Goal: Information Seeking & Learning: Compare options

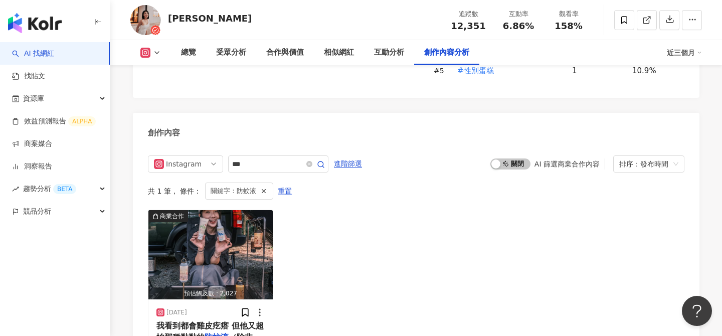
scroll to position [2952, 0]
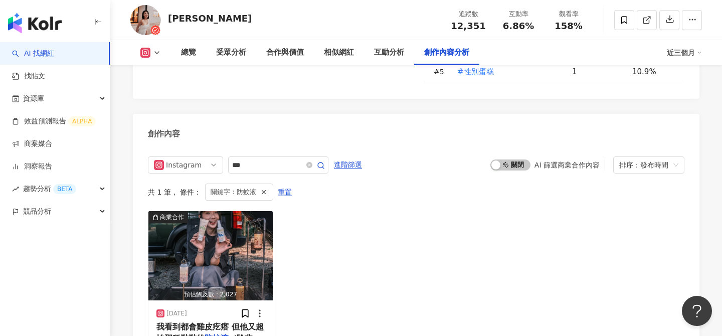
click at [153, 58] on div "總覽 受眾分析 合作與價值 相似網紅 互動分析 創作內容分析 近三個月" at bounding box center [416, 52] width 572 height 25
click at [153, 54] on icon at bounding box center [157, 53] width 8 height 8
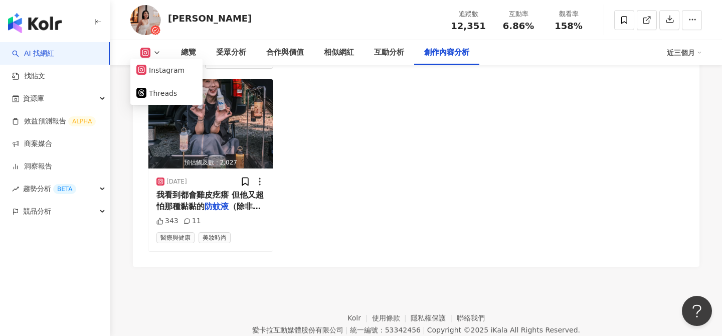
scroll to position [3082, 0]
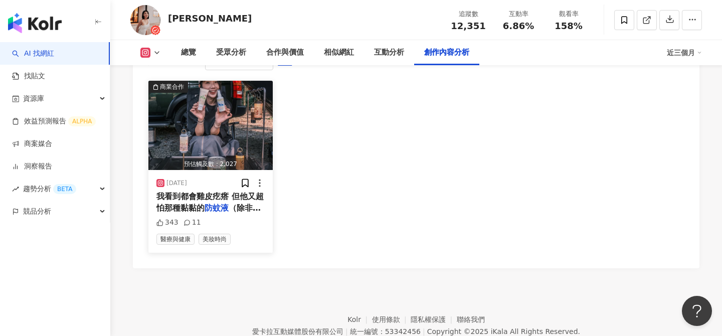
click at [235, 125] on img "button" at bounding box center [210, 125] width 124 height 89
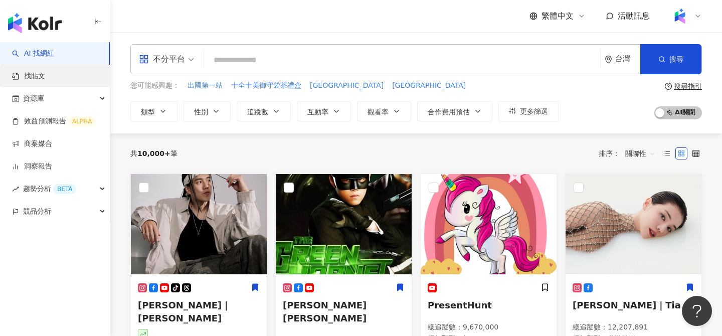
click at [45, 76] on link "找貼文" at bounding box center [28, 76] width 33 height 10
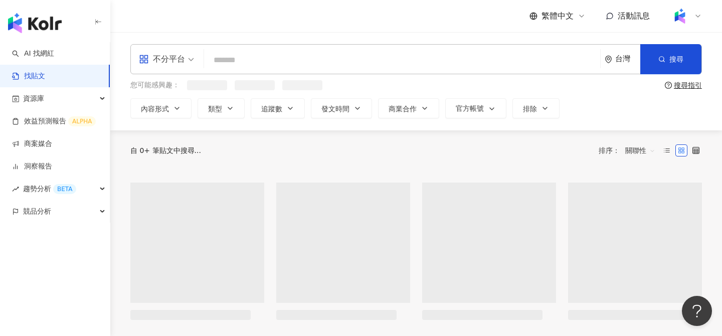
click at [187, 66] on span "不分平台" at bounding box center [166, 59] width 55 height 16
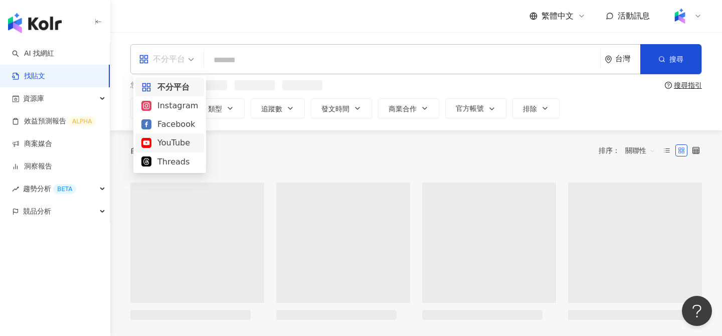
click at [173, 143] on div "YouTube" at bounding box center [169, 142] width 57 height 13
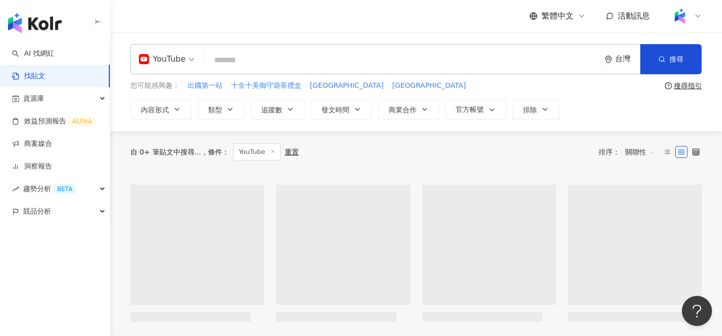
click at [262, 60] on input "search" at bounding box center [403, 60] width 388 height 22
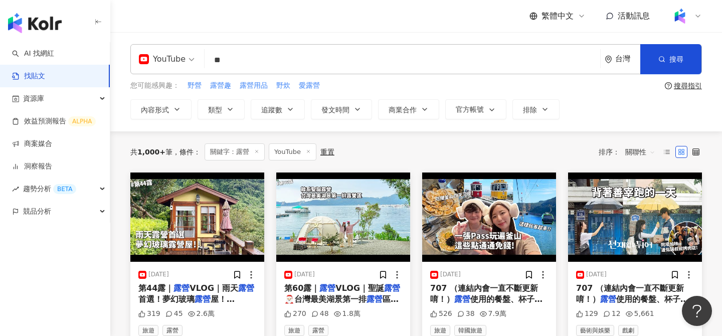
click at [275, 65] on input "**" at bounding box center [403, 60] width 388 height 22
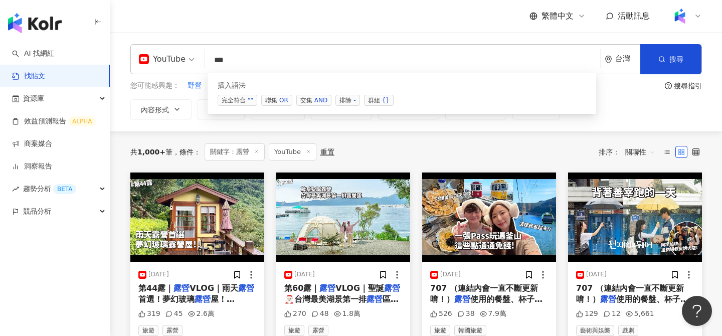
click at [309, 103] on span "交集 AND" at bounding box center [313, 100] width 35 height 11
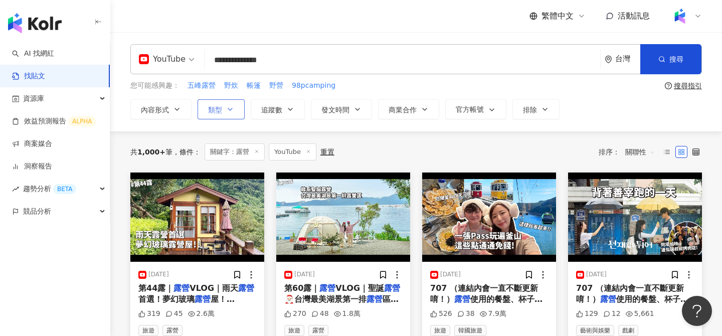
click at [217, 111] on span "類型" at bounding box center [215, 110] width 14 height 8
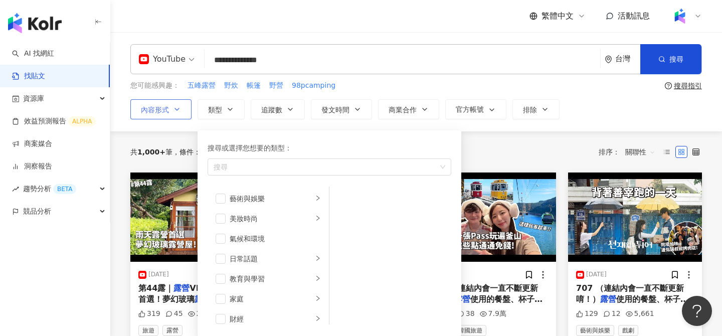
click at [152, 104] on button "內容形式" at bounding box center [160, 109] width 61 height 20
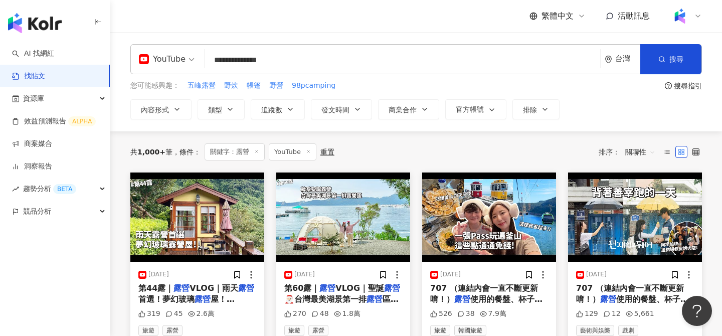
click at [320, 130] on div "**********" at bounding box center [416, 81] width 612 height 99
click at [222, 107] on span "類型" at bounding box center [215, 110] width 14 height 8
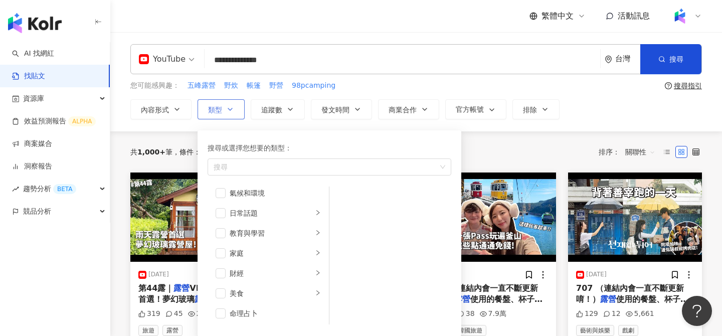
scroll to position [48, 0]
click at [540, 131] on div "共 1,000+ 筆 條件 ： 關鍵字：露營 YouTube 重置 排序： 關聯性" at bounding box center [416, 151] width 572 height 41
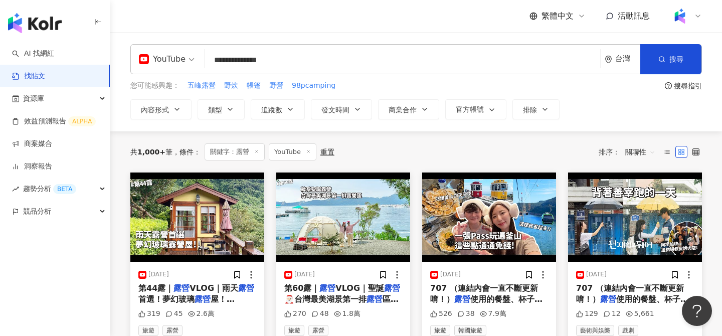
click at [633, 155] on span "關聯性" at bounding box center [640, 152] width 30 height 16
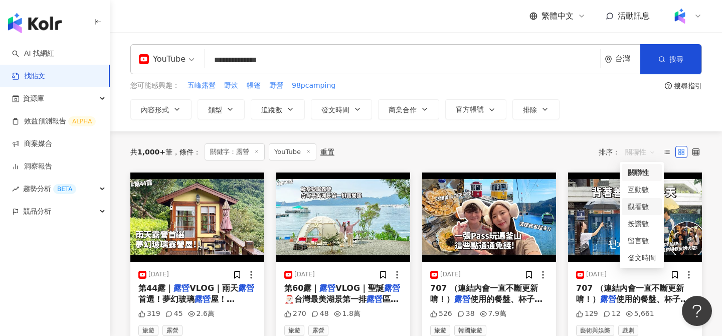
click at [649, 203] on div "觀看數" at bounding box center [642, 206] width 28 height 11
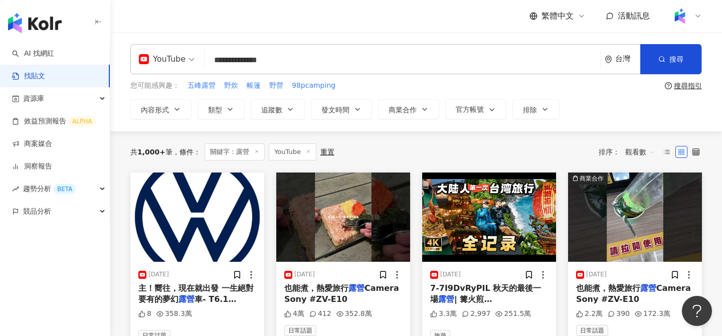
click at [257, 56] on input "**********" at bounding box center [403, 60] width 388 height 22
type input "**"
click at [177, 107] on icon "button" at bounding box center [177, 109] width 8 height 8
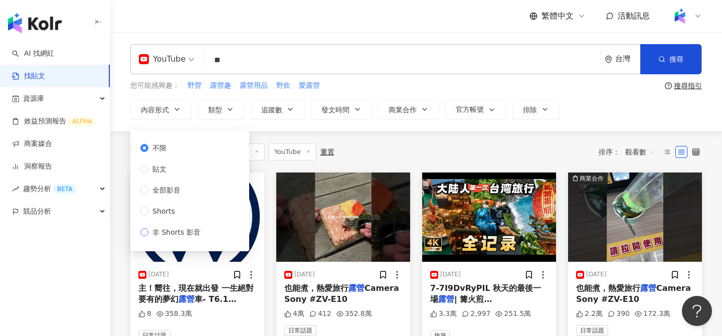
click at [164, 230] on span "非 Shorts 影音" at bounding box center [176, 232] width 56 height 11
click at [371, 167] on div "共 1,000+ 筆 條件 ： 關鍵字：露營 YouTube 重置 排序： 觀看數" at bounding box center [416, 151] width 572 height 41
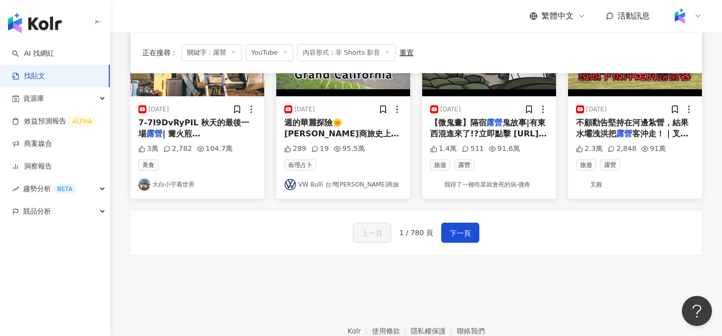
scroll to position [522, 0]
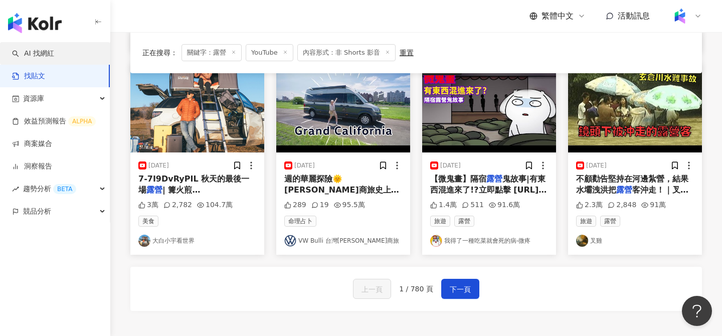
click at [54, 52] on link "AI 找網紅" at bounding box center [33, 54] width 42 height 10
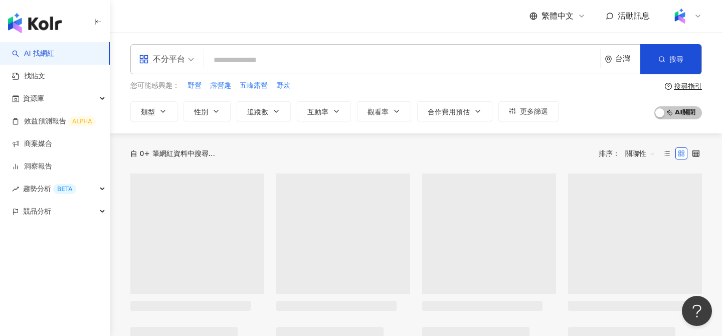
click at [345, 57] on input "search" at bounding box center [402, 60] width 388 height 19
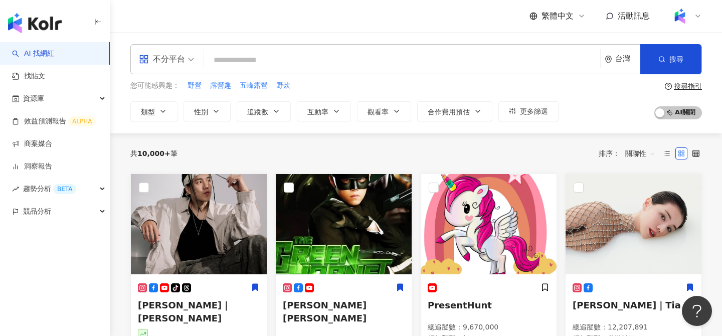
click at [245, 59] on input "search" at bounding box center [402, 60] width 388 height 19
click at [180, 64] on div "不分平台" at bounding box center [162, 59] width 46 height 16
click at [268, 57] on input "search" at bounding box center [402, 60] width 388 height 19
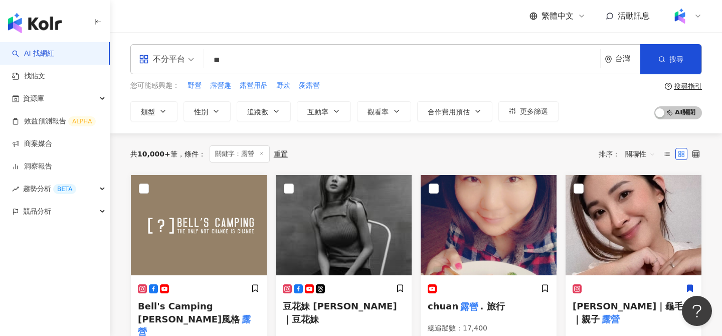
click at [636, 156] on span "關聯性" at bounding box center [640, 154] width 30 height 16
type input "**"
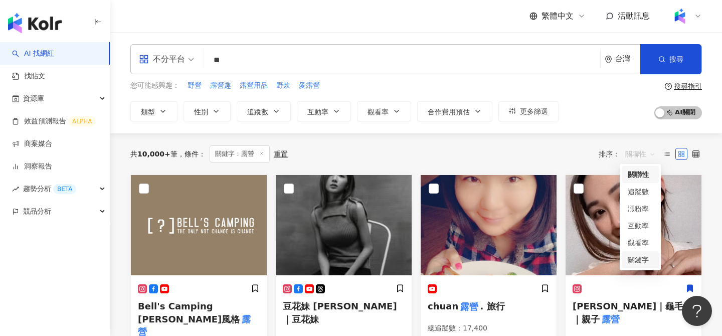
click at [640, 258] on div "關鍵字" at bounding box center [640, 259] width 25 height 11
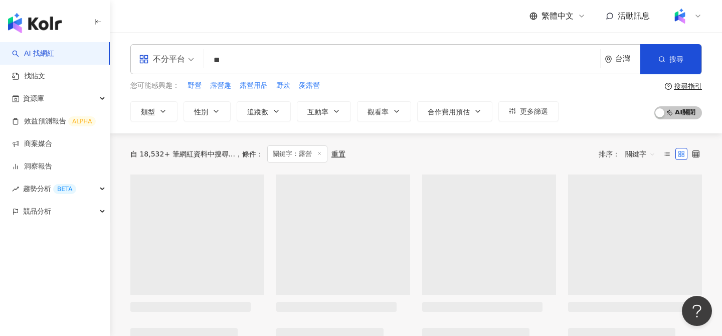
click at [537, 149] on div "自 18,532+ 筆網紅資料中搜尋... 條件 ： 關鍵字：露營 重置 排序： 關鍵字 關鍵字" at bounding box center [416, 153] width 572 height 17
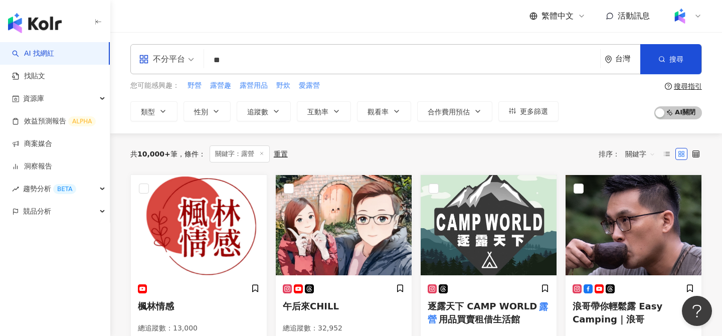
click at [154, 62] on div "不分平台" at bounding box center [162, 59] width 46 height 16
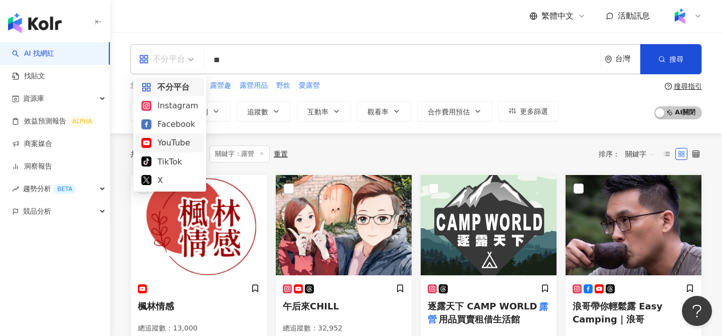
click at [171, 135] on div "YouTube" at bounding box center [169, 142] width 69 height 19
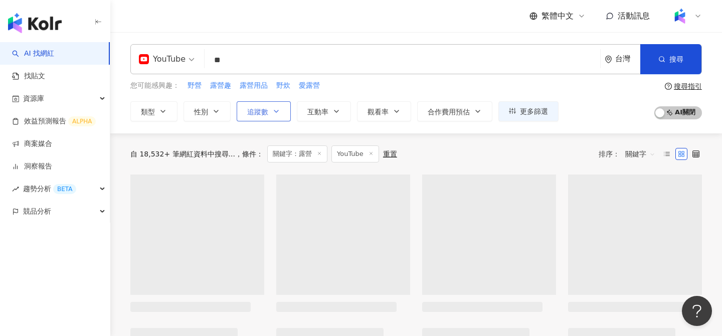
click at [283, 108] on button "追蹤數" at bounding box center [264, 111] width 54 height 20
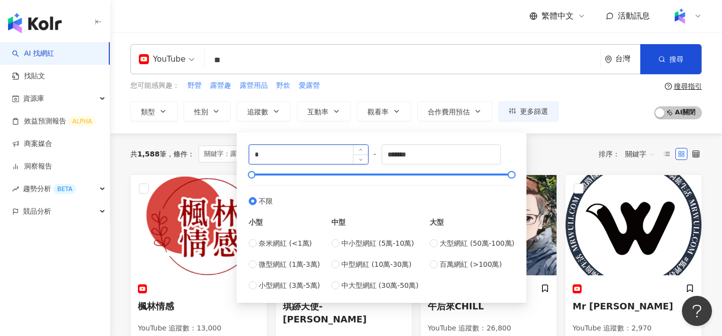
click at [314, 154] on input "*" at bounding box center [308, 154] width 119 height 19
type input "*****"
click at [582, 140] on div "共 1,588 筆 條件 ： 關鍵字：露營 YouTube 重置 排序： 關鍵字" at bounding box center [416, 153] width 572 height 41
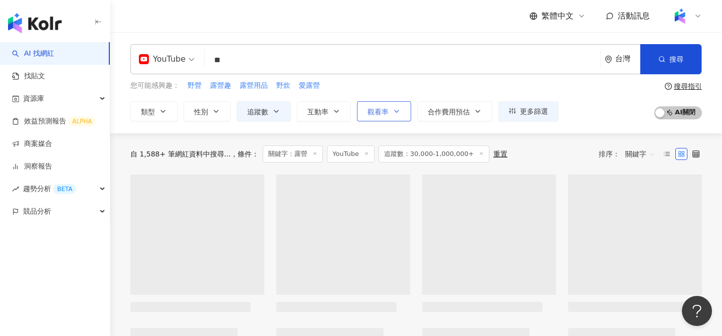
click at [392, 111] on button "觀看率" at bounding box center [384, 111] width 54 height 20
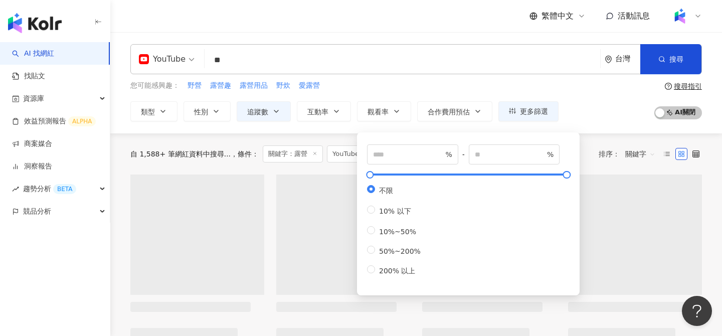
click at [595, 120] on div "您可能感興趣： 野營 露營趣 露營用品 野炊 愛露營 類型 性別 追蹤數 互動率 觀看率 合作費用預估 更多篩選 ***** - ******* 不限 小型 …" at bounding box center [416, 100] width 572 height 41
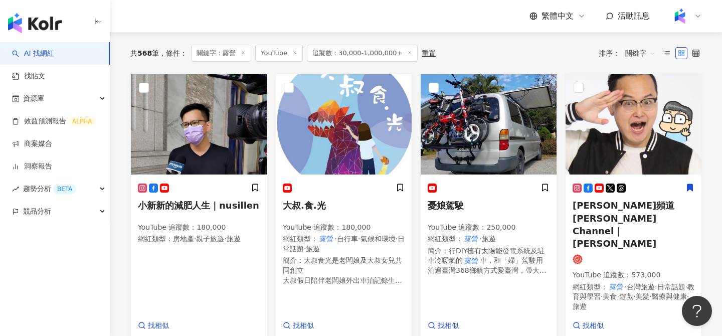
scroll to position [111, 0]
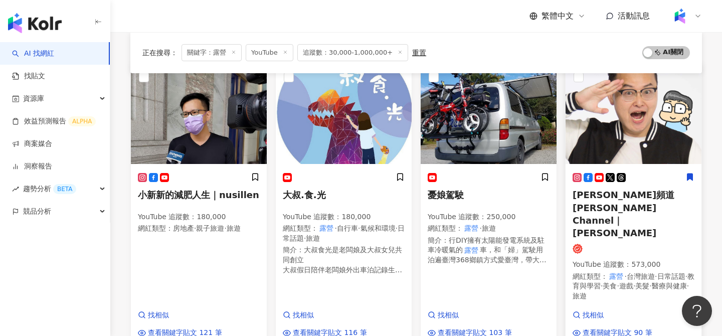
click at [645, 106] on img at bounding box center [634, 114] width 136 height 100
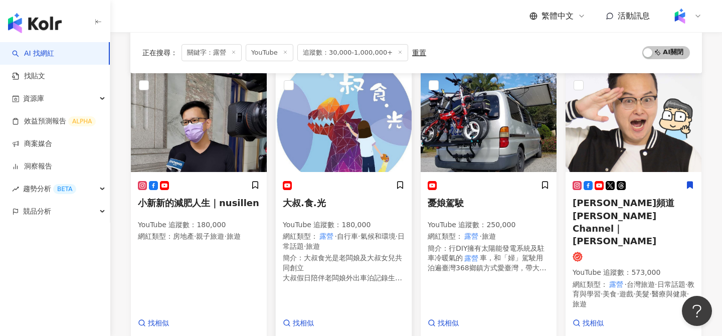
scroll to position [0, 0]
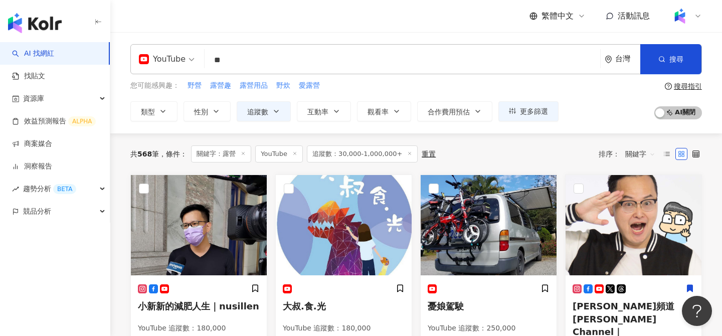
click at [290, 62] on input "**" at bounding box center [403, 60] width 388 height 19
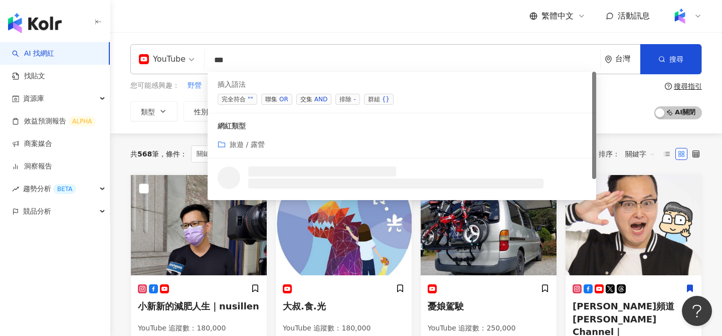
click at [310, 100] on span "交集 AND" at bounding box center [313, 99] width 35 height 11
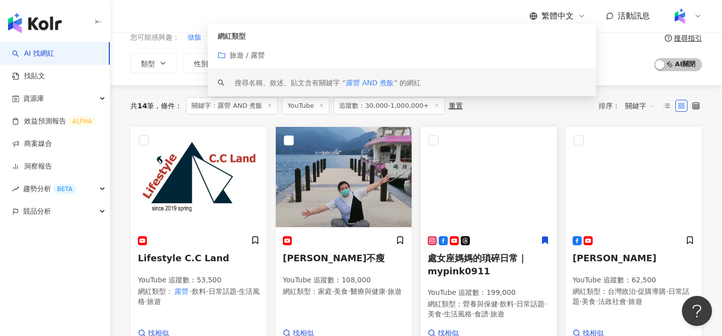
scroll to position [99, 0]
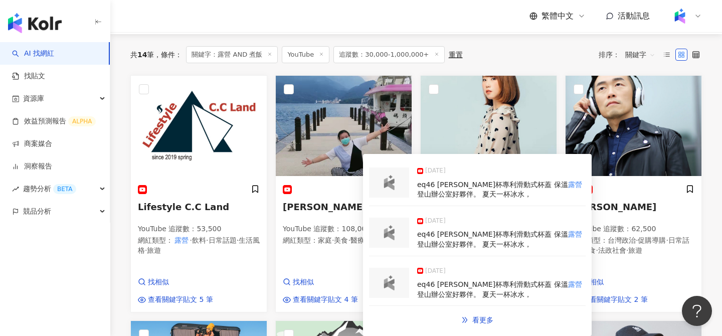
click at [395, 189] on img at bounding box center [389, 182] width 20 height 15
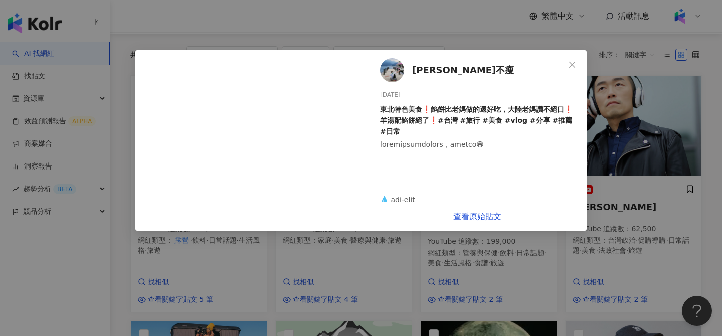
click at [617, 200] on div "阿丹不瘦 2025/8/13 東北特色美食❗️餡餅比老媽做的還好吃，大陸老媽讚不絕口❗️羊湯配餡餅絕了❗️#台灣 #旅行 #美食 #vlog #分享 #推薦 …" at bounding box center [361, 168] width 722 height 336
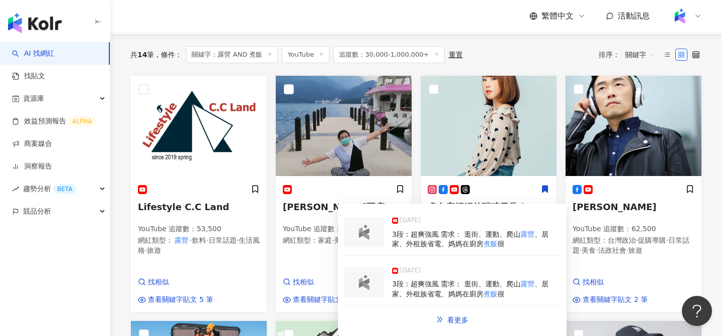
click at [352, 235] on div at bounding box center [364, 232] width 40 height 30
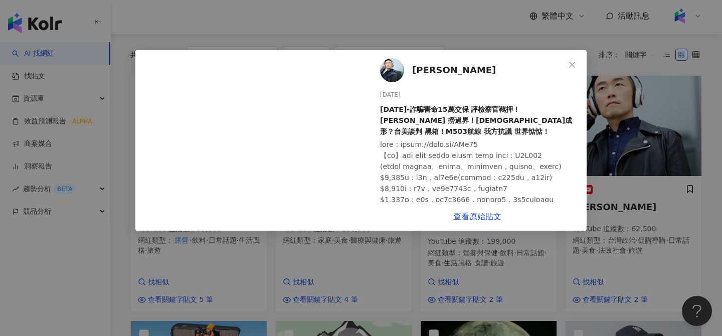
click at [671, 187] on div "天王祐 2025/7/7 7/7/25-詐騙害命15萬交保 評檢察官羈押！吳釗燮 撈過界！曹派成形？台美談判 黑箱！M503航線 我方抗議 世界惦惦！ 1,1…" at bounding box center [361, 168] width 722 height 336
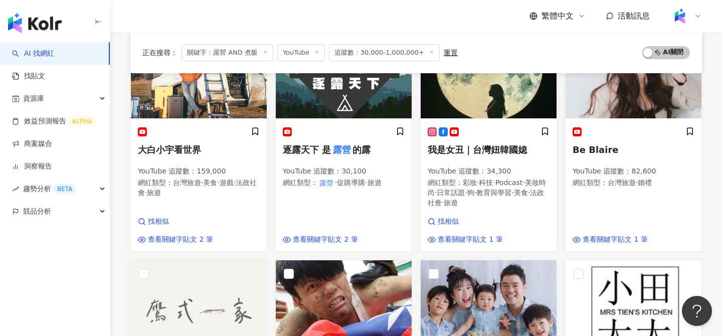
scroll to position [345, 0]
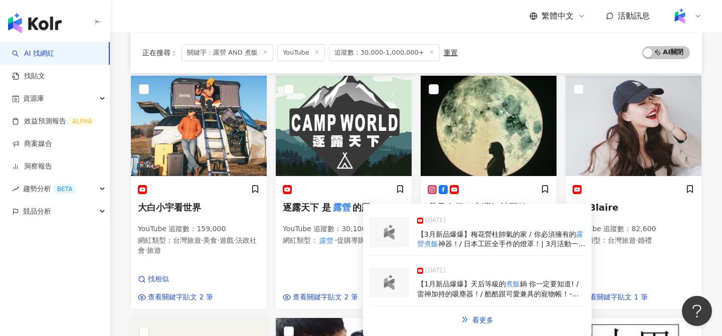
click at [397, 243] on div at bounding box center [389, 232] width 40 height 30
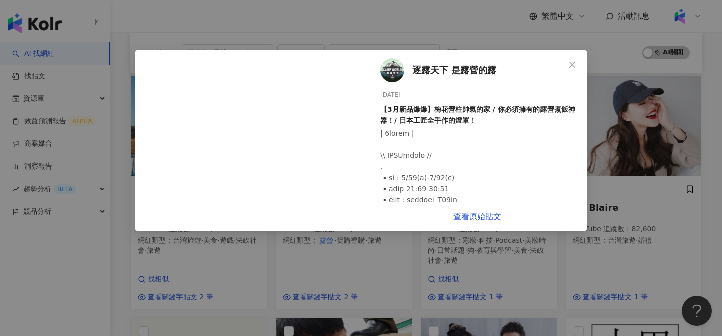
click at [702, 253] on div "逐露天下 是露營的露 2025/3/9 【3月新品爆爆】梅花營柱帥氣的家 / 你必須擁有的露營煮飯神器！/ 日本工匠全手作的燈罩！ 207 87 2萬 查看原…" at bounding box center [361, 168] width 722 height 336
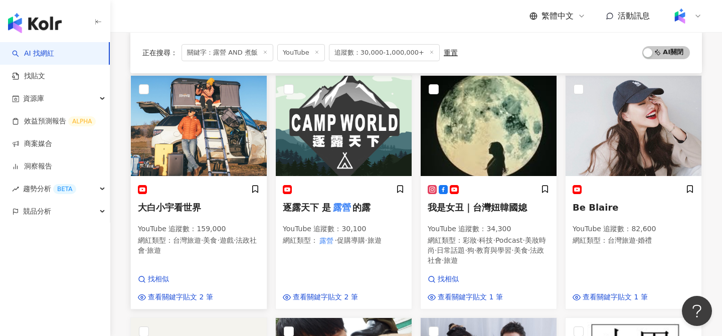
click at [209, 131] on img at bounding box center [199, 126] width 136 height 100
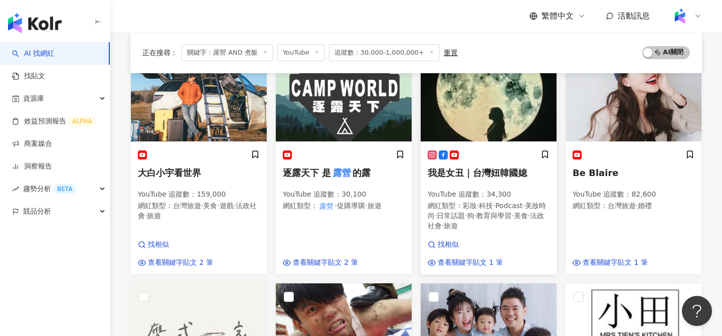
scroll to position [381, 0]
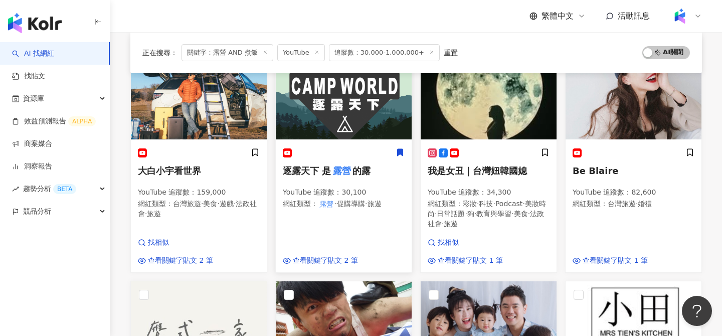
click at [367, 127] on img at bounding box center [344, 89] width 136 height 100
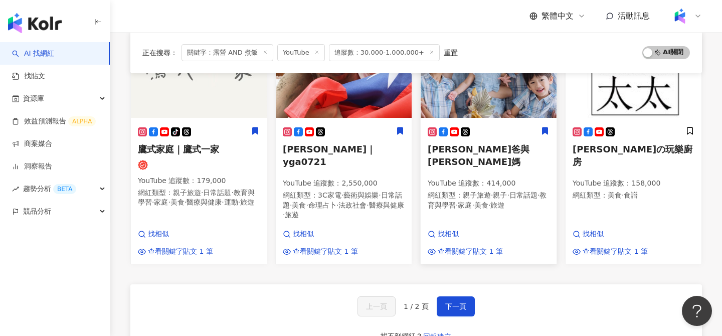
scroll to position [646, 0]
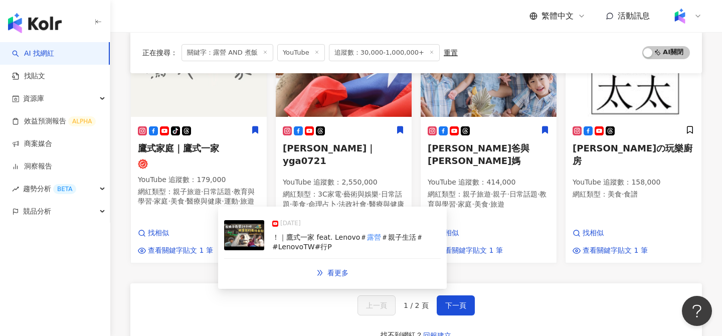
click at [252, 240] on img at bounding box center [244, 235] width 40 height 30
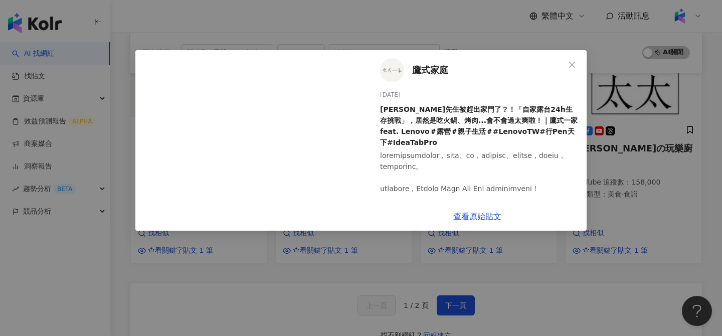
click at [603, 229] on div "鷹式家庭 2025/4/19 康先生被趕出家門了？！「自家露台24h生存挑戰」，居然是吃火鍋、烤肉...會不會過太爽啦！｜鷹式一家 feat. Lenovo＃…" at bounding box center [361, 168] width 722 height 336
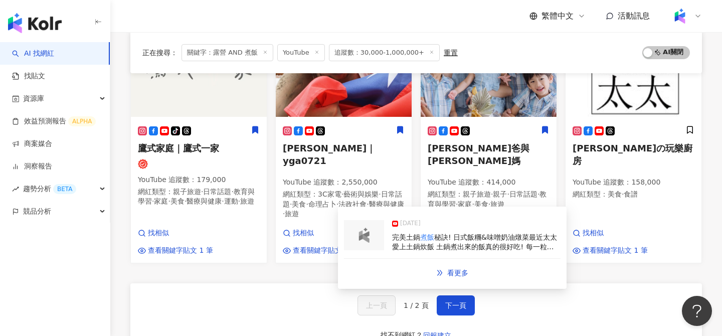
click at [364, 236] on img at bounding box center [364, 235] width 20 height 15
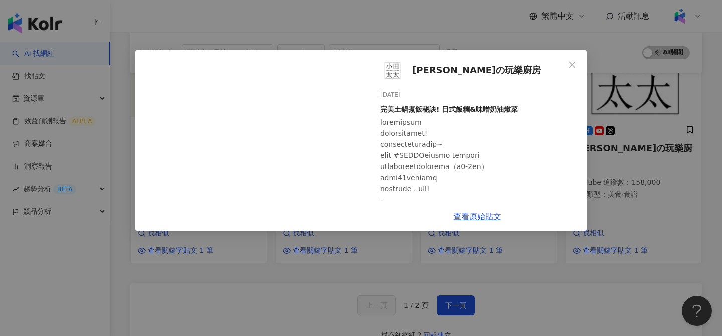
click at [624, 120] on div "小田太太の玩樂廚房 2024/12/5 完美土鍋煮飯秘訣! 日式飯糰&味噌奶油燉菜 90 4 3,295 查看原始貼文" at bounding box center [361, 168] width 722 height 336
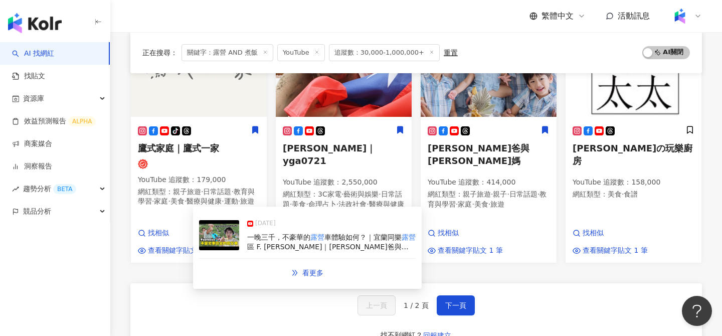
click at [214, 240] on img at bounding box center [219, 235] width 40 height 30
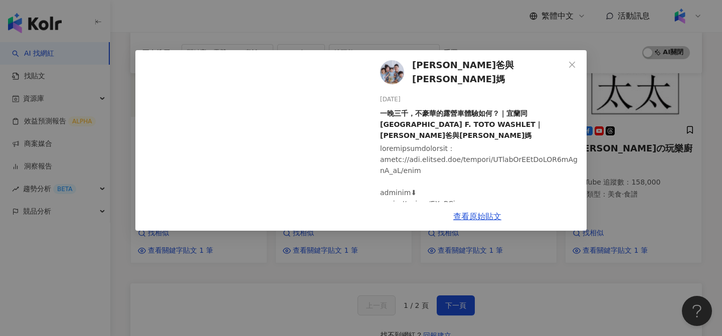
click at [604, 272] on div "彼得爸與蘇珊媽 2025/7/17 一晚三千，不豪華的露營車體驗如何？｜宜蘭同樂露營區 F. TOTO WASHLET｜彼得爸與蘇珊媽 354 18 2.4萬…" at bounding box center [361, 168] width 722 height 336
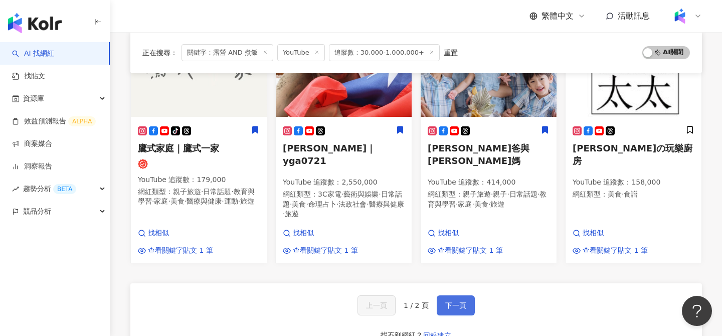
click at [464, 303] on span "下一頁" at bounding box center [455, 305] width 21 height 8
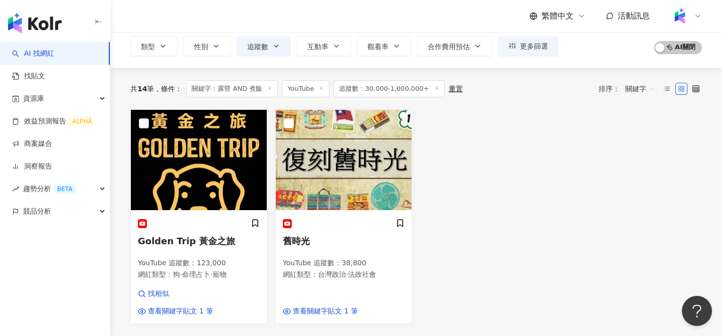
scroll to position [0, 0]
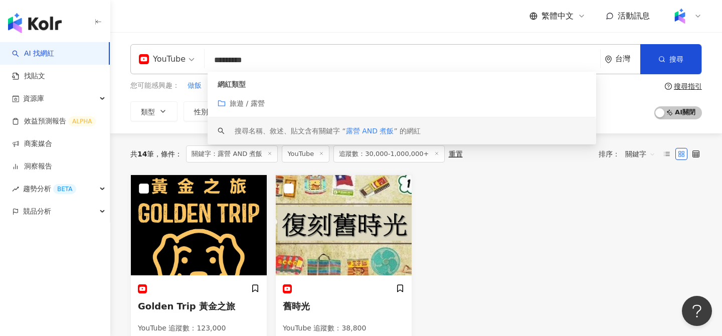
drag, startPoint x: 243, startPoint y: 56, endPoint x: 313, endPoint y: 54, distance: 69.7
click at [312, 55] on input "*********" at bounding box center [403, 60] width 388 height 19
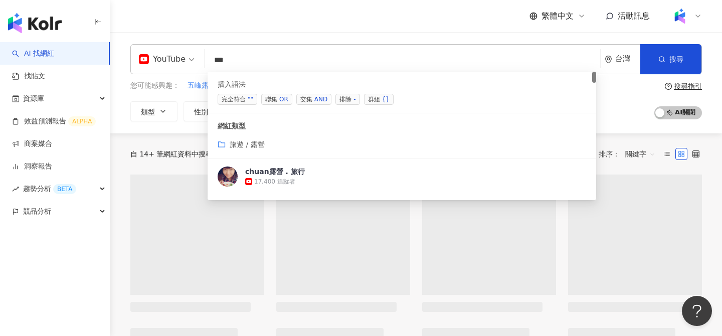
type input "**"
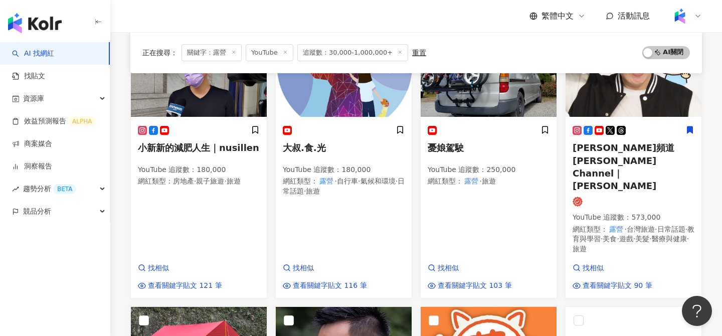
scroll to position [173, 0]
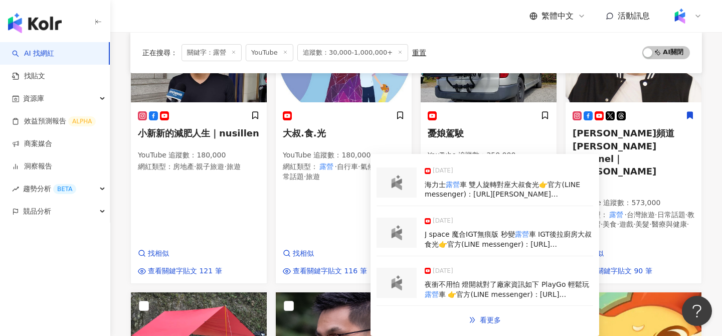
click at [391, 282] on img at bounding box center [397, 282] width 20 height 15
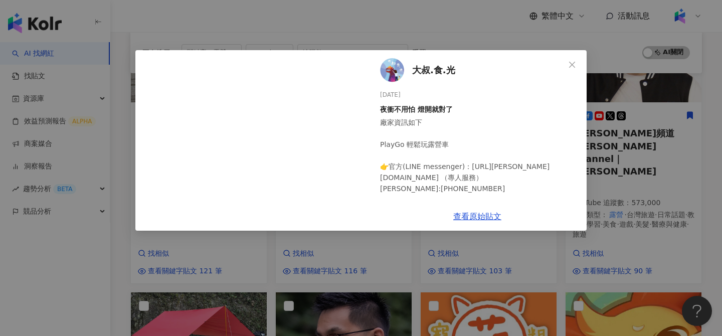
click at [469, 246] on div "大叔.食.光 2025/8/24 夜衝不用怕 燈開就對了 廠家資訊如下 PlayGo 輕鬆玩露營車 👉官方(LINE messenger)：https://l…" at bounding box center [361, 168] width 722 height 336
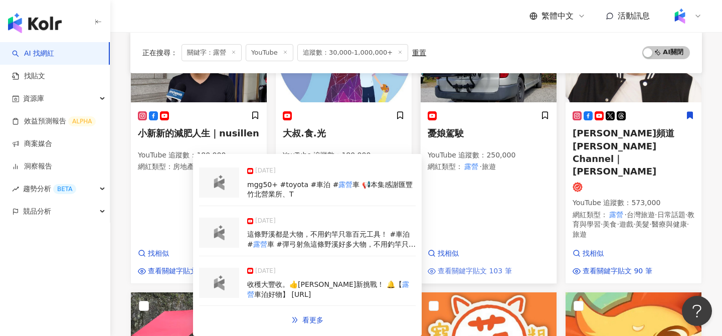
click at [469, 266] on span "查看關鍵字貼文 103 筆" at bounding box center [475, 271] width 74 height 10
click at [227, 233] on img at bounding box center [219, 232] width 20 height 15
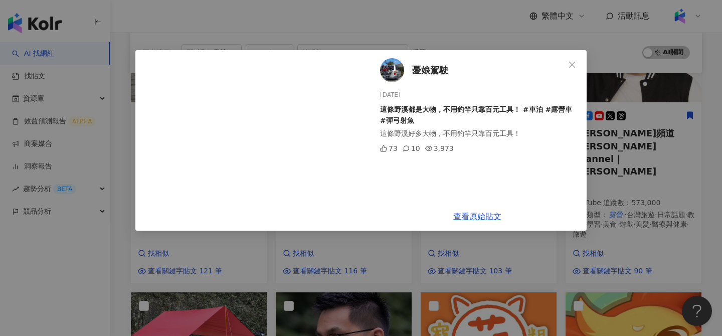
click at [557, 244] on div "憂娘駕駛 2025/8/30 這條野溪都是大物，不用釣竿只靠百元工具！ #車泊 #露營車 #彈弓射魚 這條野溪好多大物，不用釣竿只靠百元工具！ 73 10 3…" at bounding box center [361, 168] width 722 height 336
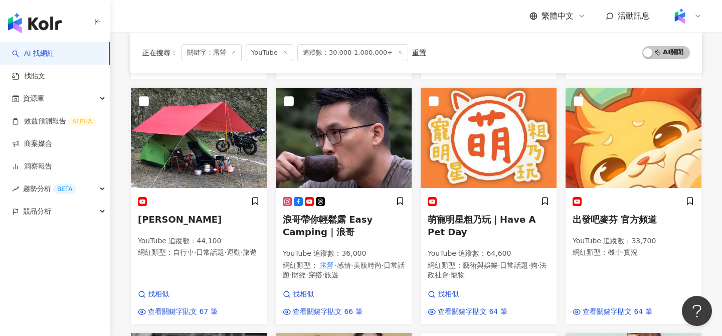
scroll to position [378, 0]
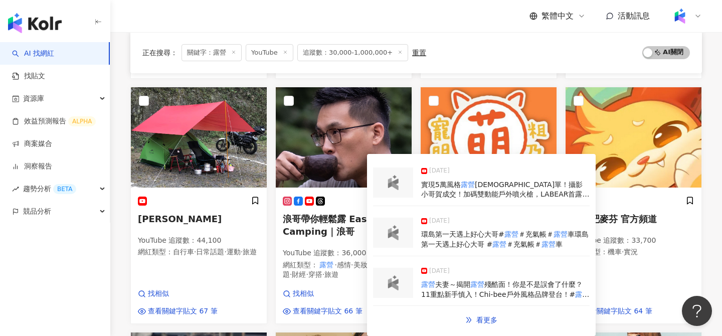
click at [394, 184] on img at bounding box center [393, 182] width 20 height 15
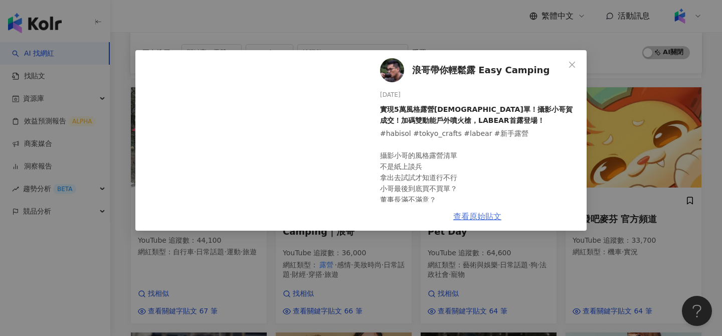
click at [486, 218] on link "查看原始貼文" at bounding box center [477, 217] width 48 height 10
click at [642, 219] on div "浪哥帶你輕鬆露 Easy Camping 2025/8/13 實現5萬風格露營神單！攝影小哥賀成交！加碼雙動能戶外噴火槍，LABEAR首露登場！ 27 4 6…" at bounding box center [361, 168] width 722 height 336
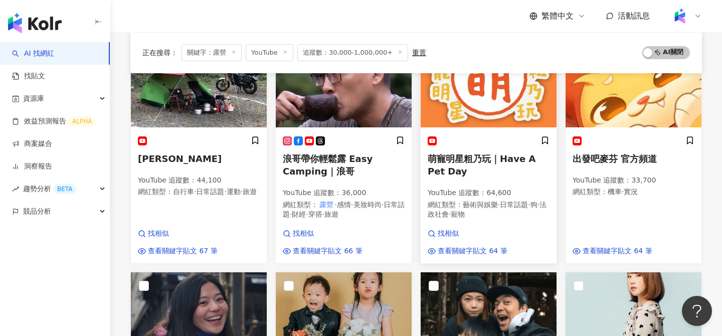
scroll to position [436, 0]
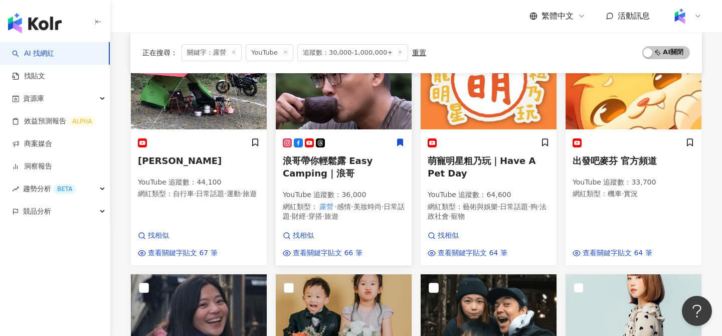
click at [402, 139] on icon at bounding box center [401, 142] width 6 height 7
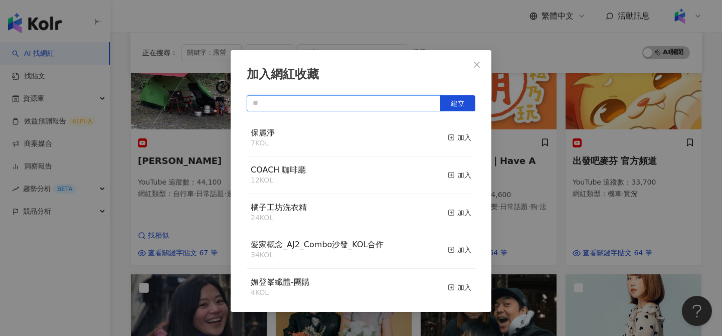
click at [382, 106] on input "text" at bounding box center [344, 103] width 194 height 16
click at [329, 97] on input "text" at bounding box center [344, 103] width 194 height 16
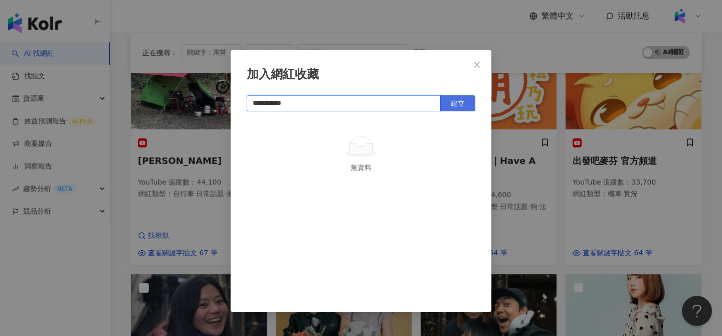
click at [464, 104] on span "建立" at bounding box center [458, 103] width 14 height 8
type input "**********"
click at [480, 62] on icon "close" at bounding box center [477, 65] width 8 height 8
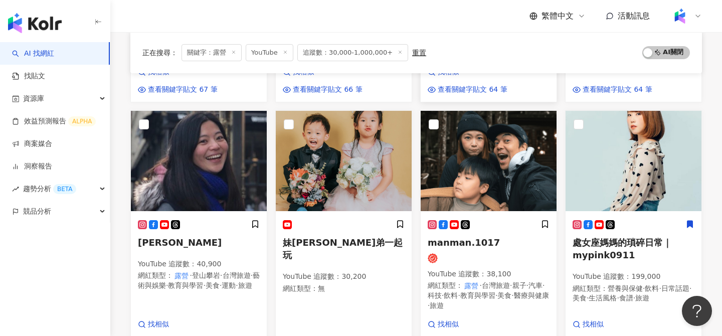
scroll to position [605, 0]
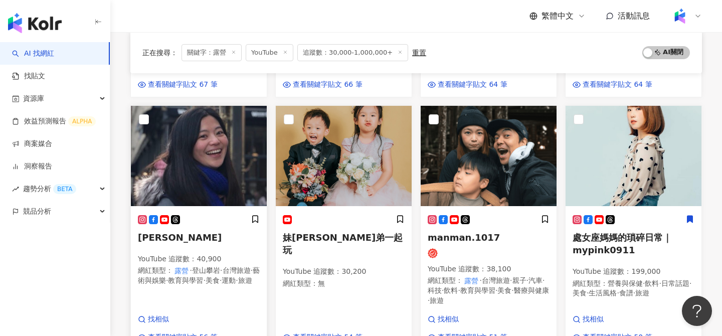
click at [191, 139] on img at bounding box center [199, 156] width 136 height 100
click at [505, 157] on img at bounding box center [489, 156] width 136 height 100
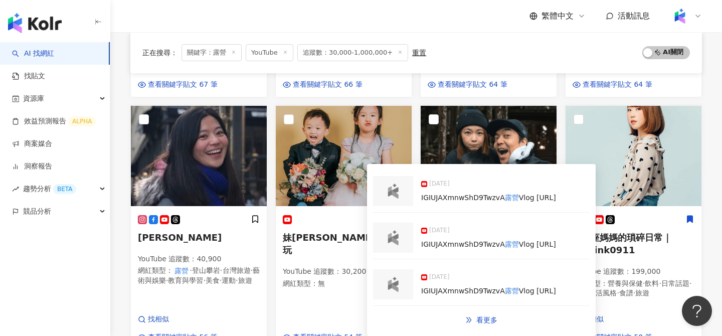
click at [398, 185] on img at bounding box center [393, 191] width 20 height 15
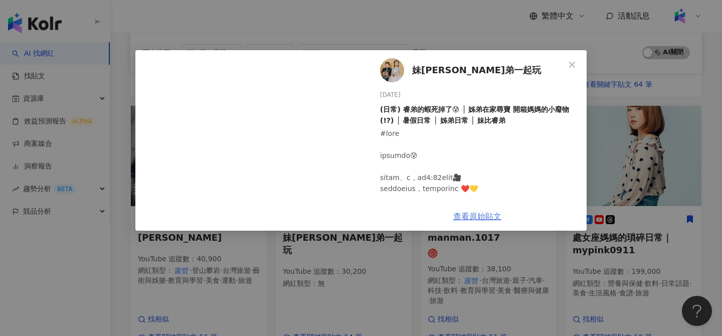
click at [476, 217] on link "查看原始貼文" at bounding box center [477, 217] width 48 height 10
click at [666, 56] on div "妹比睿弟一起玩 2025/8/20 (日常) 睿弟的蝦死掉了😰 │ 姊弟在家尋寶 開箱媽媽的小廢物(!?) │ 暑假日常 │ 姊弟日常 │ 妹比睿弟 194 …" at bounding box center [361, 168] width 722 height 336
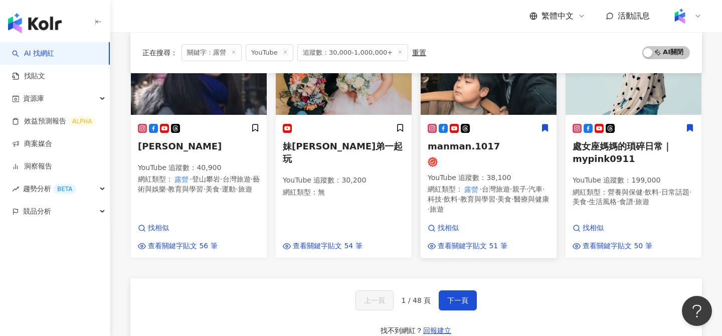
scroll to position [697, 0]
click at [457, 296] on span "下一頁" at bounding box center [457, 300] width 21 height 8
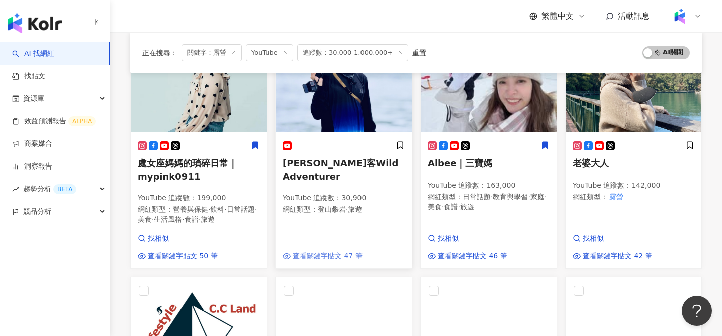
scroll to position [148, 0]
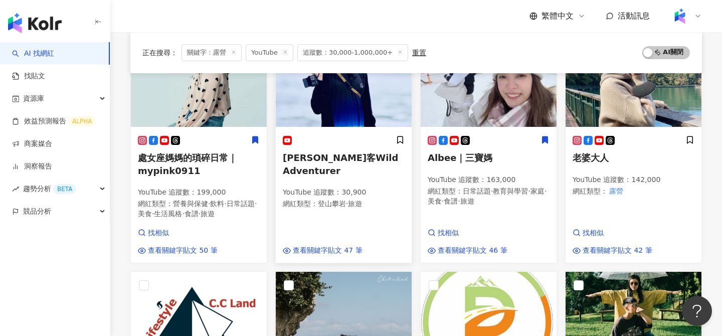
click at [356, 110] on img at bounding box center [344, 77] width 136 height 100
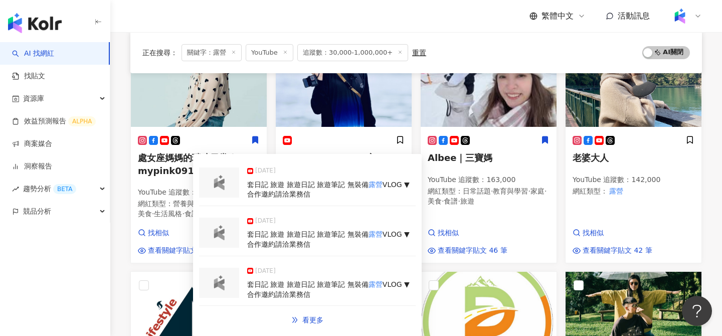
click at [220, 181] on img at bounding box center [219, 182] width 20 height 15
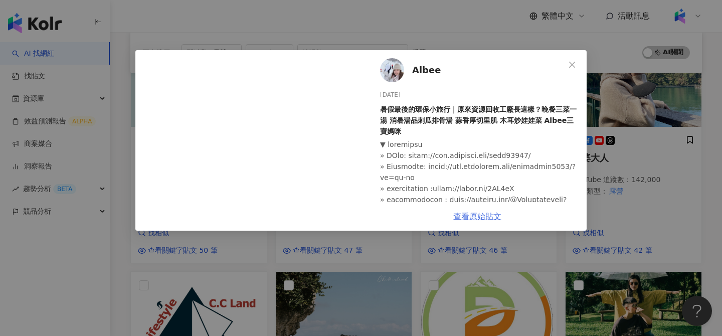
click at [492, 217] on link "查看原始貼文" at bounding box center [477, 217] width 48 height 10
click at [629, 134] on div "Albee 2025/8/28 暑假最後的環保小旅行｜原來資源回收工廠長這樣？晚餐三菜一湯 消暑湯品刺瓜排骨湯 蒜香厚切里肌 木耳炒娃娃菜 Albee三寶媽咪…" at bounding box center [361, 168] width 722 height 336
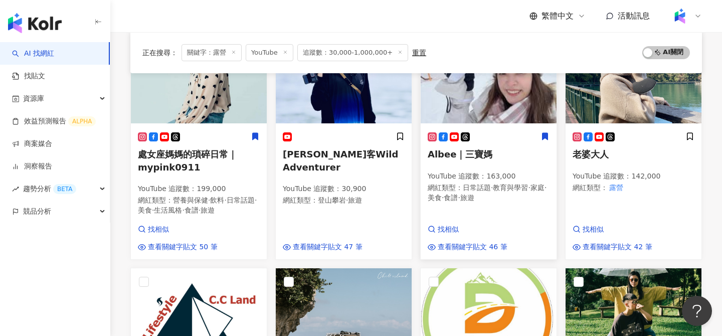
scroll to position [156, 0]
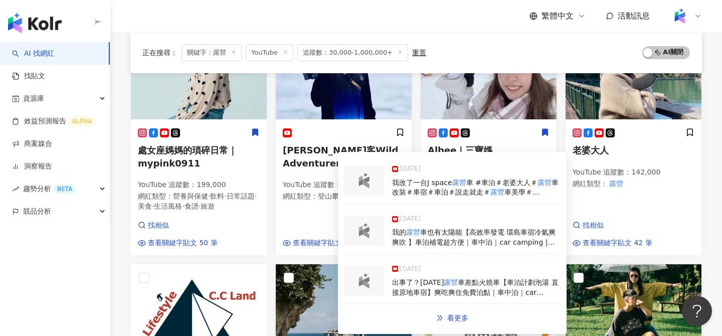
click at [367, 186] on img at bounding box center [364, 180] width 20 height 15
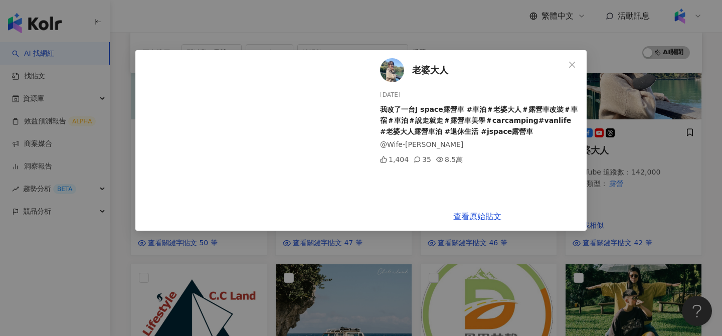
click at [612, 233] on div "老婆大人 2025/8/10 我改了一台J space露營車 #車泊＃老婆大人＃露營車改裝＃車宿＃車泊＃說走就走＃露營車美學＃carcamping#vanli…" at bounding box center [361, 168] width 722 height 336
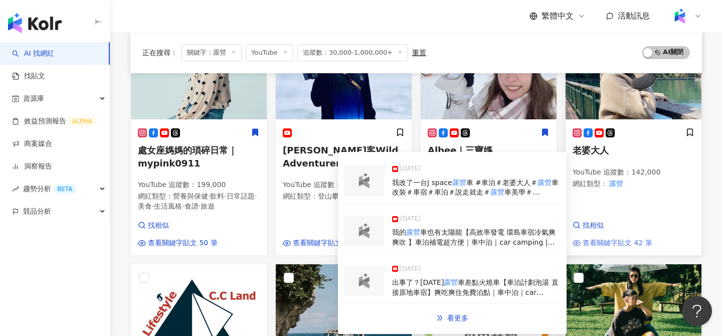
click at [609, 240] on span "查看關鍵字貼文 42 筆" at bounding box center [618, 243] width 70 height 10
click at [381, 240] on div at bounding box center [364, 231] width 40 height 30
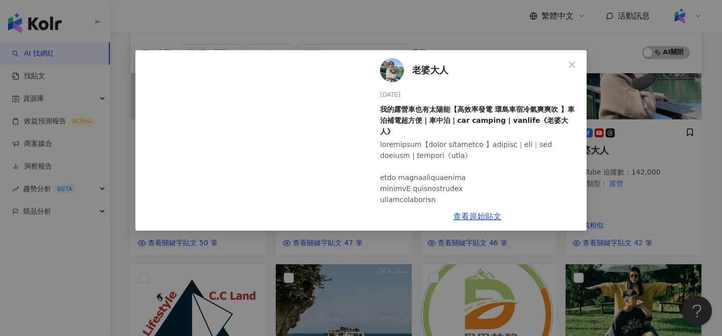
click at [679, 231] on div "老婆大人 2025/8/3 我的露營車也有太陽能【高效率發電 環島車宿冷氣爽爽吹 】車泊補電超方便｜車中泊｜car camping | vanlife《老婆大…" at bounding box center [361, 168] width 722 height 336
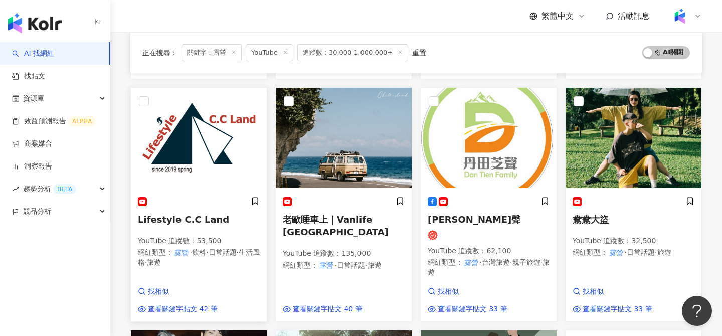
scroll to position [339, 0]
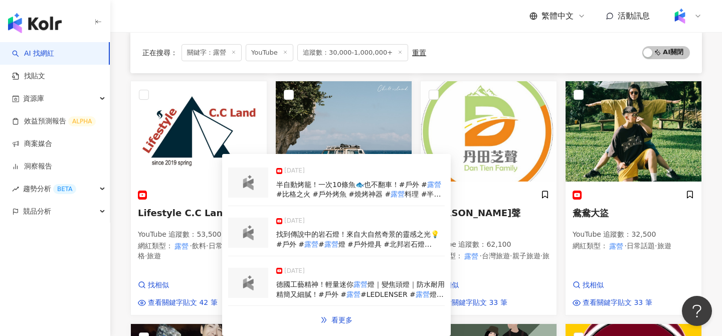
click at [347, 194] on span "#比格之火 #戶外烤魚 #燒烤神器 #" at bounding box center [333, 194] width 114 height 8
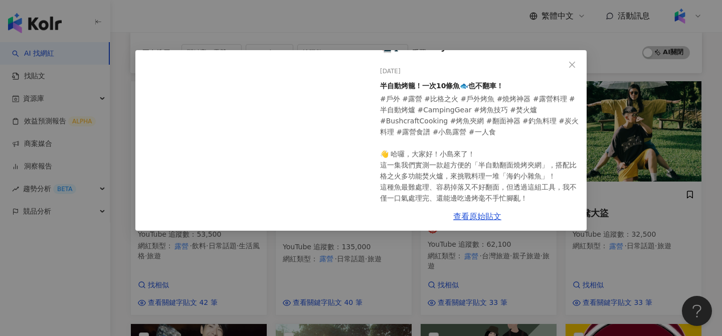
scroll to position [0, 0]
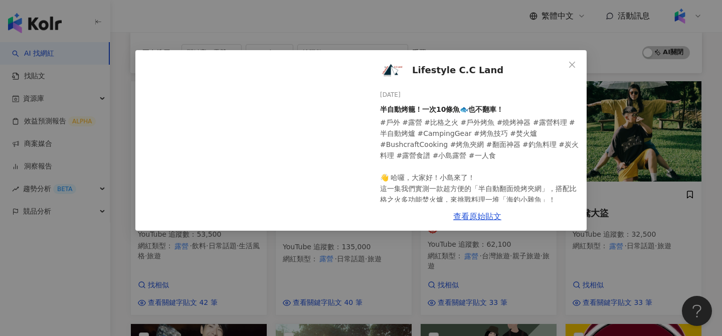
click at [231, 239] on div "Lifestyle C.C Land 2025/8/8 半自動烤籠！一次10條魚🐟也不翻車！ 107 36 2,033 查看原始貼文" at bounding box center [361, 168] width 722 height 336
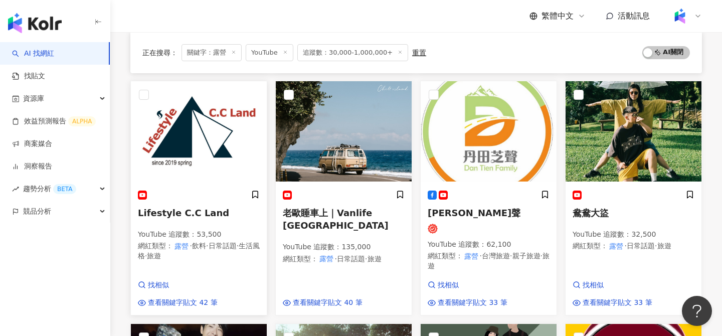
click at [197, 148] on img at bounding box center [199, 131] width 136 height 100
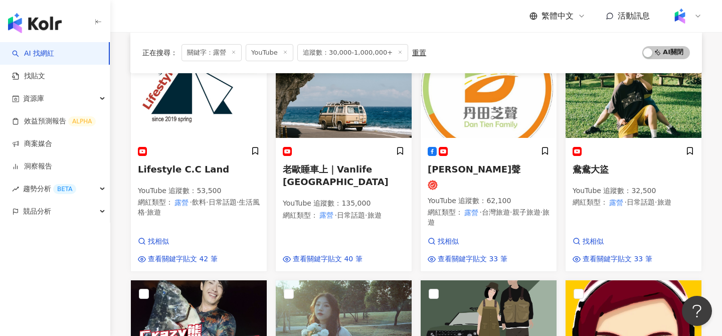
scroll to position [383, 0]
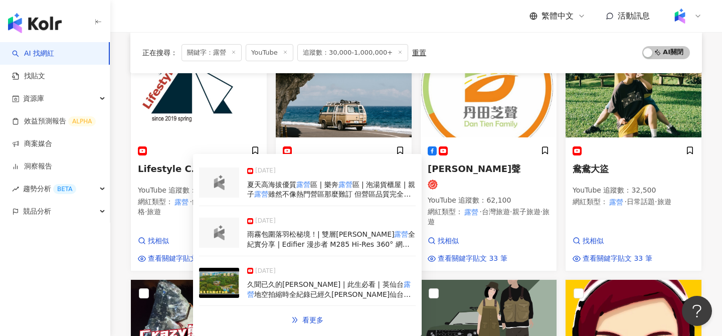
click at [224, 175] on div at bounding box center [219, 182] width 40 height 30
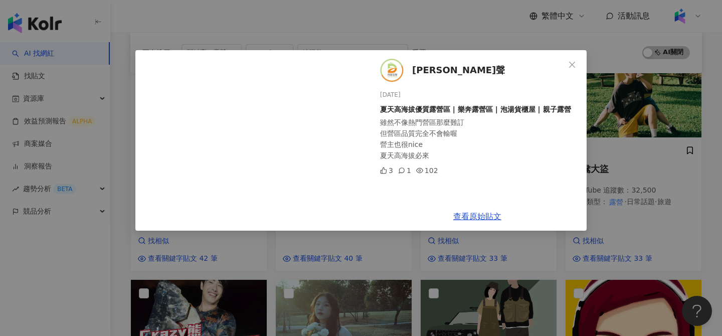
click at [496, 255] on div "丹田芝聲 2025/8/9 夏天高海拔優質露營區 | 樂奔露營區 | 泡湯貨櫃屋 | 親子露營 雖然不像熱門營區那麼難訂 但營區品質完全不會輸喔 營主也很ni…" at bounding box center [361, 168] width 722 height 336
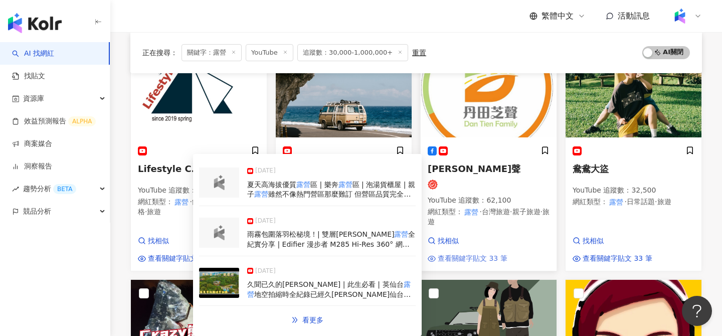
click at [491, 255] on span "查看關鍵字貼文 33 筆" at bounding box center [473, 259] width 70 height 10
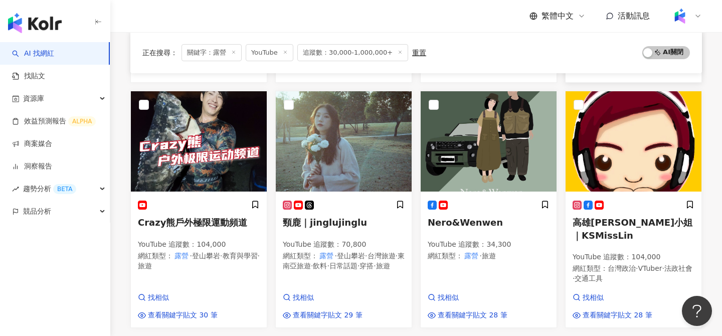
scroll to position [580, 0]
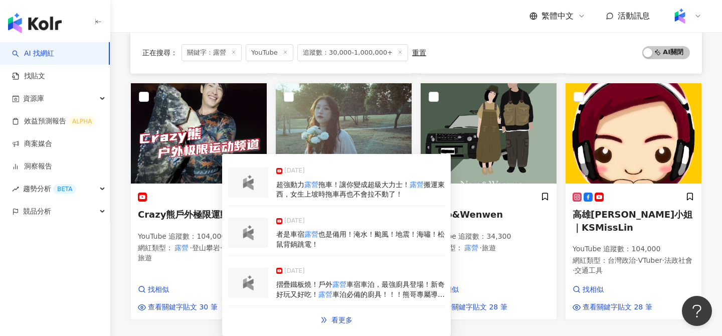
click at [247, 281] on img at bounding box center [248, 282] width 20 height 15
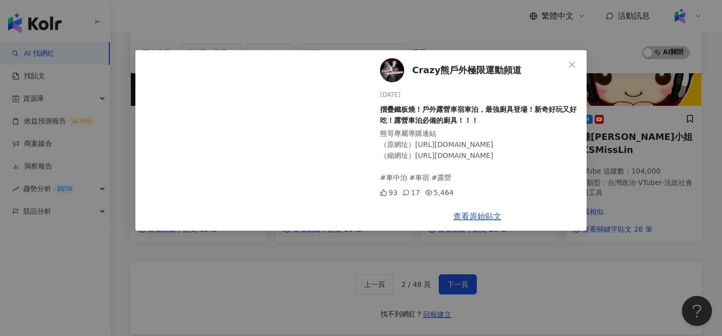
scroll to position [660, 0]
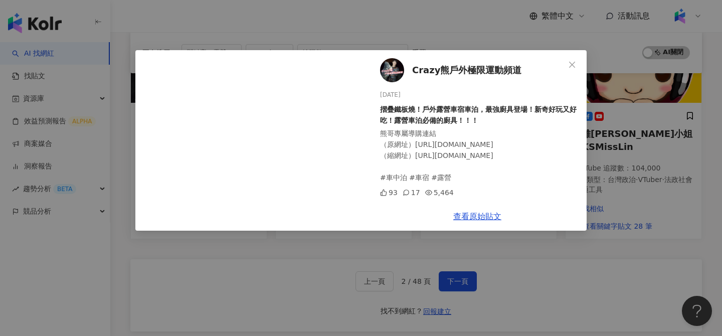
click at [435, 64] on span "Crazy熊戶外極限運動頻道" at bounding box center [466, 70] width 109 height 14
click at [631, 150] on div "Crazy熊戶外極限運動頻道 2025/8/2 摺疊鐵板燒！戶外露營車宿車泊，最強廚具登場！新奇好玩又好吃！露營車泊必備的廚具！！！ 熊哥專屬導購連結 （原網…" at bounding box center [361, 168] width 722 height 336
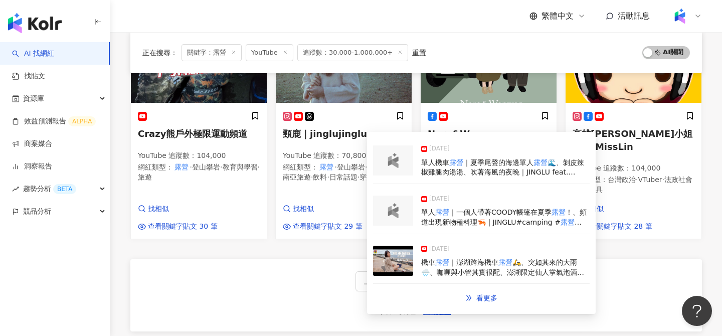
click at [402, 199] on div at bounding box center [393, 211] width 40 height 30
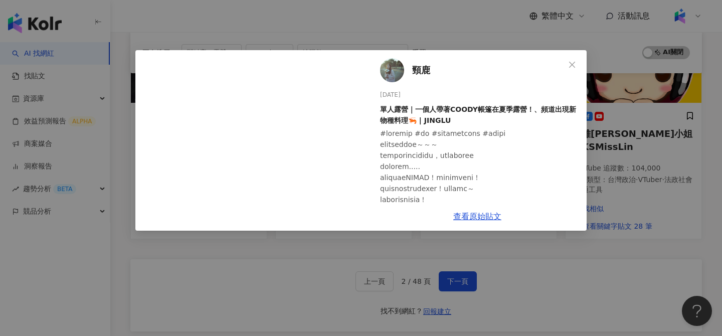
click at [418, 71] on span "頸鹿" at bounding box center [421, 70] width 18 height 14
click at [639, 223] on div "頸鹿 2025/8/8 單人露營｜一個人帶著COODY帳篷在夏季露營！、頻道出現新物種料理🦐 | JINGLU 1,943 287 6.2萬 查看原始貼文" at bounding box center [361, 168] width 722 height 336
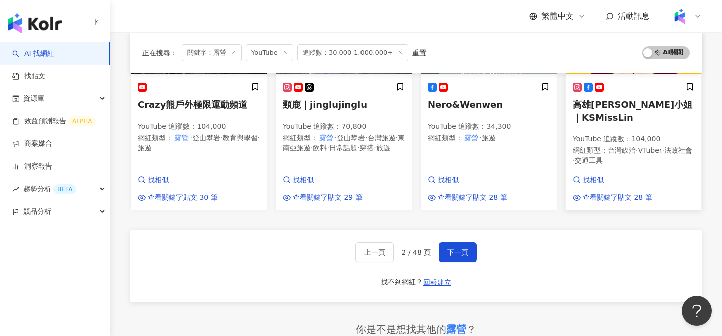
scroll to position [691, 0]
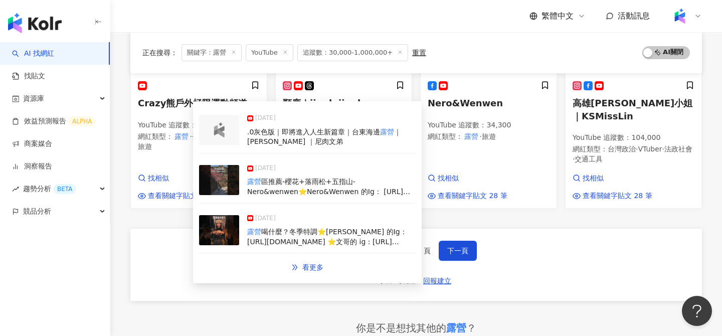
click at [229, 131] on div at bounding box center [219, 130] width 40 height 30
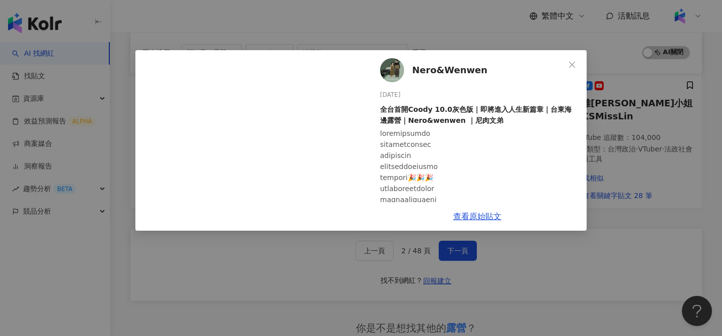
click at [440, 67] on span "Nero&Wenwen" at bounding box center [449, 70] width 75 height 14
click at [629, 193] on div "Nero&Wenwen 2025/8/11 全台首開Coody 10.0灰色版｜即將進入人生新篇章｜台東海邊露營｜Nero&wenwen ｜尼肉文弟 263 …" at bounding box center [361, 168] width 722 height 336
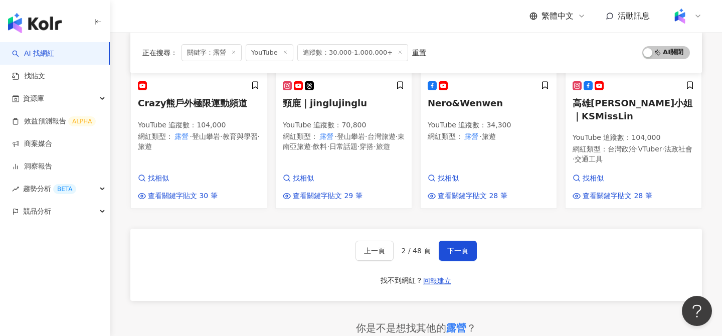
click at [452, 250] on span "下一頁" at bounding box center [457, 251] width 21 height 8
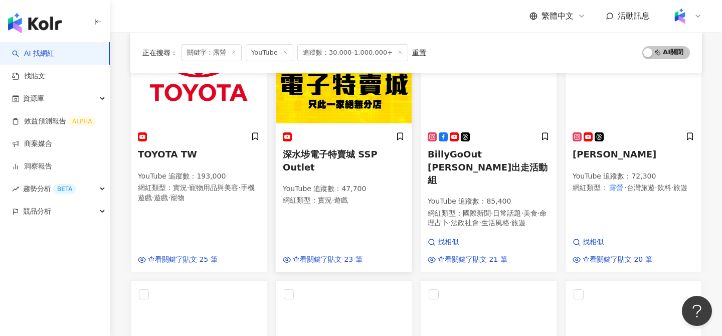
scroll to position [151, 0]
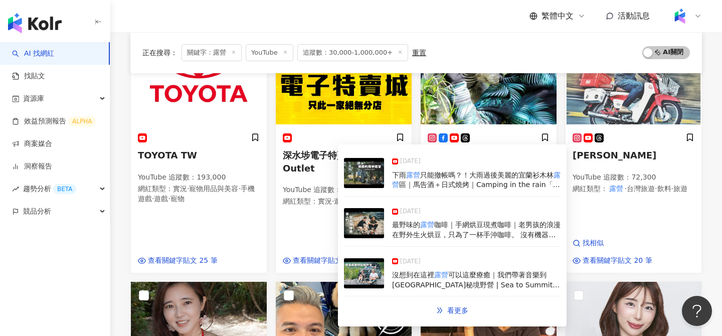
click at [359, 215] on img at bounding box center [364, 223] width 40 height 30
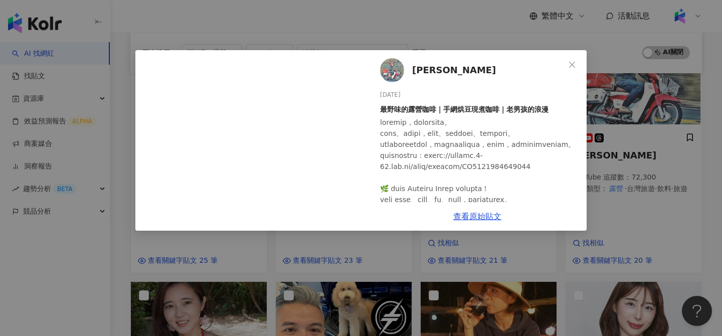
click at [440, 71] on span "Stewart Chung" at bounding box center [454, 70] width 84 height 14
click at [521, 38] on div "Stewart Chung 2025/6/6 最野味的露營咖啡｜手網烘豆現煮咖啡｜老男孩的浪漫 545 69 1.5萬 查看原始貼文" at bounding box center [361, 168] width 722 height 336
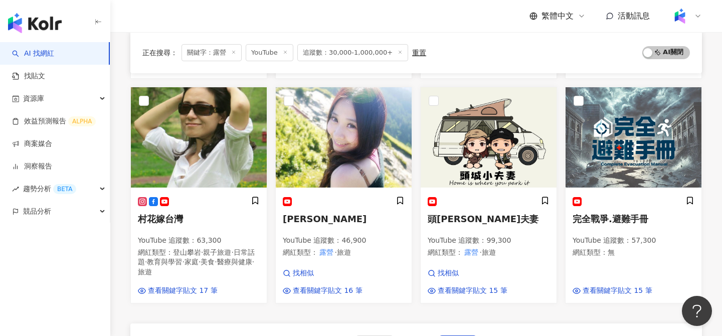
scroll to position [626, 0]
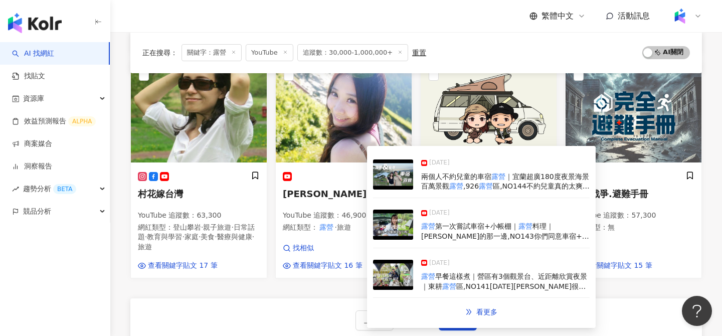
click at [400, 226] on img at bounding box center [393, 225] width 40 height 30
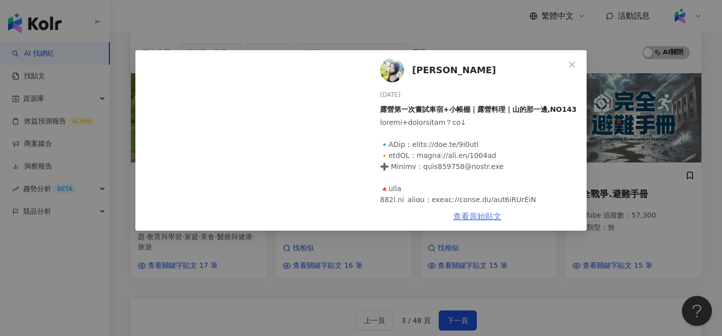
click at [473, 218] on link "查看原始貼文" at bounding box center [477, 217] width 48 height 10
click at [572, 65] on icon "close" at bounding box center [572, 65] width 8 height 8
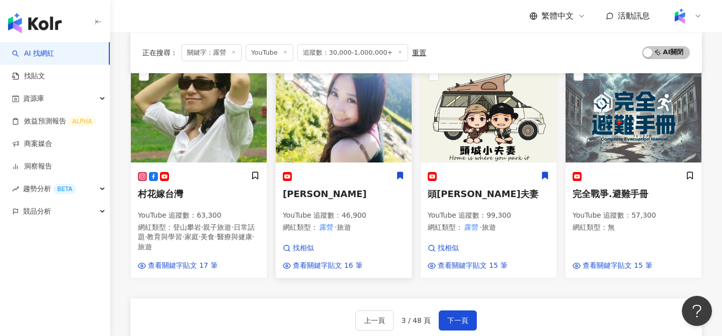
click at [402, 172] on icon at bounding box center [401, 175] width 6 height 7
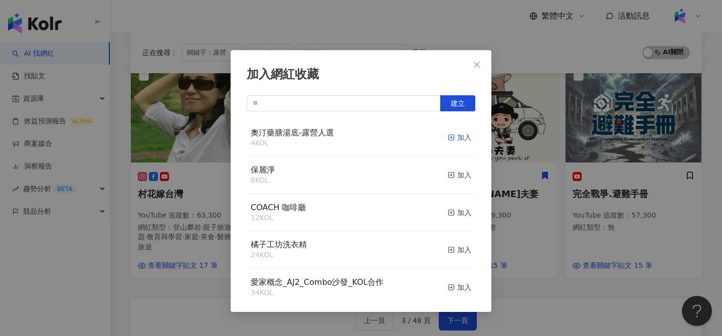
click at [467, 138] on div "加入" at bounding box center [460, 137] width 24 height 11
click at [479, 29] on div "加入網紅收藏 建立 奧汀藥膳湯底-露營人選 6 KOL 已加入 保麗淨 8 KOL 加入 COACH 咖啡廳 12 KOL 加入 橘子工坊洗衣精 24 KOL…" at bounding box center [361, 168] width 722 height 336
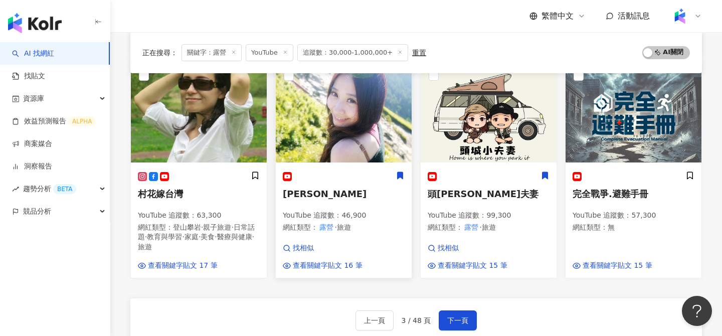
click at [348, 96] on img at bounding box center [344, 112] width 136 height 100
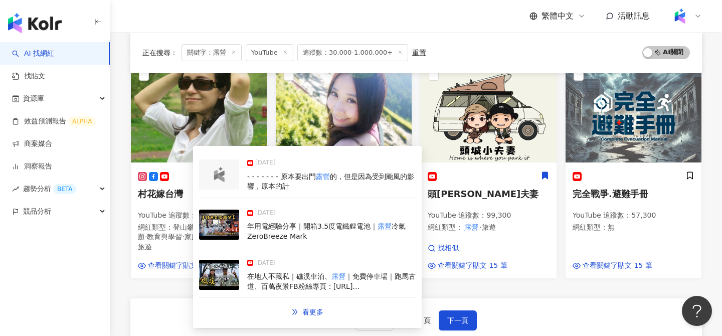
click at [226, 278] on img at bounding box center [219, 275] width 40 height 30
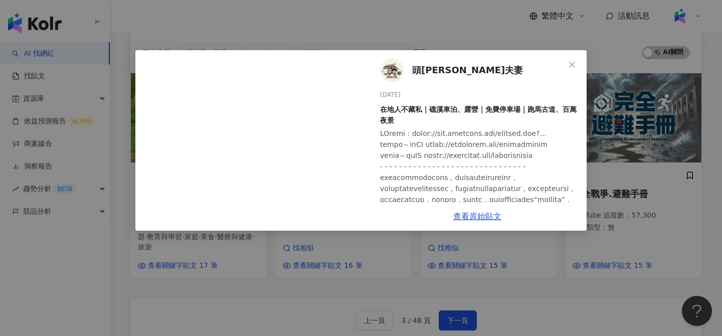
click at [446, 71] on span "頭城小夫妻" at bounding box center [467, 70] width 111 height 14
click at [622, 252] on div "頭城小夫妻 2025/6/8 在地人不藏私｜礁溪車泊、露營｜免費停車場｜跑馬古道、百萬夜景 1,705 100 9.8萬 查看原始貼文" at bounding box center [361, 168] width 722 height 336
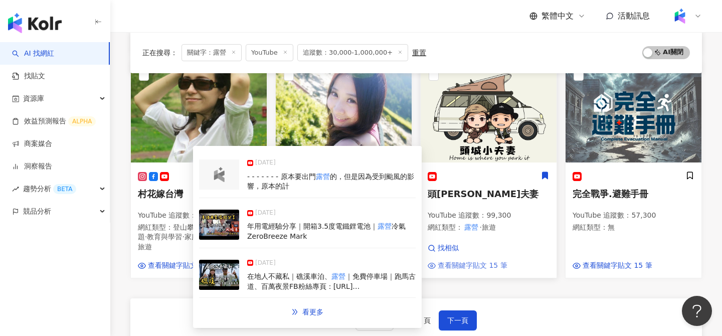
click at [468, 261] on span "查看關鍵字貼文 15 筆" at bounding box center [473, 266] width 70 height 10
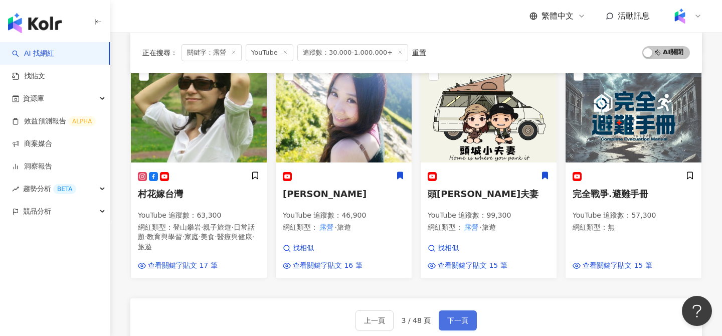
click at [458, 316] on span "下一頁" at bounding box center [457, 320] width 21 height 8
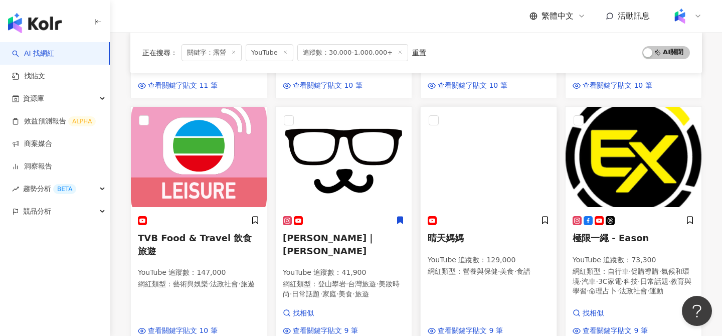
scroll to position [580, 0]
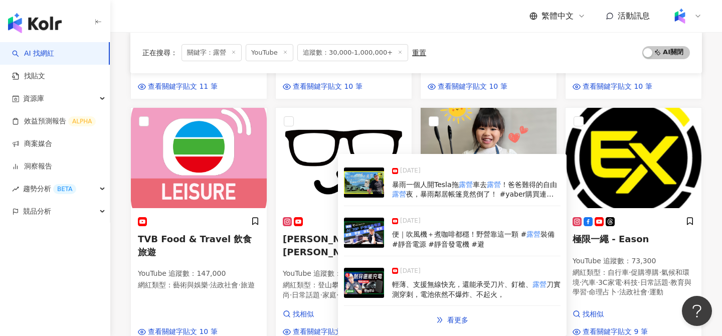
click at [377, 187] on img at bounding box center [364, 182] width 40 height 30
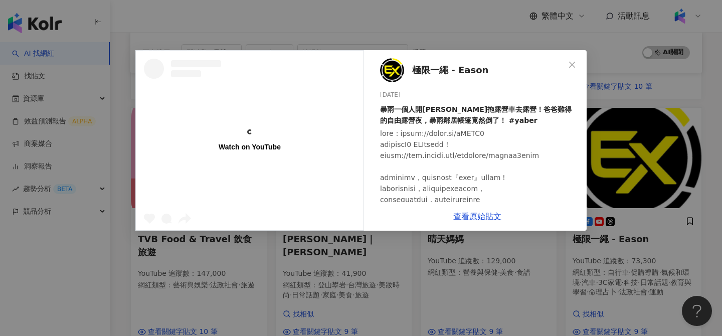
scroll to position [584, 0]
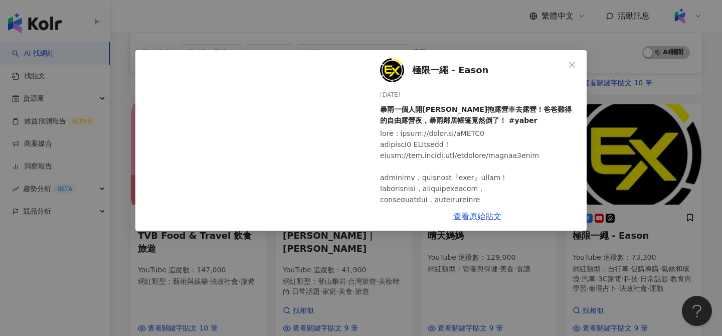
click at [649, 180] on div "極限一繩 - Eason 2025/7/10 暴雨一個人開Tesla拖露營車去露營！爸爸難得的自由露營夜，暴雨鄰居帳篷竟然倒了！ #yaber 53 2 3,…" at bounding box center [361, 168] width 722 height 336
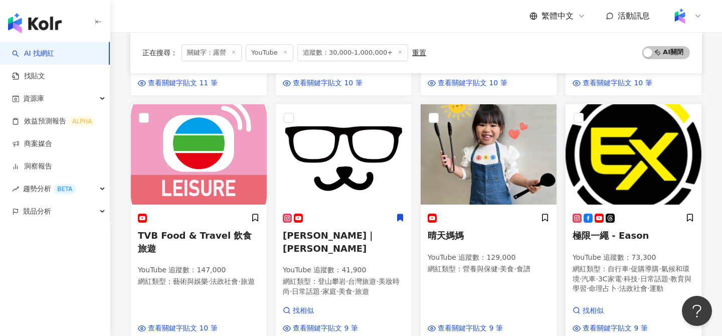
click at [629, 143] on img at bounding box center [634, 154] width 136 height 100
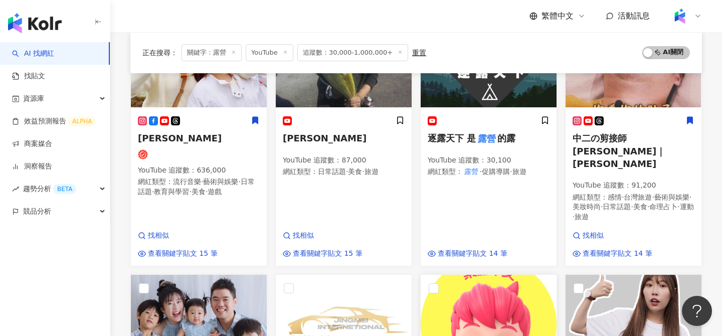
scroll to position [167, 0]
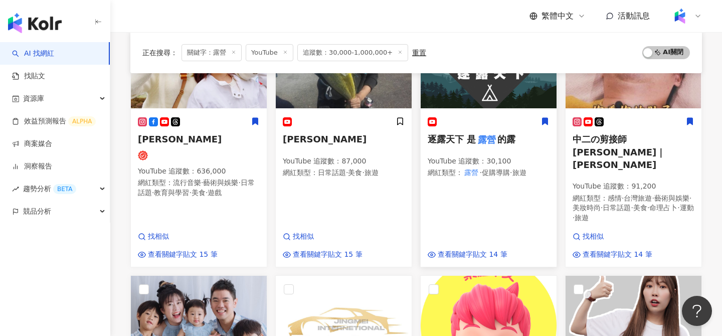
click at [544, 121] on icon at bounding box center [546, 121] width 6 height 7
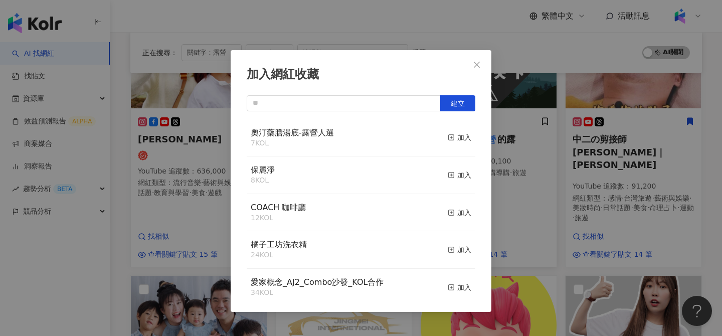
click at [529, 200] on div "加入網紅收藏 建立 奧汀藥膳湯底-露營人選 7 KOL 加入 保麗淨 8 KOL 加入 COACH 咖啡廳 12 KOL 加入 橘子工坊洗衣精 24 KOL …" at bounding box center [361, 168] width 722 height 336
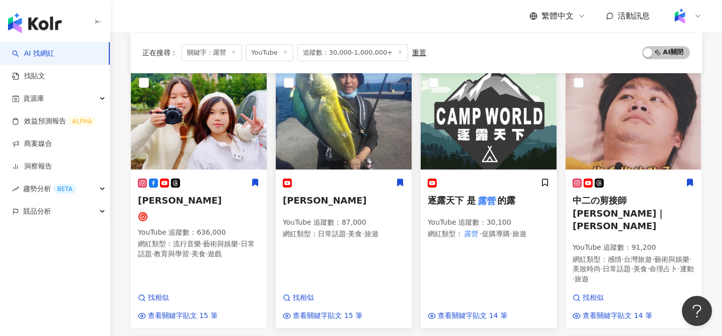
scroll to position [108, 0]
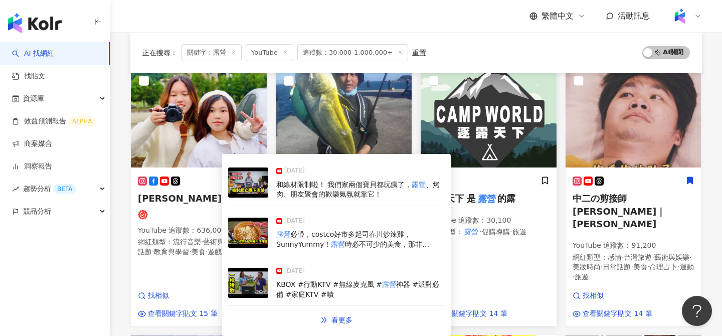
click at [261, 237] on img at bounding box center [248, 233] width 40 height 30
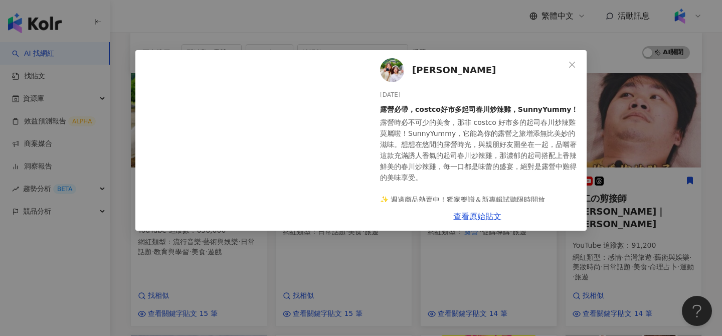
click at [248, 272] on div "Sunny Yummy 2025/5/12 露營必帶，costco好市多起司春川炒辣雞，SunnyYummy！ 35 3 9,924 查看原始貼文" at bounding box center [361, 168] width 722 height 336
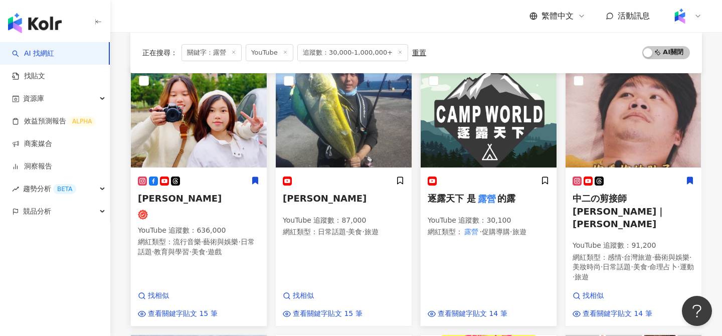
click at [224, 139] on img at bounding box center [199, 117] width 136 height 100
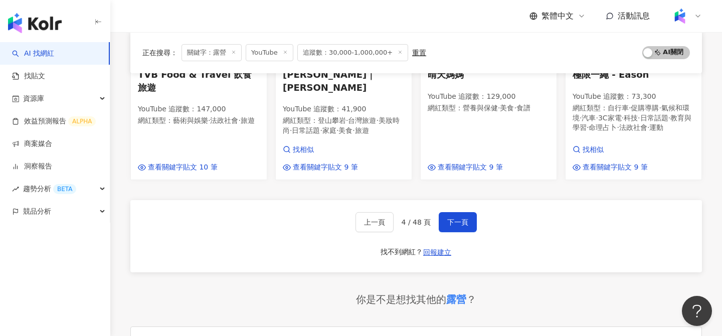
scroll to position [847, 0]
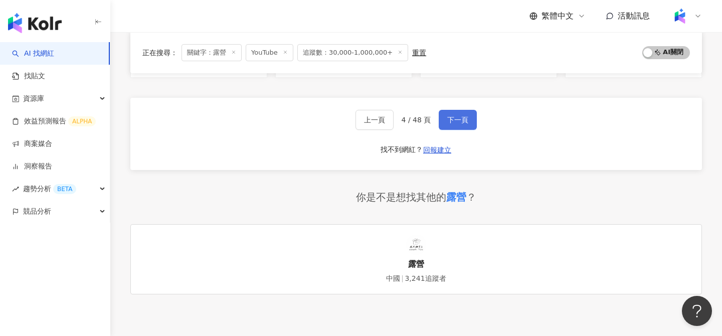
click at [468, 110] on button "下一頁" at bounding box center [458, 120] width 38 height 20
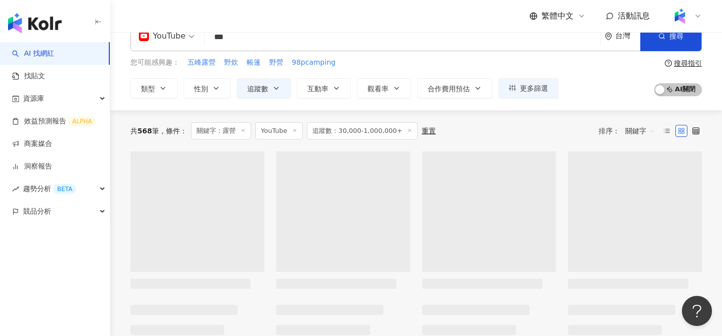
scroll to position [0, 0]
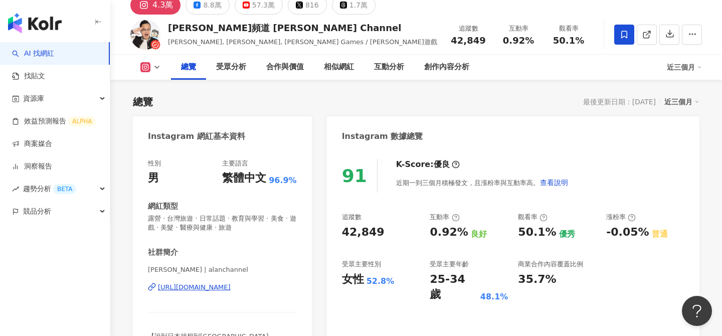
scroll to position [43, 0]
click at [262, 9] on div "57.3萬" at bounding box center [263, 4] width 23 height 14
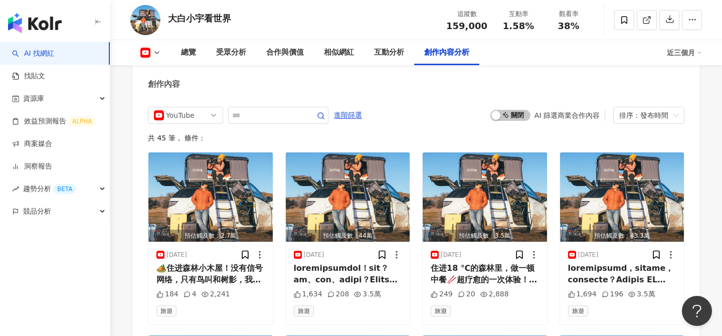
scroll to position [2623, 0]
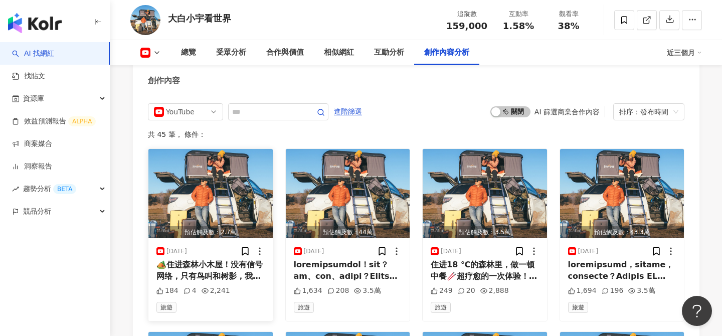
click at [231, 207] on img "button" at bounding box center [210, 193] width 124 height 89
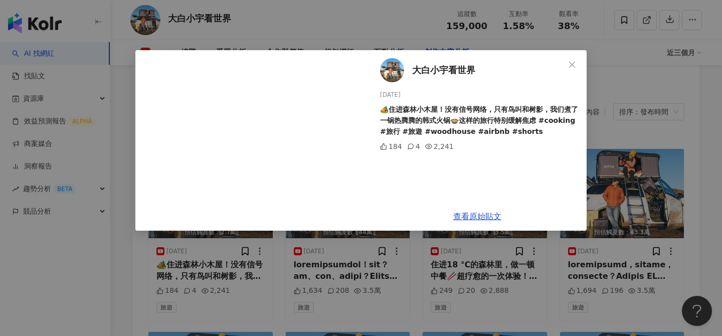
click at [647, 174] on div "大白小宇看世界 2025/8/5 🏕️住进森林小木屋！没有信号网络，只有鸟叫和树影，我们煮了一锅热腾腾的韩式火锅🍲这样的旅行特别缓解焦虑 #cooking #…" at bounding box center [361, 168] width 722 height 336
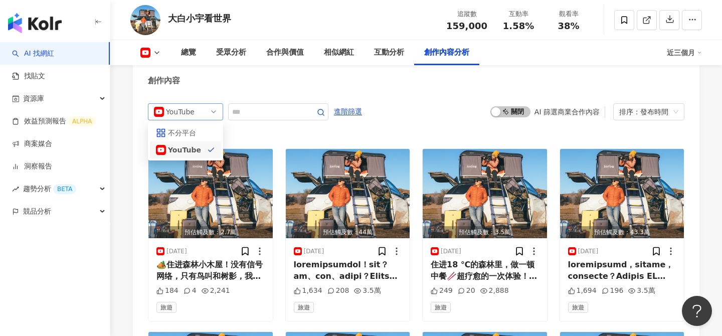
click at [179, 104] on div "YouTube" at bounding box center [182, 112] width 33 height 16
click at [351, 104] on span "進階篩選" at bounding box center [348, 112] width 28 height 16
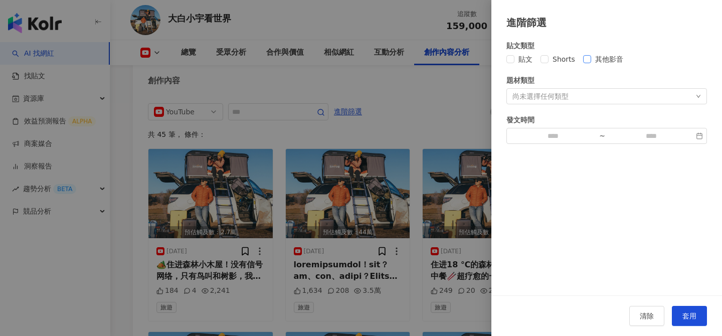
click at [601, 61] on span "其他影音" at bounding box center [609, 59] width 36 height 11
click at [694, 314] on span "套用" at bounding box center [689, 316] width 14 height 8
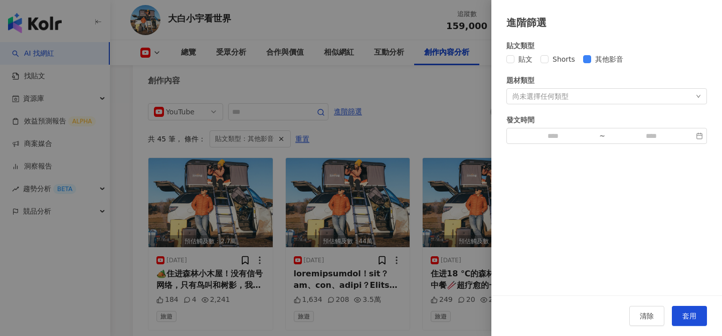
scroll to position [2608, 0]
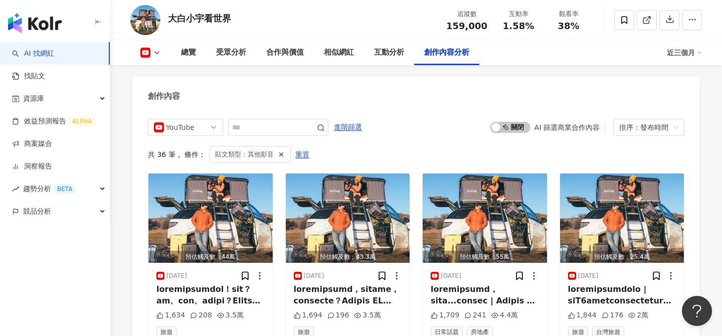
click at [198, 215] on img "button" at bounding box center [210, 218] width 124 height 89
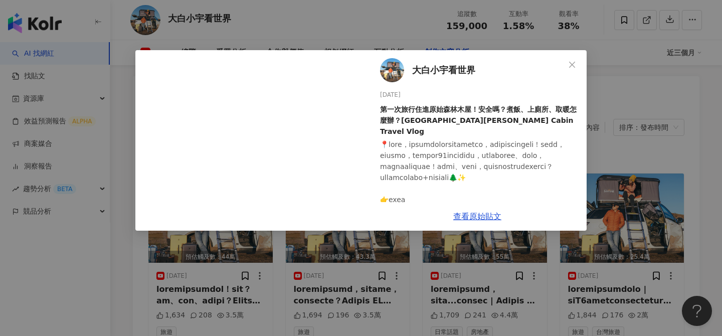
click at [361, 272] on div "大白小宇看世界 2025/8/2 第一次旅行住進原始森林木屋！安全嗎？煮飯、上廁所、取暖怎麼辦？Olympic National Park Forest Ca…" at bounding box center [361, 168] width 722 height 336
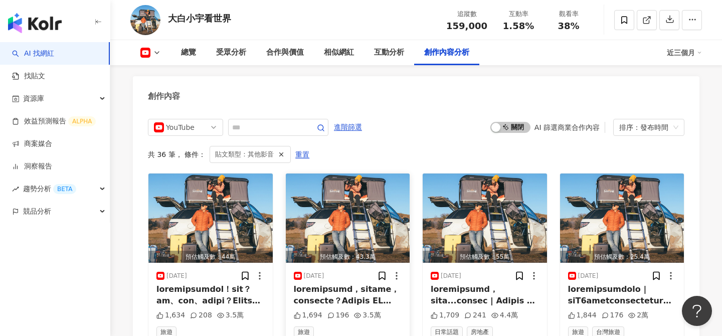
click at [362, 251] on div "預估觸及數：43.3萬" at bounding box center [348, 257] width 124 height 13
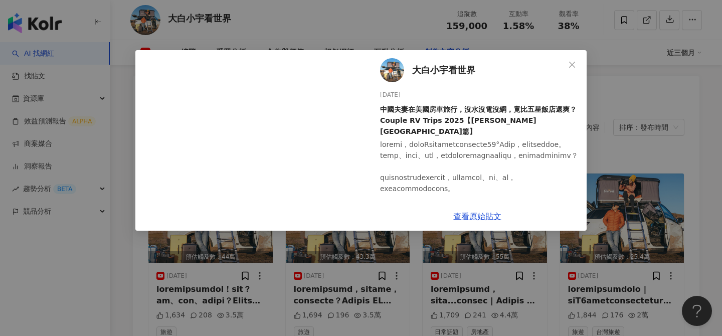
click at [635, 230] on div "大白小宇看世界 2025/7/27 中國夫妻在美國房車旅行，沒水沒電沒網，竟比五星飯店還爽？Couple RV Trips 2025【华盛顿州篇】 1,694…" at bounding box center [361, 168] width 722 height 336
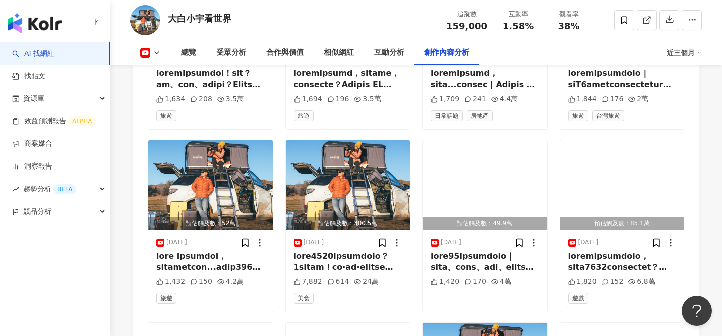
scroll to position [2862, 0]
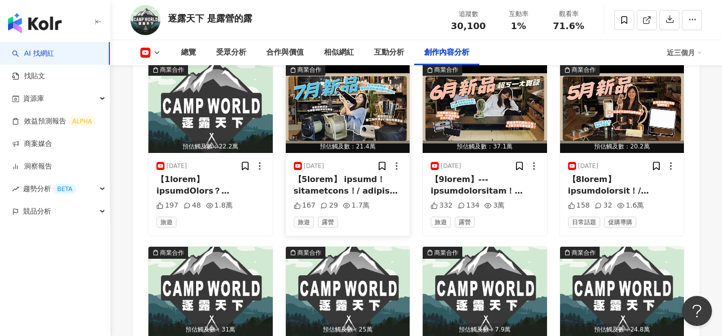
scroll to position [2684, 0]
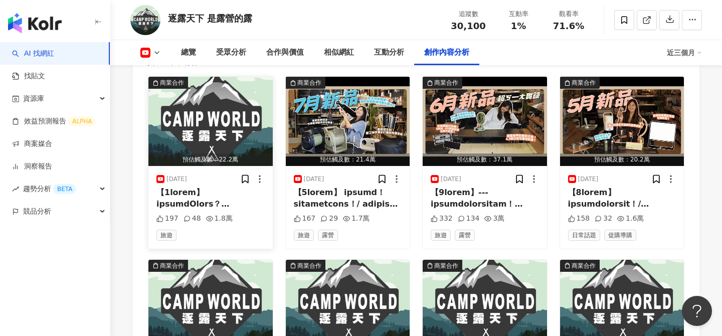
click at [234, 124] on img "button" at bounding box center [210, 121] width 124 height 89
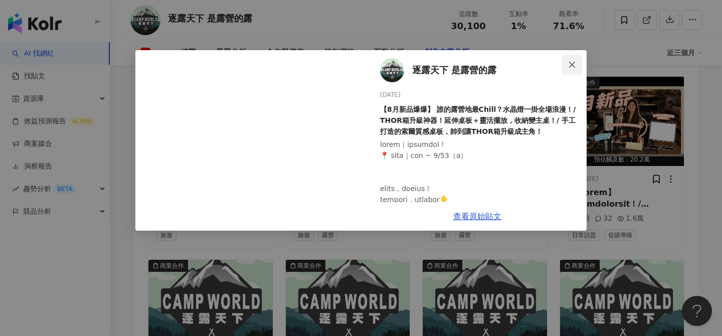
click at [569, 63] on icon "close" at bounding box center [572, 65] width 8 height 8
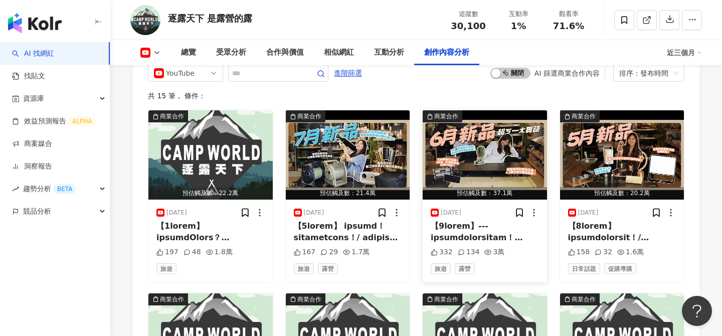
scroll to position [2649, 0]
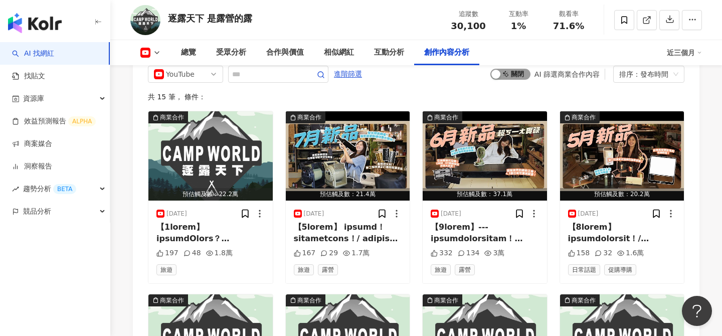
click at [517, 73] on span "啟動 關閉" at bounding box center [510, 74] width 40 height 11
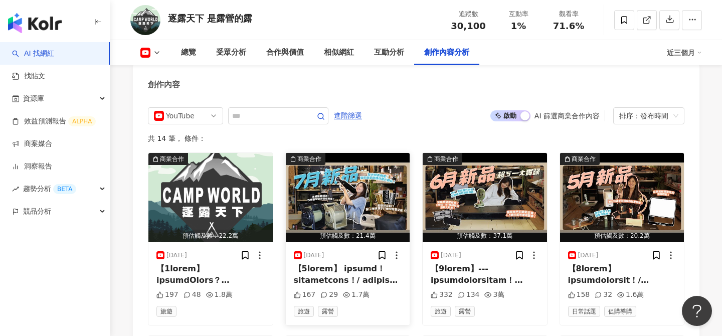
click at [332, 200] on img "button" at bounding box center [348, 197] width 124 height 89
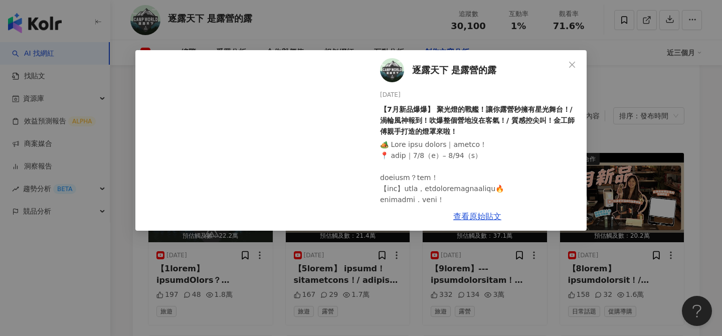
click at [617, 141] on div "逐露天下 是露營的露 2025/7/6 【7月新品爆爆】 聚光燈的戰艦！讓你露營秒擁有星光舞台！/ 渦輪風神報到！吹爆整個營地沒在客氣！/ 質感控尖叫！金工師…" at bounding box center [361, 168] width 722 height 336
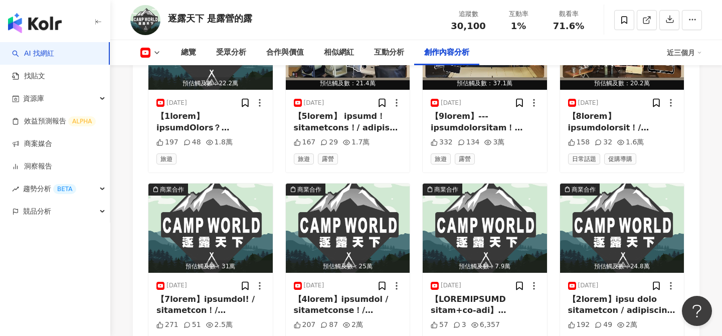
scroll to position [2796, 0]
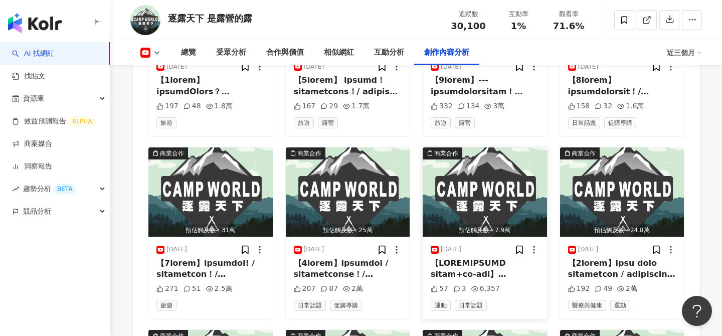
click at [498, 183] on img "button" at bounding box center [485, 191] width 124 height 89
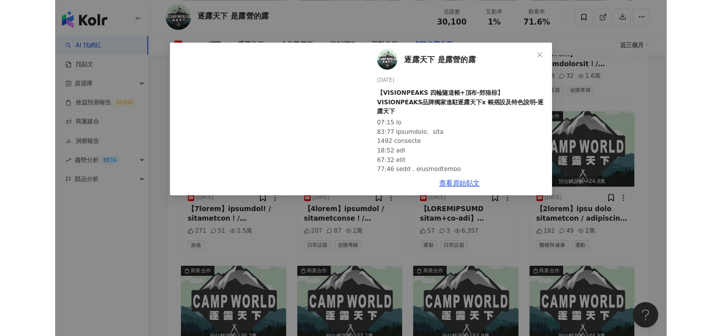
scroll to position [2791, 0]
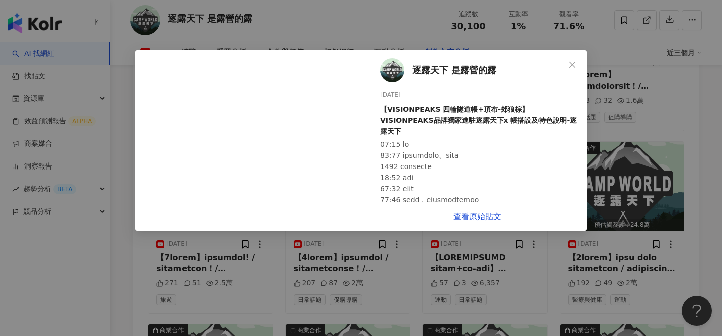
click at [135, 276] on div "逐露天下 是露營的露 2025/3/6 【VISIONPEAKS 四輪隧道帳+頂布-郊狼棕】VISIONPEAKS品牌獨家進駐逐露天下x 帳搭設及特色說明-逐…" at bounding box center [361, 168] width 722 height 336
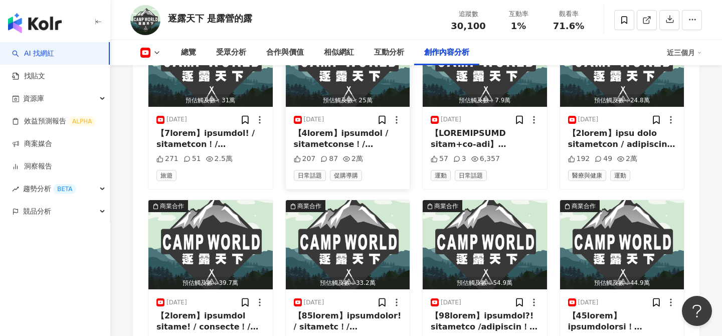
scroll to position [3111, 0]
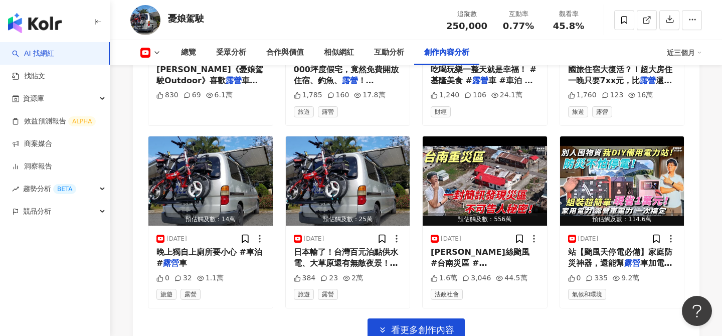
scroll to position [3169, 0]
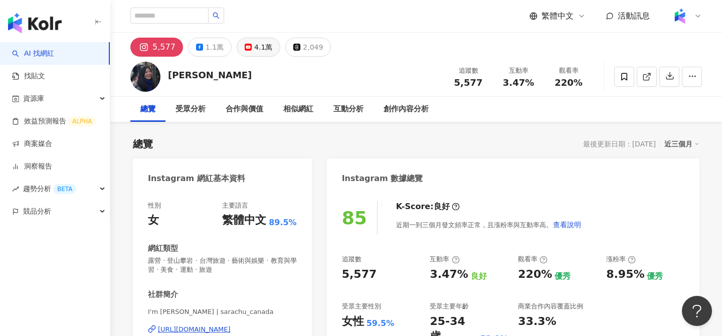
click at [256, 51] on div "4.1萬" at bounding box center [263, 47] width 18 height 14
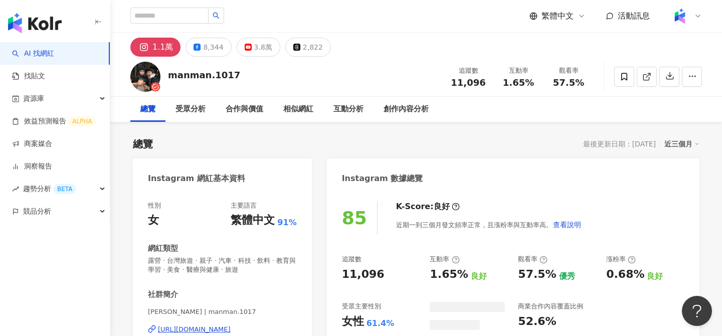
scroll to position [6, 0]
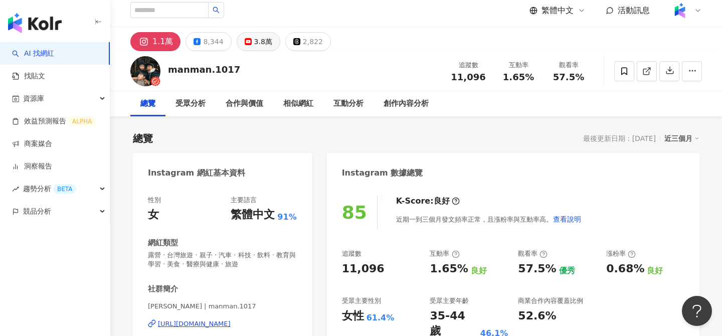
click at [254, 40] on div "3.8萬" at bounding box center [263, 42] width 18 height 14
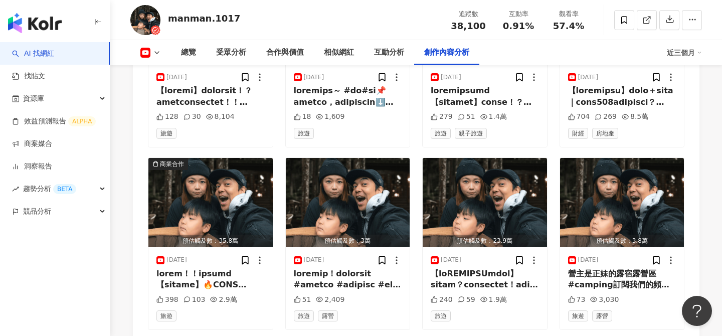
scroll to position [2996, 0]
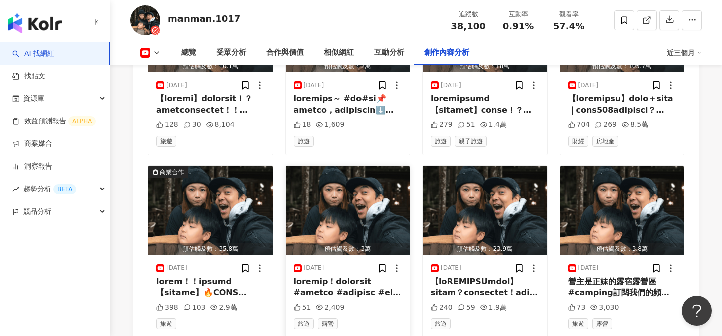
click at [394, 166] on img "button" at bounding box center [348, 210] width 124 height 89
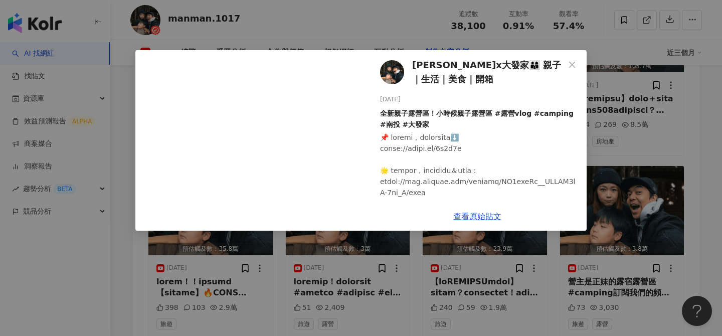
click at [622, 182] on div "嫚嫚x大發家👨‍👩‍👦 親子｜生活｜美食｜開箱 2025/8/13 全新親子露營區！小時候親子露營區 #露營vlog #camping #南投 #大發家 51…" at bounding box center [361, 168] width 722 height 336
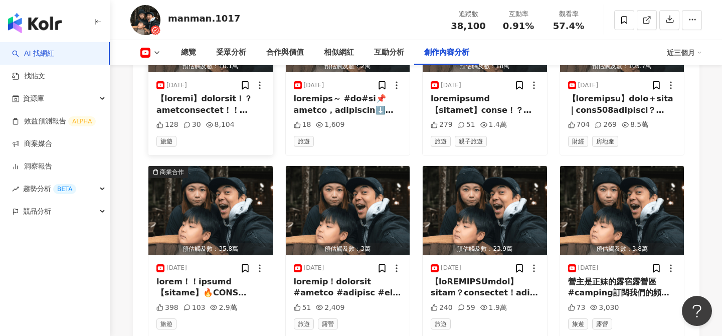
scroll to position [2738, 0]
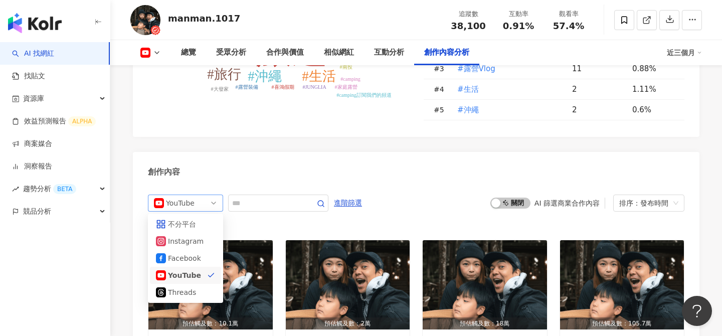
click at [207, 195] on span "YouTube" at bounding box center [185, 203] width 63 height 16
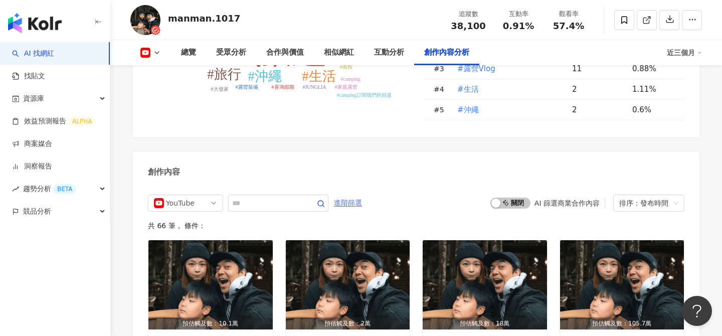
click at [338, 195] on span "進階篩選" at bounding box center [348, 203] width 28 height 16
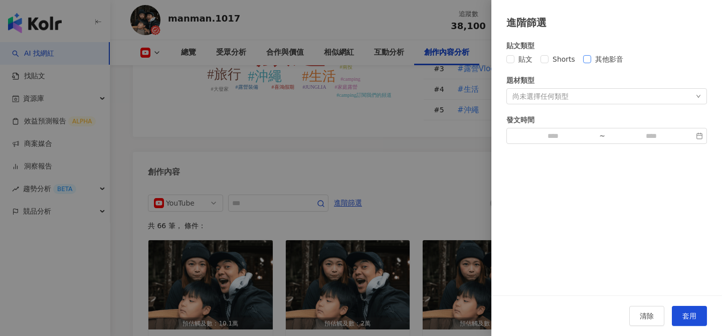
click at [591, 60] on span "其他影音" at bounding box center [609, 59] width 36 height 11
click at [693, 310] on button "套用" at bounding box center [689, 316] width 35 height 20
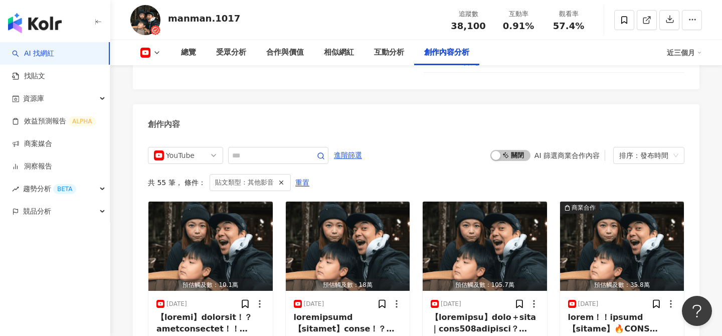
scroll to position [2787, 0]
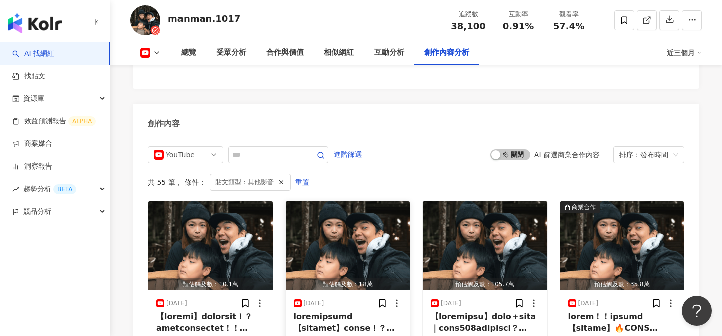
click at [373, 204] on img "button" at bounding box center [348, 245] width 124 height 89
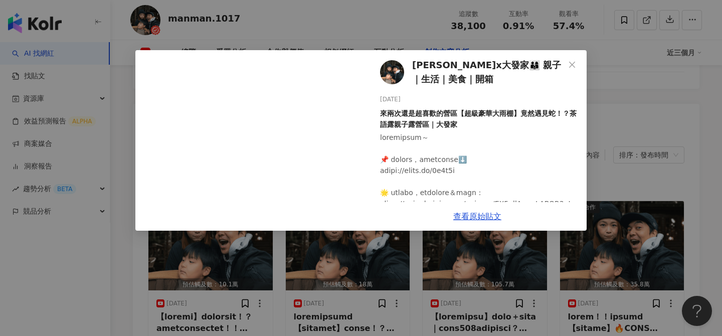
click at [612, 128] on div "嫚嫚x大發家👨‍👩‍👦 親子｜生活｜美食｜開箱 2025/8/25 來兩次還是超喜歡的營區【超級豪華大雨棚】竟然遇見蛇！？茶語露親子露營區｜大發家 279 5…" at bounding box center [361, 168] width 722 height 336
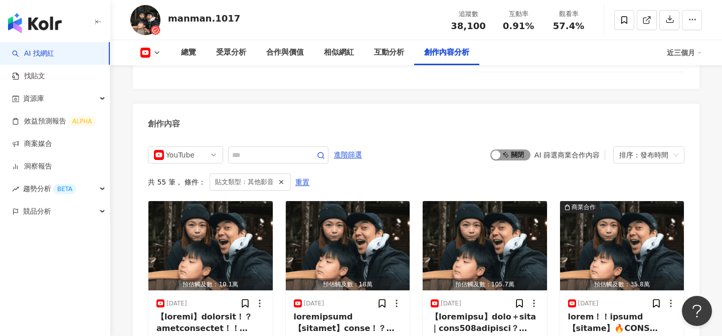
click at [511, 149] on span "啟動 關閉" at bounding box center [510, 154] width 40 height 11
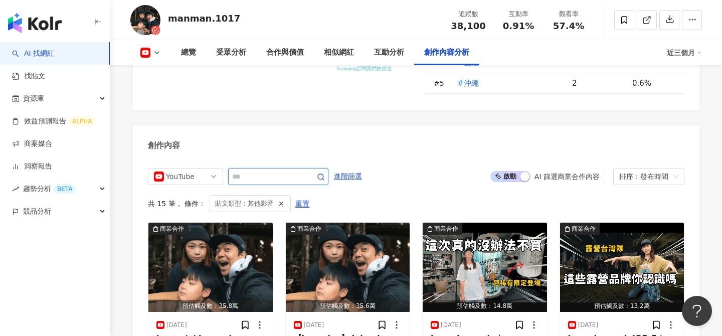
click at [271, 170] on input "text" at bounding box center [267, 176] width 70 height 12
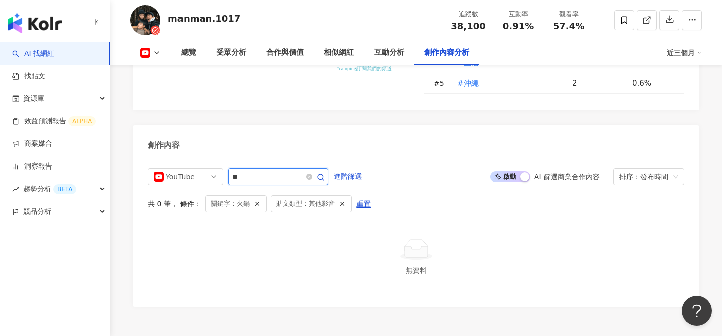
click at [272, 170] on input "**" at bounding box center [267, 176] width 70 height 12
type input "*"
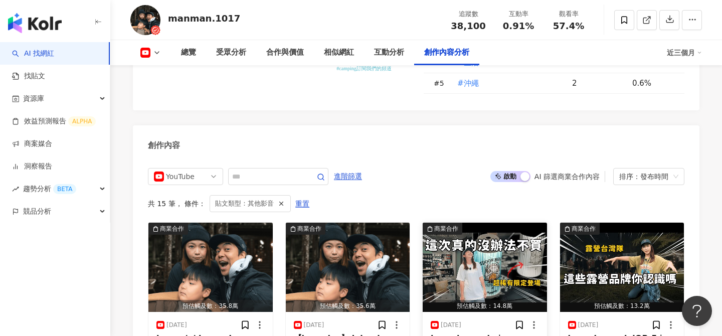
click at [500, 236] on img "button" at bounding box center [485, 267] width 124 height 89
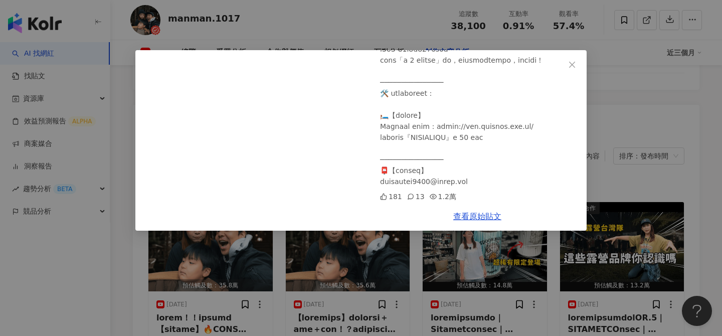
scroll to position [2778, 0]
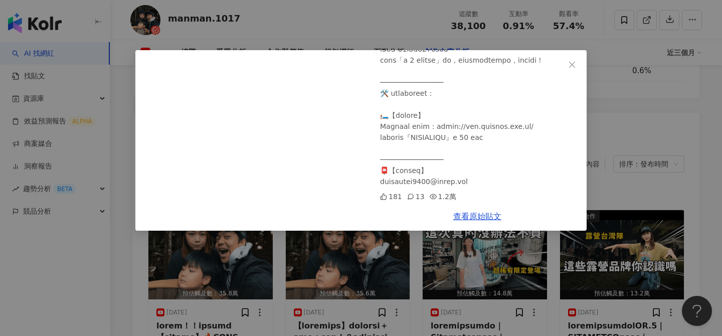
click at [657, 141] on div "嫚嫚x大發家👨‍👩‍👦 親子｜生活｜美食｜開箱 2025/7/7 隱藏在巷弄間的質感選物店｜Ventlax日系戶外選物｜大發家TheAlphas 181 13…" at bounding box center [361, 168] width 722 height 336
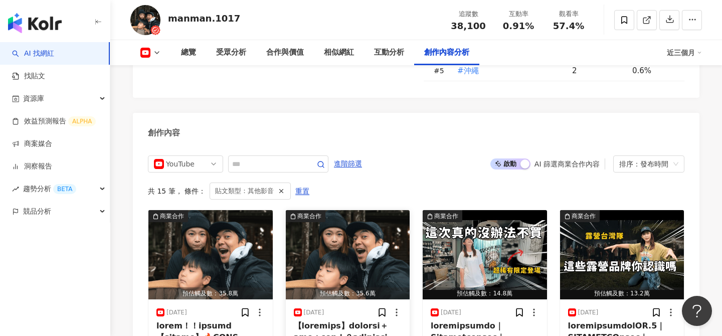
click at [308, 210] on img "button" at bounding box center [348, 254] width 124 height 89
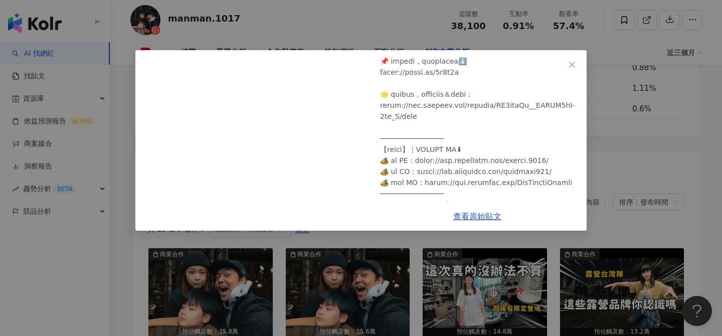
scroll to position [344, 0]
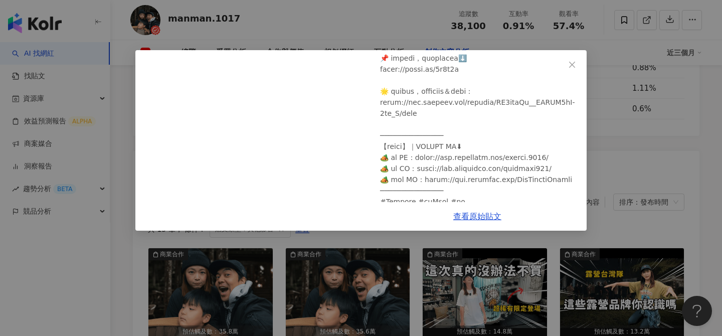
click at [623, 270] on div "嫚嫚x大發家👨‍👩‍👦 親子｜生活｜美食｜開箱 2025/8/4 【全新親子營地開箱】竟然有夜間沙坑＋戲水池＋滑草場！？小時候親子露營區｜大發家 370 17…" at bounding box center [361, 168] width 722 height 336
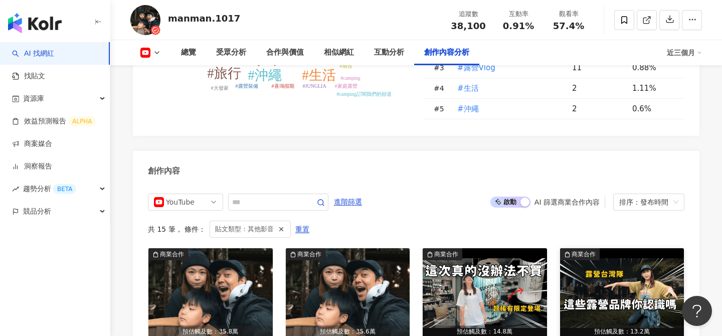
click at [621, 250] on img "button" at bounding box center [622, 292] width 124 height 89
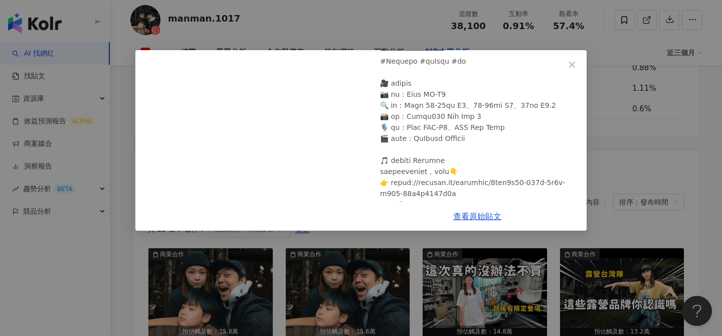
scroll to position [485, 0]
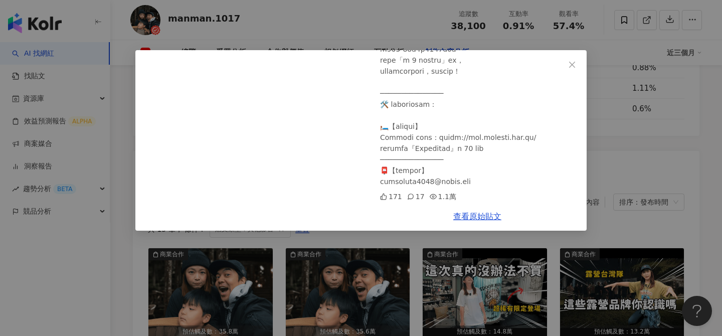
click at [625, 129] on div "嫚嫚x大發家👨‍👩‍👦 親子｜生活｜美食｜開箱 2025/7/4 你不知道的台灣露營品牌故事EP.1｜TONESTYLE森林市集｜大發家TheAlphas 1…" at bounding box center [361, 168] width 722 height 336
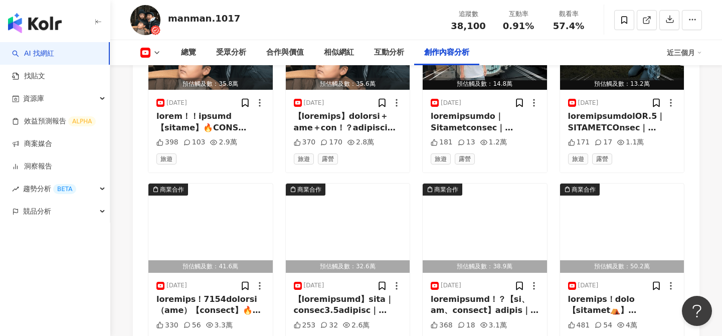
scroll to position [3055, 0]
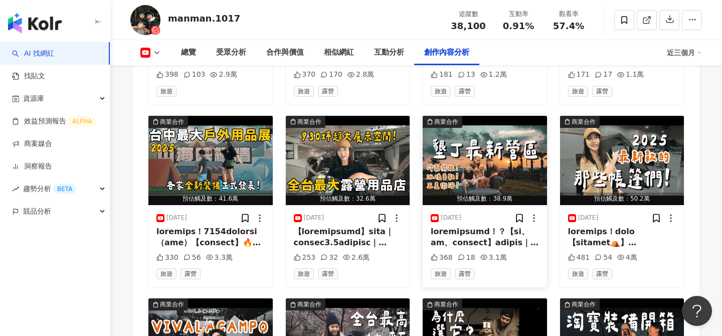
click at [490, 116] on img "button" at bounding box center [485, 160] width 124 height 89
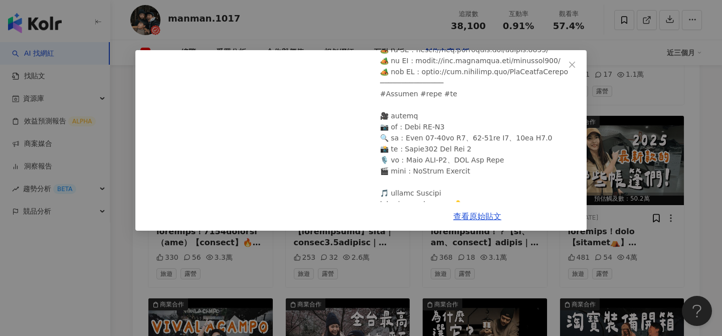
scroll to position [475, 0]
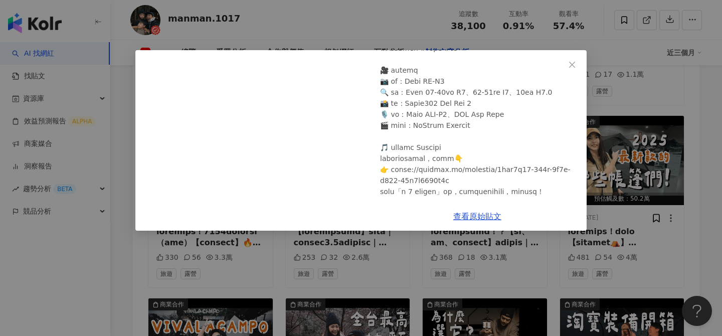
click at [658, 190] on div "嫚嫚x大發家👨‍👩‍👦 親子｜生活｜美食｜開箱 2025/5/2 墾丁的露營有自己的模式！？【冷氣、冰塊、五星衛浴全都有】趣漫步露營區｜大發家TheAlpha…" at bounding box center [361, 168] width 722 height 336
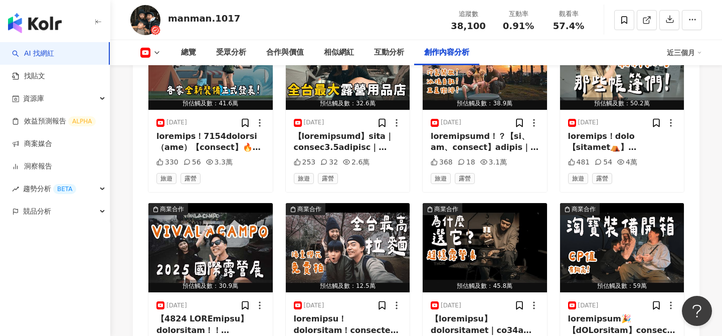
scroll to position [3158, 0]
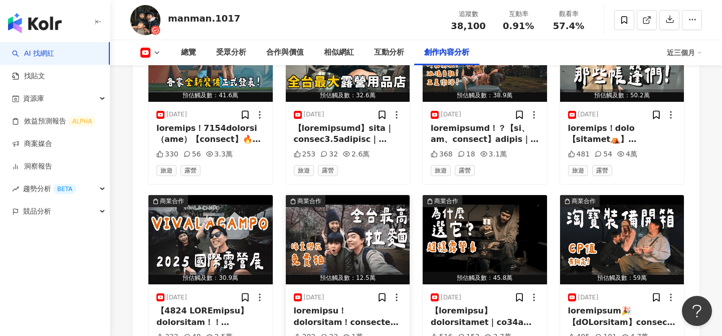
click at [395, 195] on img "button" at bounding box center [348, 239] width 124 height 89
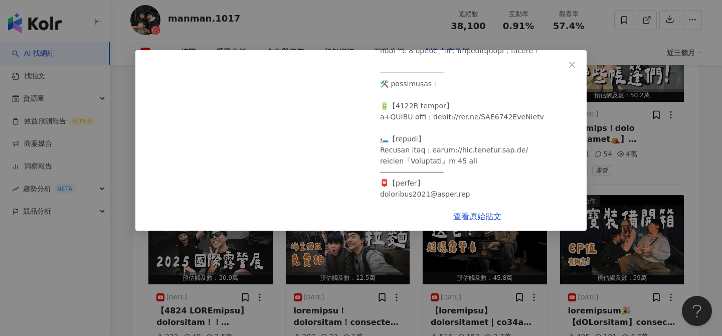
scroll to position [397, 0]
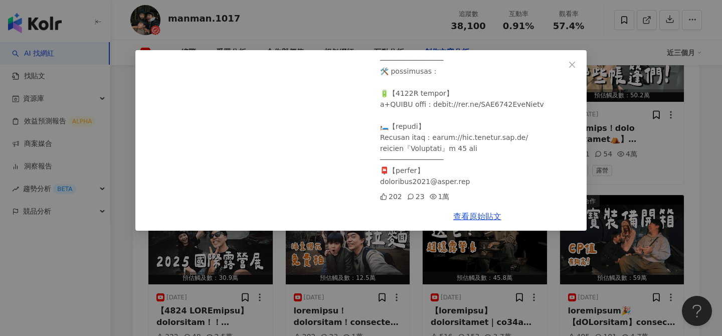
click at [552, 262] on div "嫚嫚x大發家👨‍👩‍👦 親子｜生活｜美食｜開箱 2025/2/28 最新超人氣櫻花拉麵！大量櫻花盛開免費參觀！竟然比想像中好吃超多～｜大發家TheAlphas…" at bounding box center [361, 168] width 722 height 336
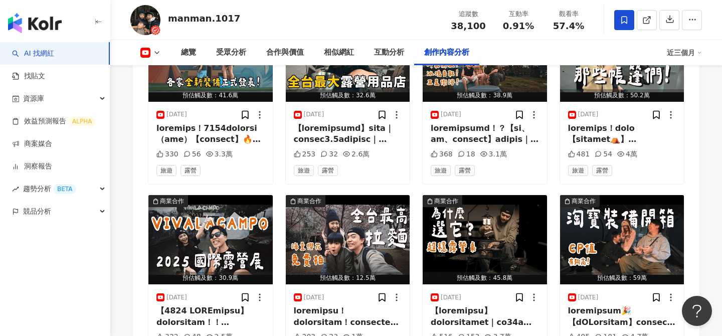
click at [624, 20] on icon at bounding box center [624, 20] width 9 height 9
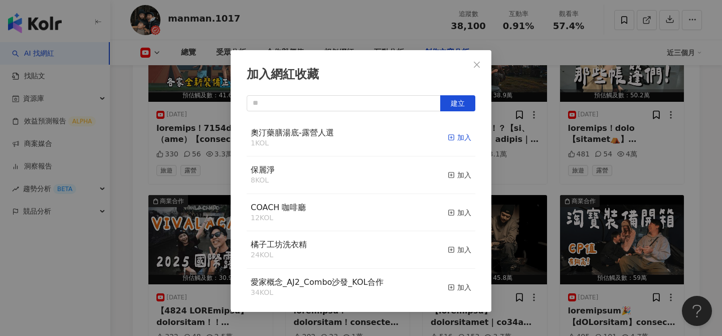
click at [460, 136] on div "加入" at bounding box center [460, 137] width 24 height 11
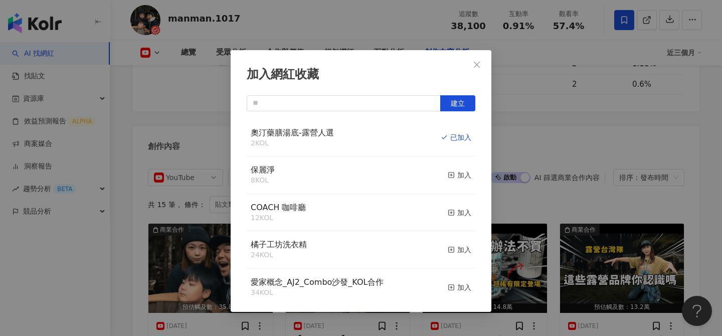
scroll to position [2754, 0]
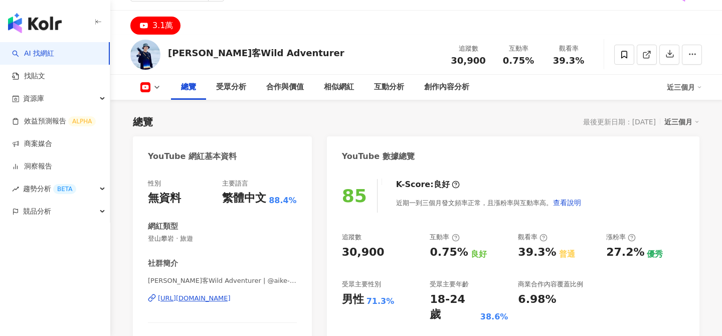
scroll to position [26, 0]
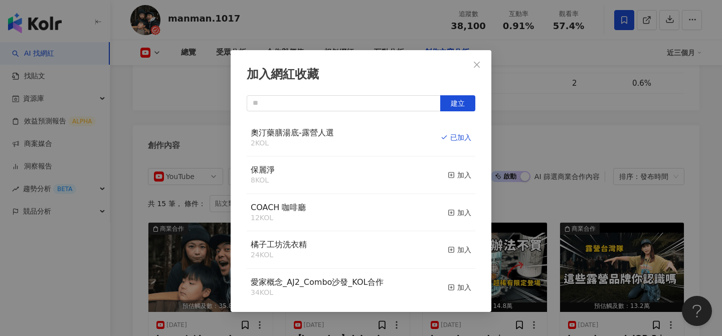
scroll to position [2754, 0]
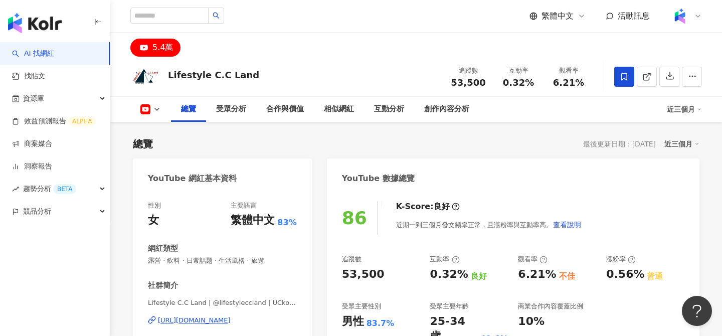
click at [623, 77] on icon at bounding box center [624, 76] width 9 height 9
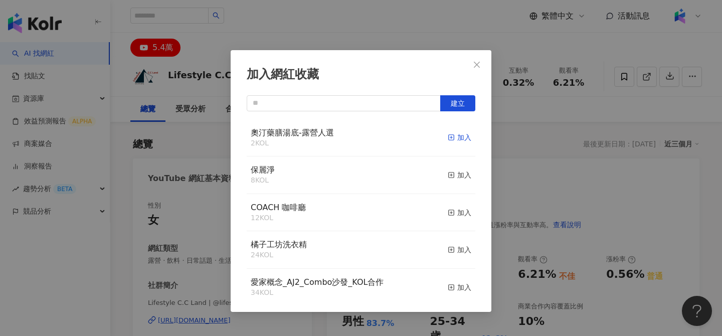
click at [456, 136] on div "加入" at bounding box center [460, 137] width 24 height 11
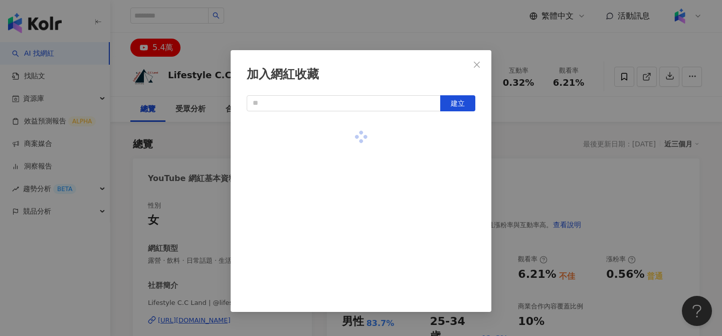
click at [549, 163] on div "加入網紅收藏 建立" at bounding box center [361, 168] width 722 height 336
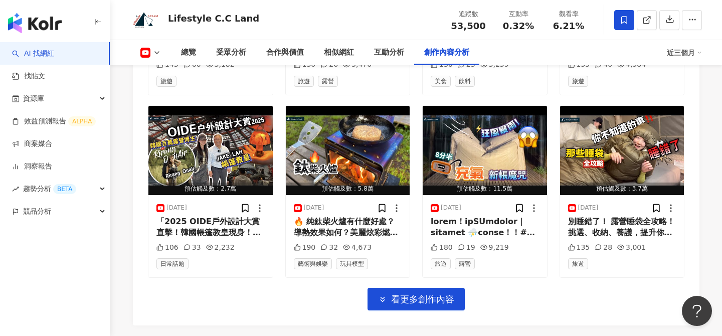
scroll to position [3102, 0]
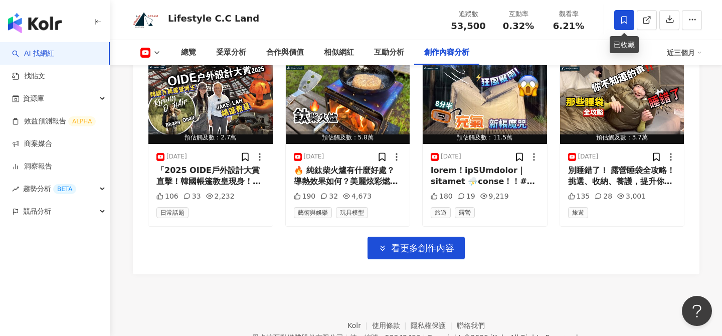
click at [621, 24] on span at bounding box center [624, 20] width 20 height 20
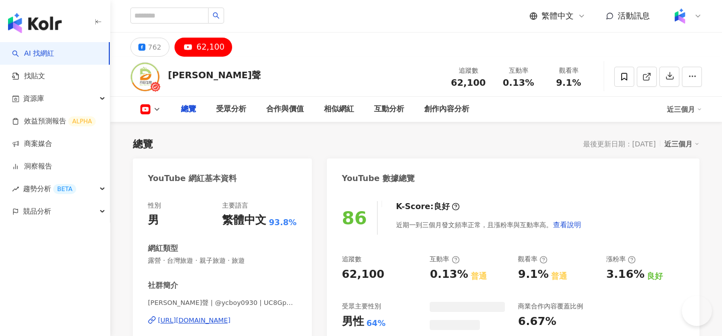
type input "**"
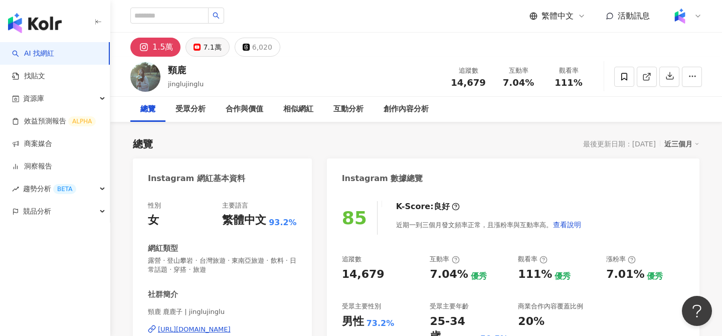
click at [204, 46] on div "7.1萬" at bounding box center [212, 47] width 18 height 14
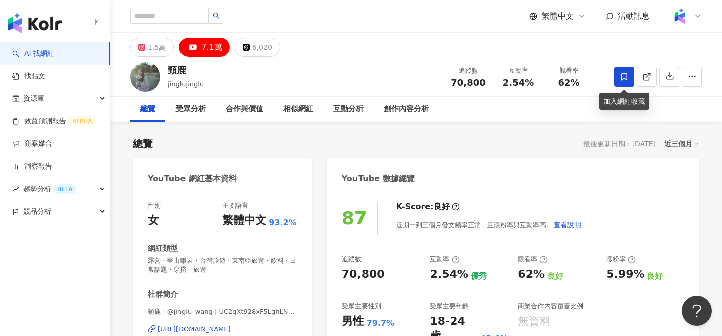
click at [622, 74] on icon at bounding box center [624, 76] width 9 height 9
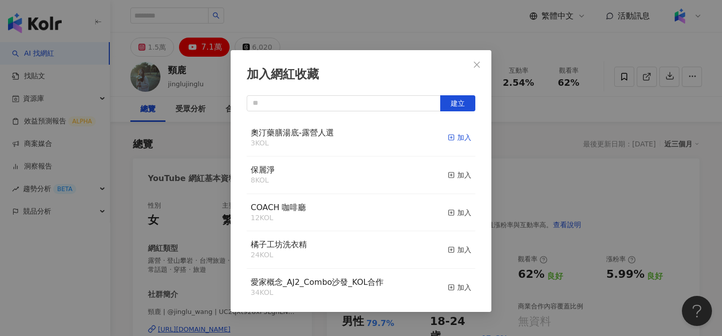
click at [451, 135] on rect "button" at bounding box center [452, 138] width 6 height 6
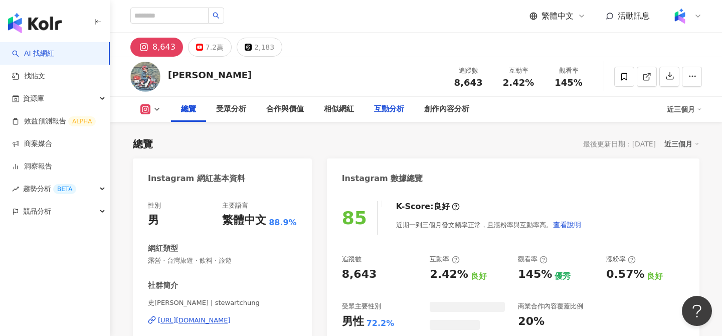
click at [207, 47] on div "7.2萬" at bounding box center [215, 47] width 18 height 14
click at [215, 52] on div "7.2萬" at bounding box center [215, 47] width 18 height 14
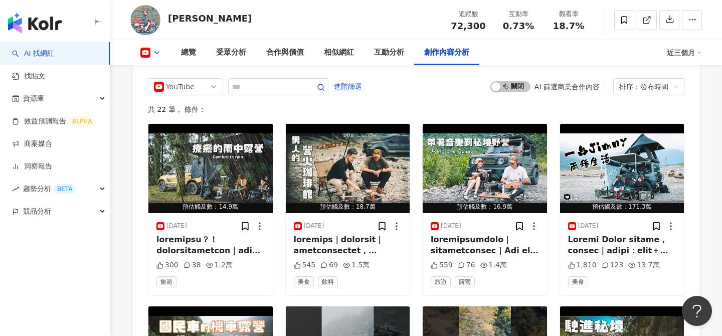
scroll to position [2674, 0]
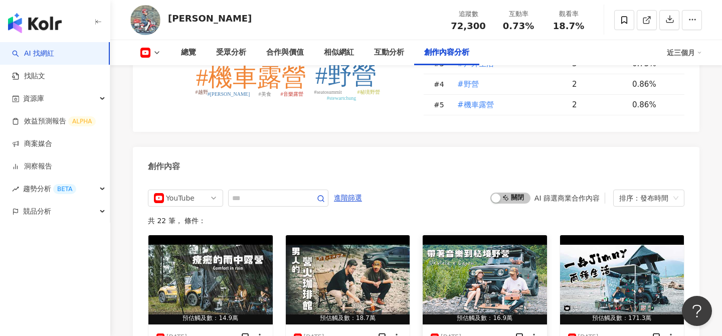
click at [493, 235] on img "button" at bounding box center [485, 279] width 124 height 89
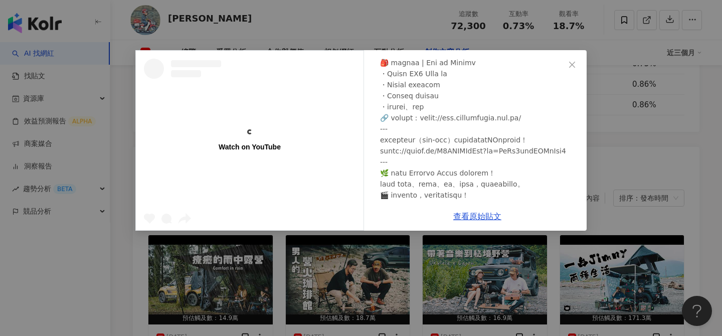
scroll to position [123, 0]
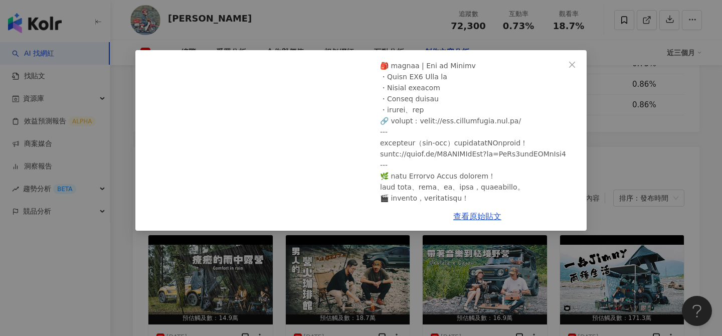
click at [617, 98] on div "Stewart Chung 2025/5/23 沒想到在這裡露營可以這麼療癒｜我們帶著音樂到溪谷秘境野營 | Sea to Summit Telos 2 Pl…" at bounding box center [361, 168] width 722 height 336
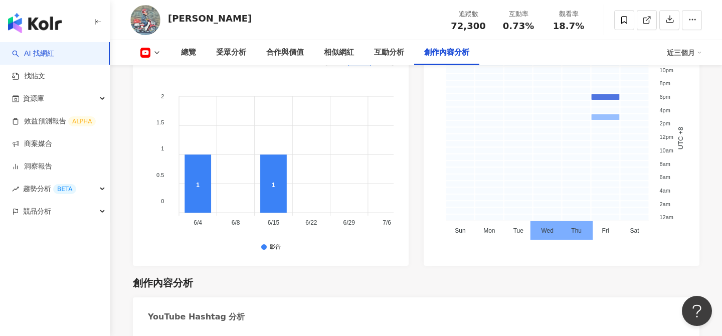
scroll to position [2270, 0]
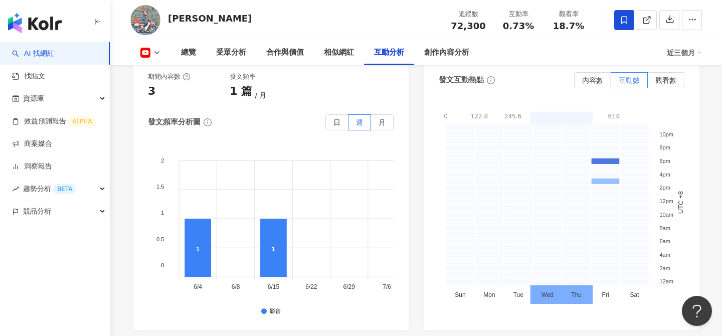
click at [626, 21] on icon at bounding box center [624, 20] width 9 height 9
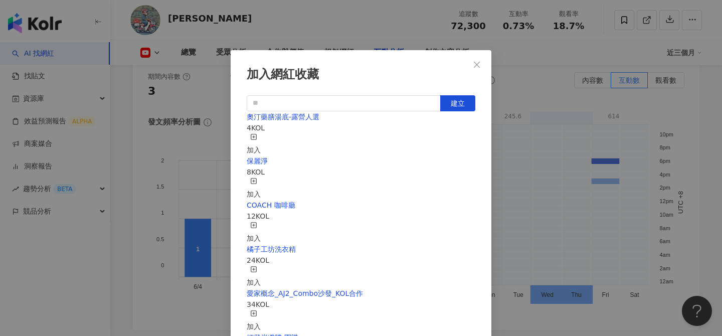
click at [261, 136] on div "加入" at bounding box center [254, 144] width 14 height 22
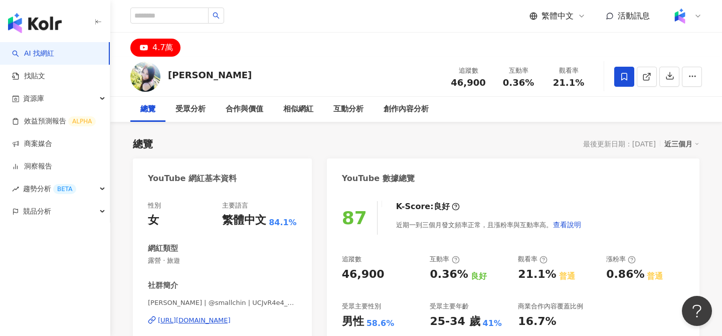
scroll to position [13, 0]
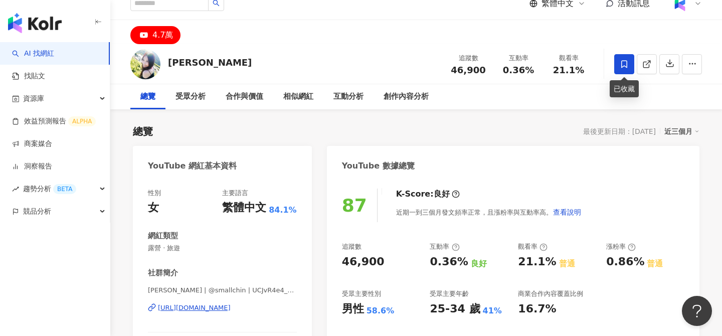
click at [623, 68] on icon at bounding box center [624, 64] width 9 height 9
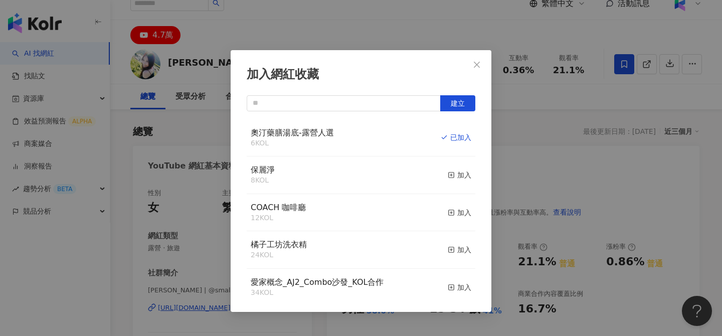
click at [575, 174] on div "加入網紅收藏 建立 奧汀藥膳湯底-露營人選 6 KOL 已加入 保麗淨 8 KOL 加入 COACH 咖啡廳 12 KOL 加入 橘子工坊洗衣精 24 KOL…" at bounding box center [361, 168] width 722 height 336
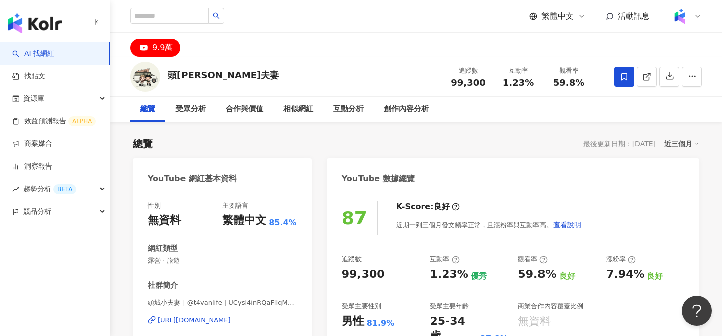
click at [620, 79] on icon at bounding box center [624, 76] width 9 height 9
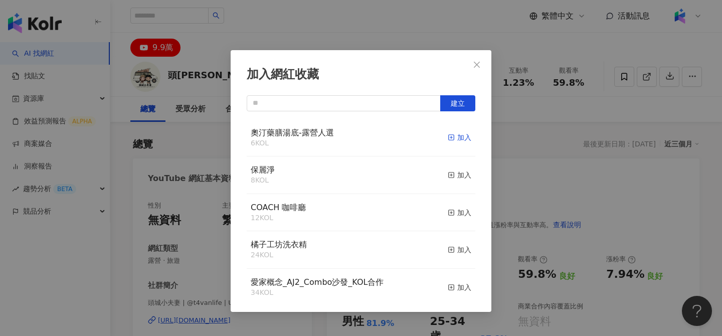
click at [460, 135] on div "加入" at bounding box center [460, 137] width 24 height 11
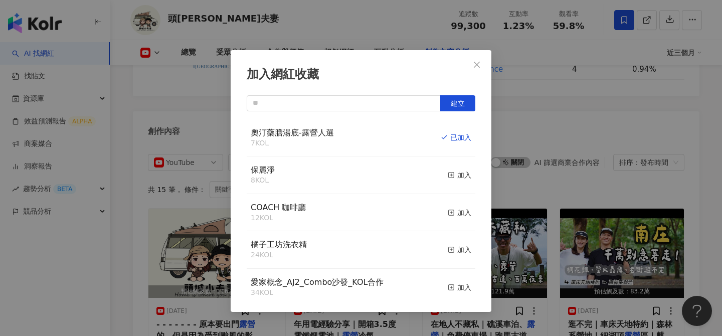
scroll to position [2703, 0]
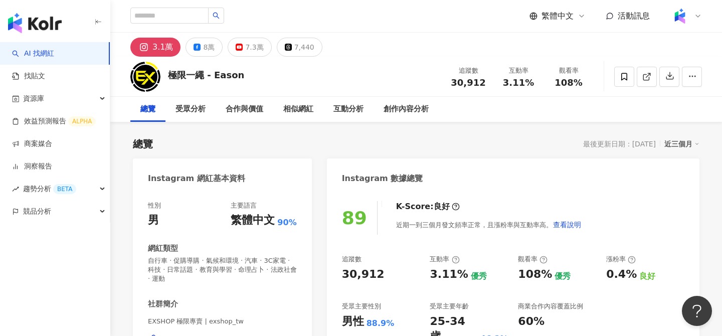
scroll to position [25, 0]
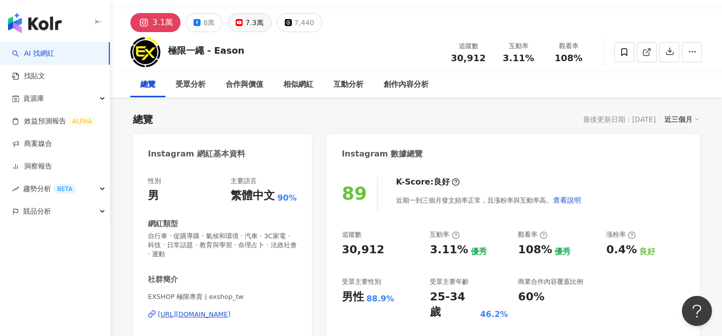
click at [250, 20] on div "7.3萬" at bounding box center [254, 23] width 18 height 14
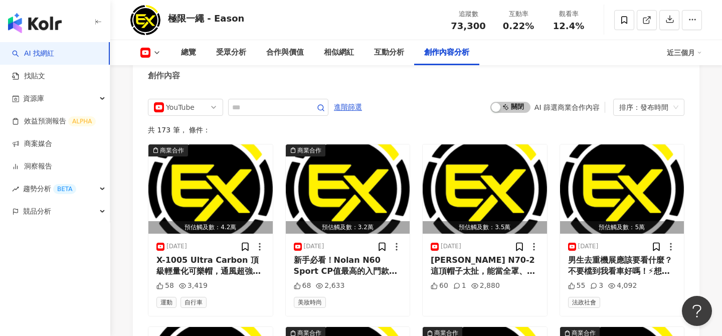
scroll to position [2717, 0]
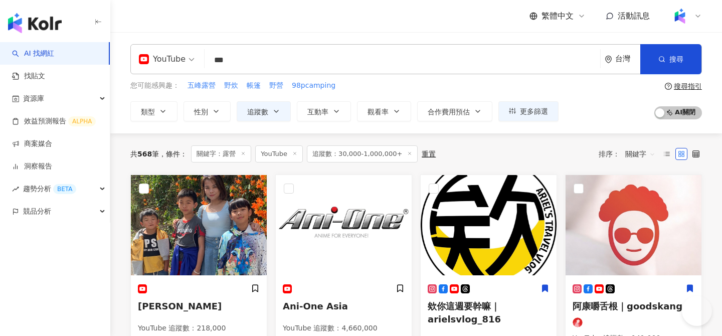
click at [390, 116] on button "觀看率" at bounding box center [384, 111] width 54 height 20
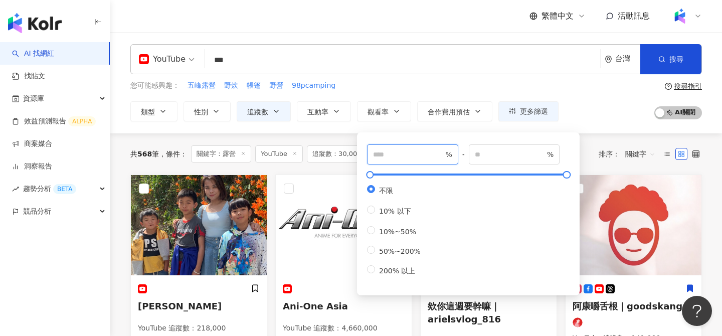
click at [404, 151] on input "number" at bounding box center [408, 154] width 70 height 11
type input "**"
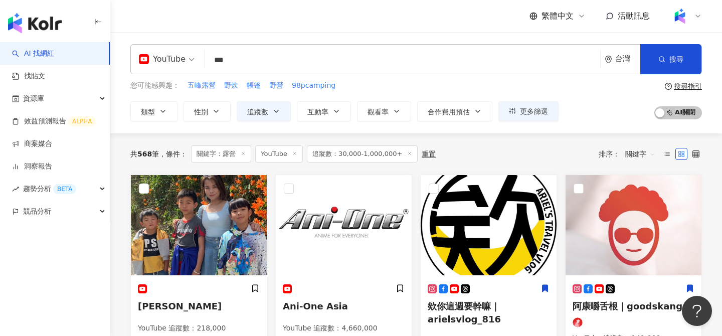
click at [470, 85] on div "您可能感興趣： 五峰露營 野炊 帳篷 野營 98pcamping" at bounding box center [344, 85] width 428 height 11
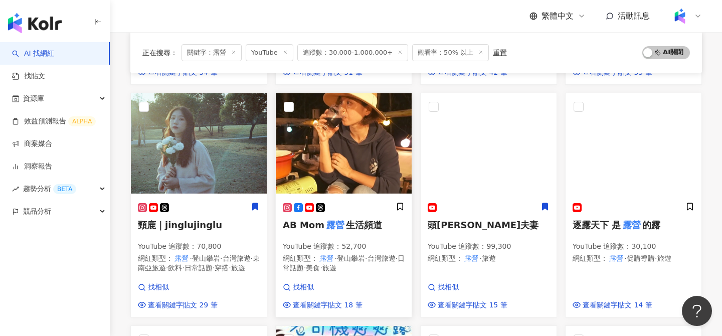
scroll to position [337, 0]
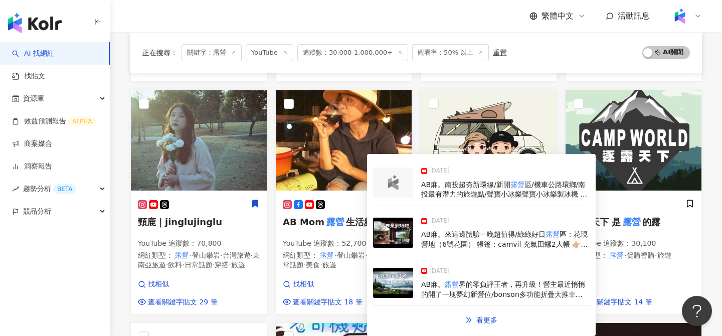
click at [396, 235] on img at bounding box center [393, 233] width 40 height 30
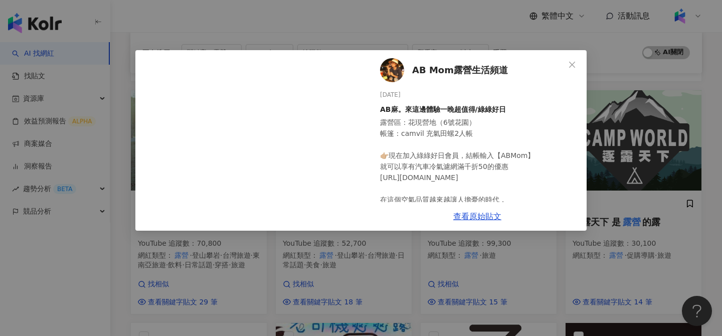
click at [461, 279] on div "AB Mom露營生活頻道 2025/6/19 AB麻。來這邊體驗一晚超值得/綠綠好日 露營區：花現營地（6號花園） 帳篷：camvil 充氣田螺2人帳 👉🏼現…" at bounding box center [361, 168] width 722 height 336
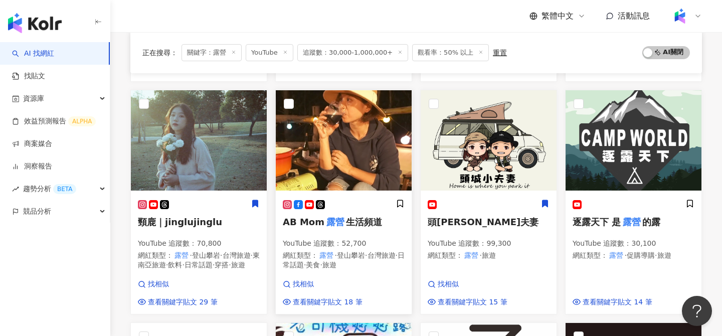
click at [342, 127] on img at bounding box center [344, 140] width 136 height 100
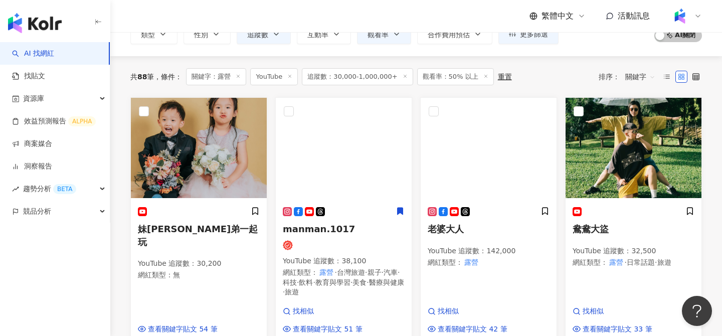
scroll to position [78, 0]
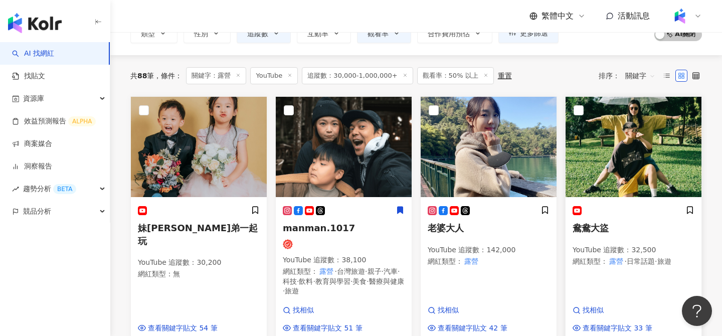
click at [621, 162] on img at bounding box center [634, 147] width 136 height 100
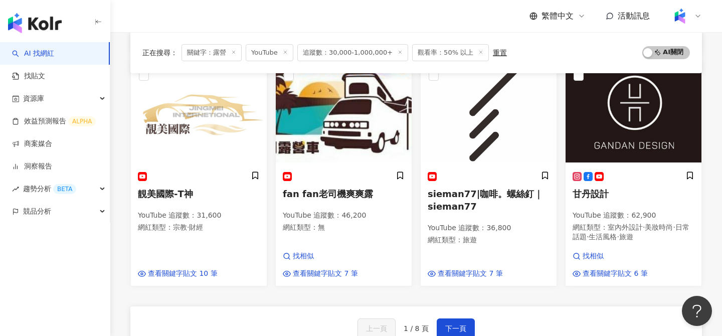
scroll to position [597, 0]
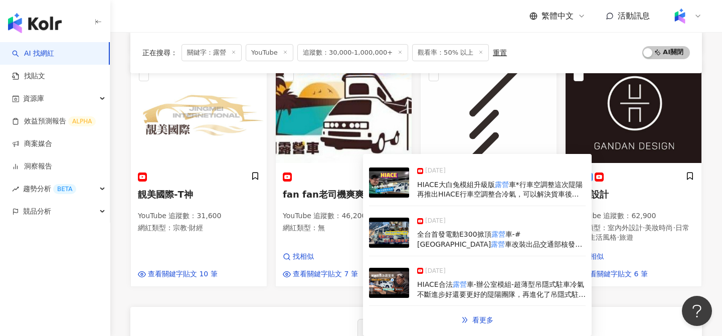
click at [394, 278] on img at bounding box center [389, 283] width 40 height 30
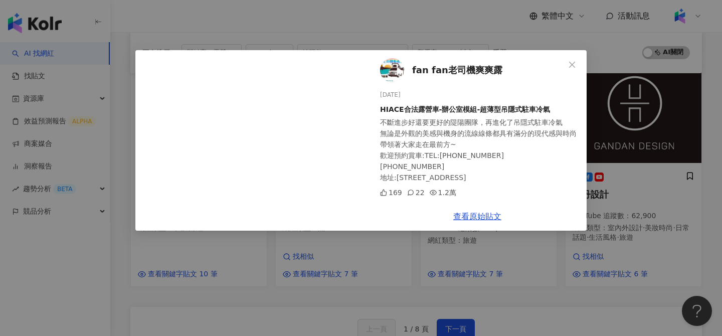
click at [497, 255] on div "fan fan老司機爽爽露 2025/1/15 HIACE合法露營車-辦公室模組-超薄型吊隱式駐車冷氣 不斷進步好還要更好的隄陽團隊，再進化了吊隱式駐車冷氣 …" at bounding box center [361, 168] width 722 height 336
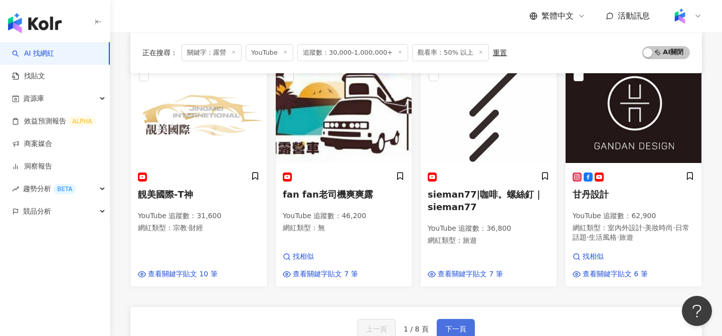
click at [464, 332] on button "下一頁" at bounding box center [456, 329] width 38 height 20
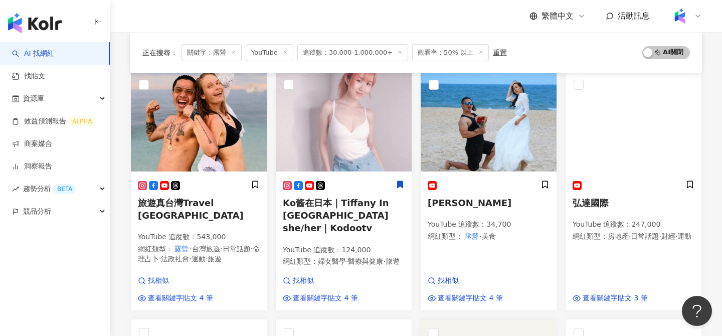
scroll to position [349, 0]
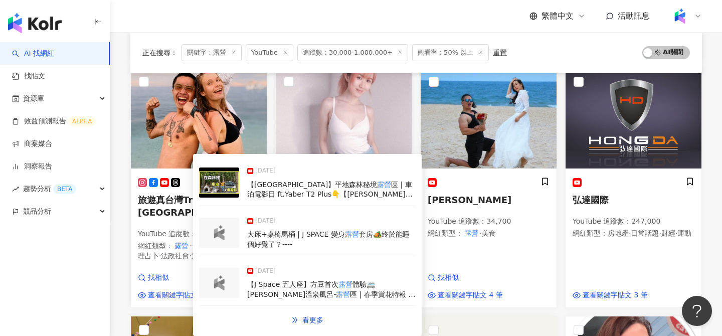
click at [219, 183] on img at bounding box center [219, 182] width 40 height 30
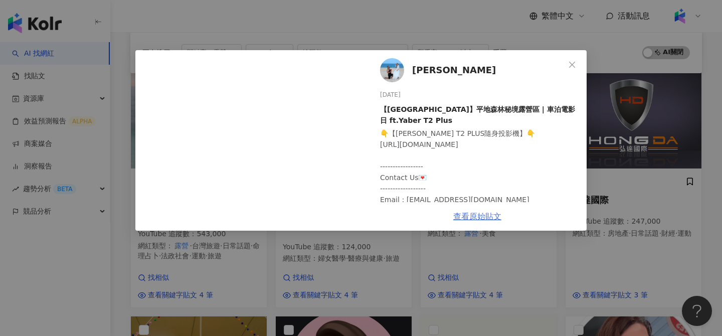
click at [484, 217] on link "查看原始貼文" at bounding box center [477, 217] width 48 height 10
click at [575, 66] on icon "close" at bounding box center [572, 65] width 8 height 8
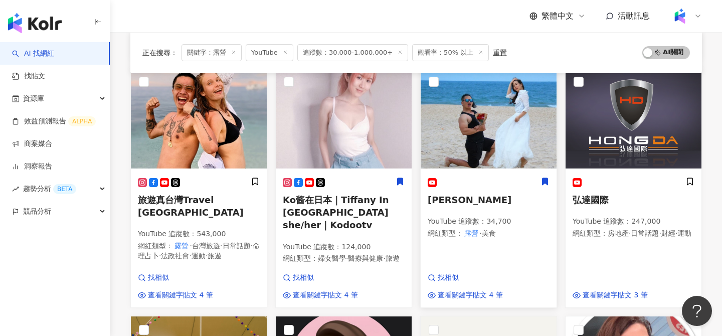
click at [544, 183] on icon at bounding box center [546, 181] width 6 height 7
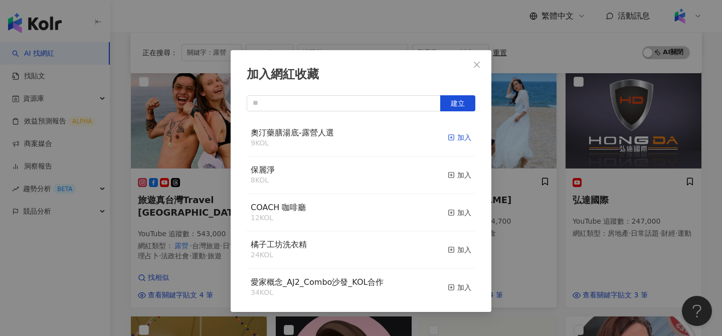
click at [461, 136] on div "加入" at bounding box center [460, 137] width 24 height 11
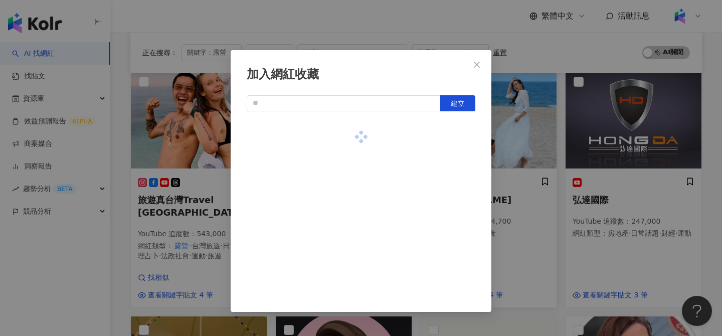
click at [524, 128] on div "加入網紅收藏 建立" at bounding box center [361, 168] width 722 height 336
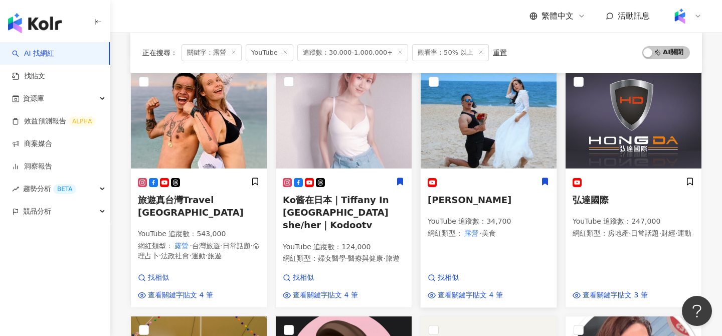
click at [524, 128] on img at bounding box center [489, 118] width 136 height 100
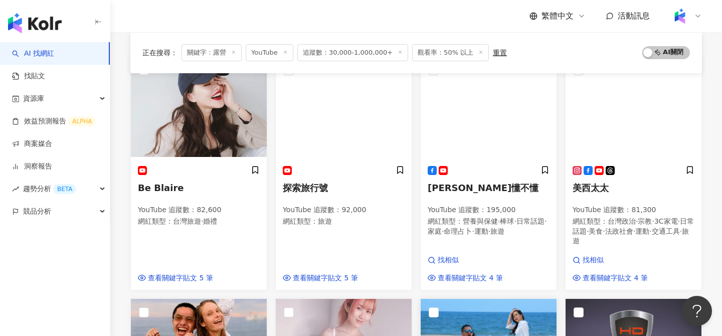
scroll to position [127, 0]
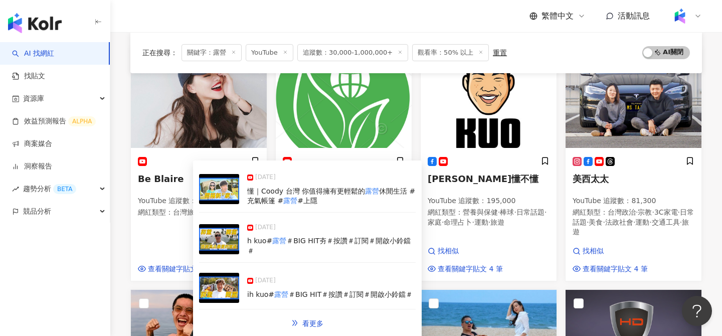
click at [220, 237] on img at bounding box center [219, 239] width 40 height 30
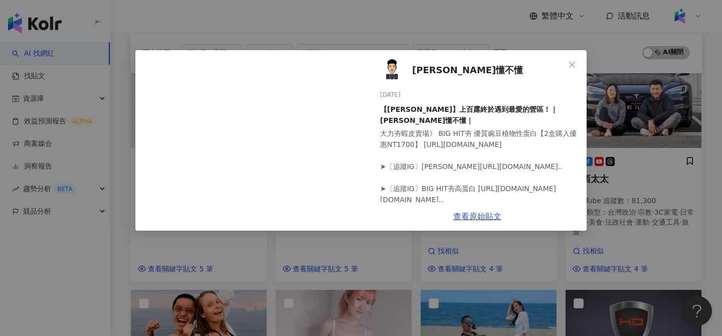
click at [430, 66] on span "郭董懂不懂" at bounding box center [467, 70] width 111 height 14
click at [420, 21] on div "郭董懂不懂 2025/4/20 【郭董開露】上百露終於遇到最愛的營區！｜郭董懂不懂｜ 大力夯蝦皮賣場》 BIG HIT夯 優質豌豆植物性蛋白【2盒購入優惠NT…" at bounding box center [361, 168] width 722 height 336
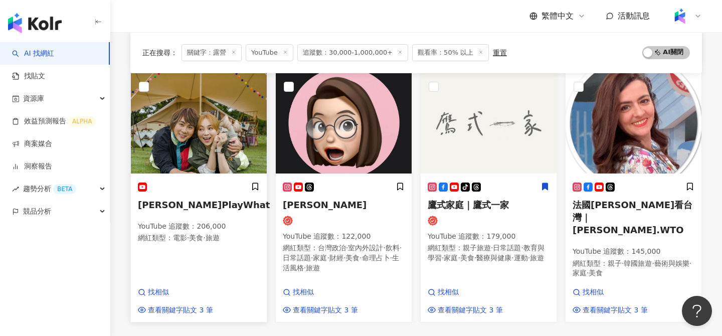
scroll to position [593, 0]
click at [227, 112] on img at bounding box center [199, 123] width 136 height 100
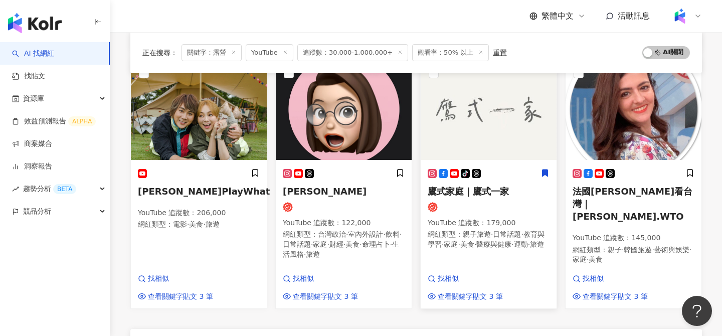
scroll to position [612, 0]
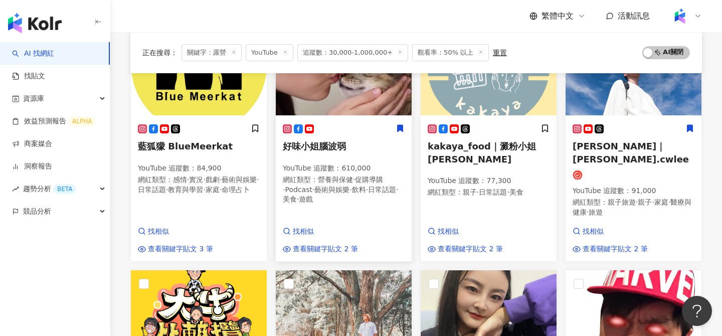
scroll to position [222, 0]
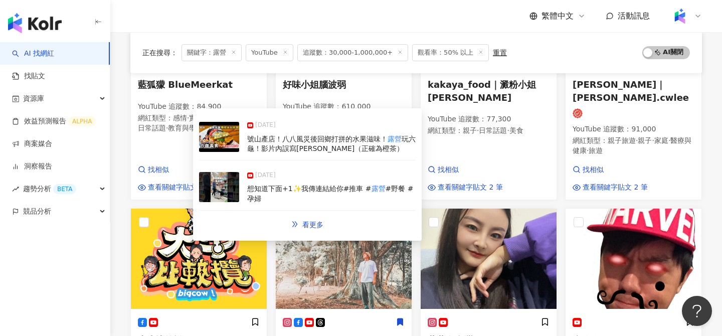
click at [232, 136] on img at bounding box center [219, 137] width 40 height 30
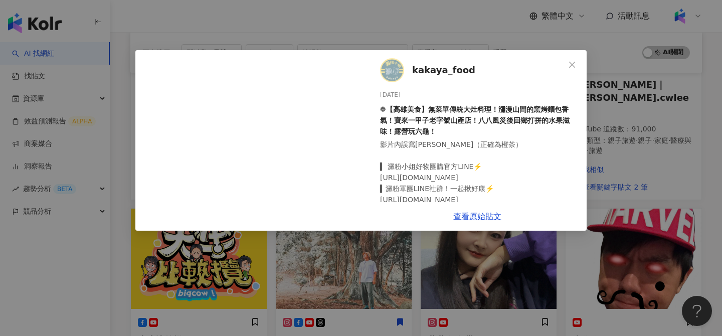
click at [434, 72] on span "kakaya_food" at bounding box center [443, 70] width 63 height 14
click at [533, 35] on div "kakaya_food 2025/6/15 ❁【高雄美食】無菜單傳統大灶料理！瀰漫山間的窯烤麵包香氣！寶來一甲子老字號山產店！八八風災後回鄉打拼的水果滋味！露…" at bounding box center [361, 168] width 722 height 336
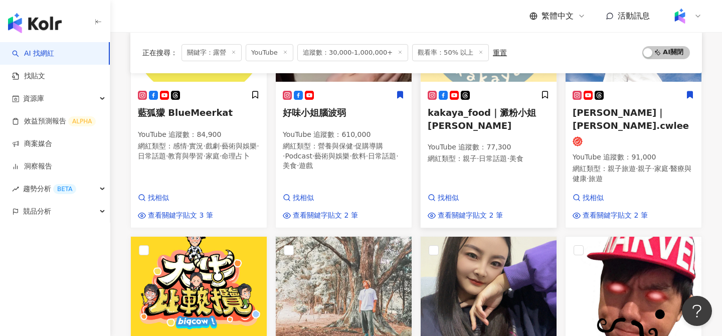
scroll to position [194, 0]
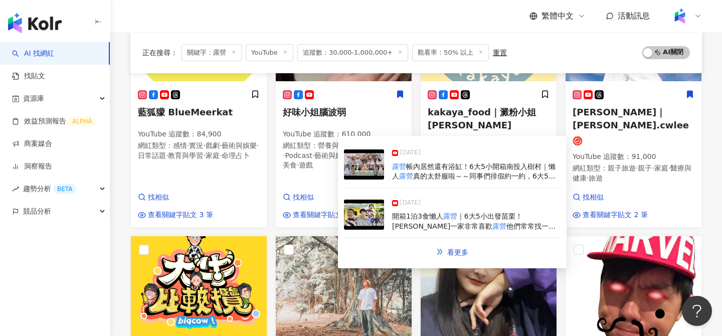
click at [365, 161] on img at bounding box center [364, 164] width 40 height 30
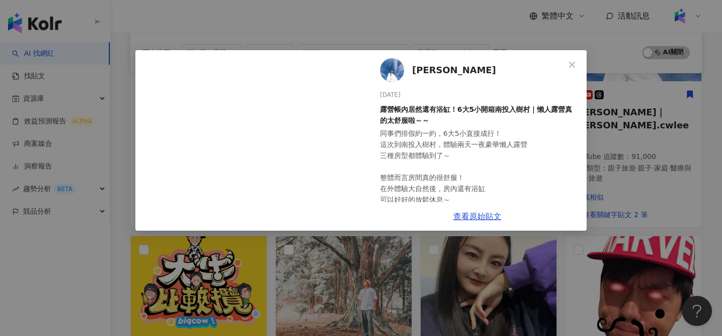
click at [427, 70] on span "Daniel" at bounding box center [454, 70] width 84 height 14
click at [572, 27] on div "Daniel 2025/6/29 露營帳內居然還有浴缸！6大5小開箱南投入樹村｜懶人露營真的太舒服啦～～ 同事們排假約一約，6大5小直接成行！ 這次到南投入樹…" at bounding box center [361, 168] width 722 height 336
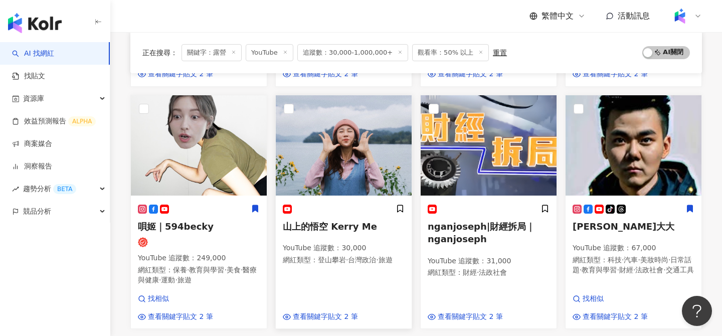
scroll to position [594, 0]
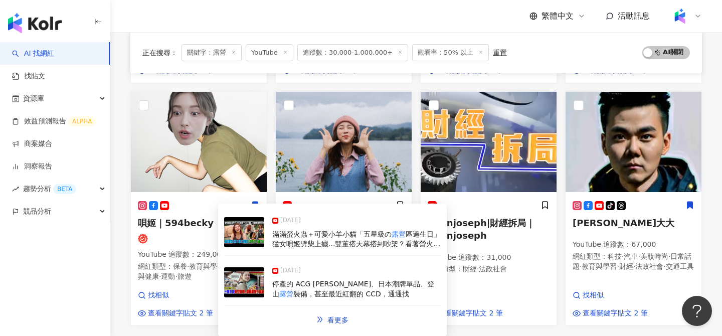
click at [243, 234] on img at bounding box center [244, 232] width 40 height 30
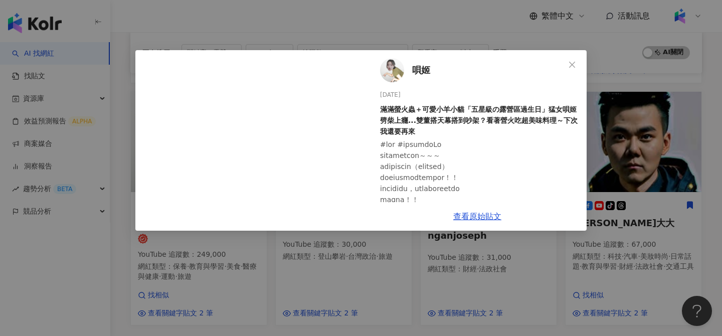
click at [177, 274] on div "唄姬 [DATE] 滿滿螢火蟲＋可愛小羊小貓「五星級の露營區過生日」猛女唄姬劈柴上癮...雙董搭天幕搭到吵架？看著營火吃超美味料理～下次我還要再來 6,134…" at bounding box center [361, 168] width 722 height 336
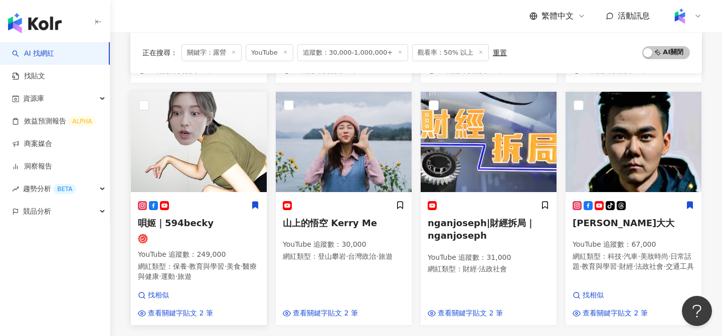
click at [210, 131] on img at bounding box center [199, 142] width 136 height 100
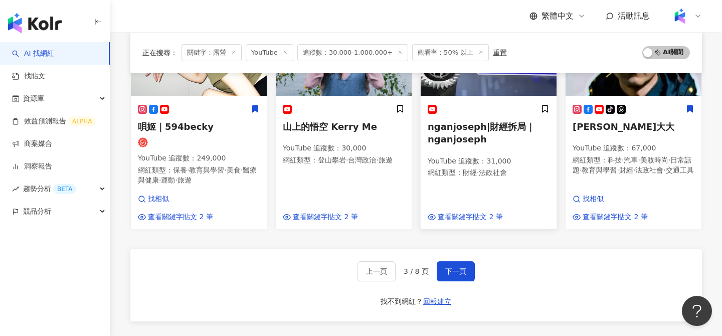
scroll to position [726, 0]
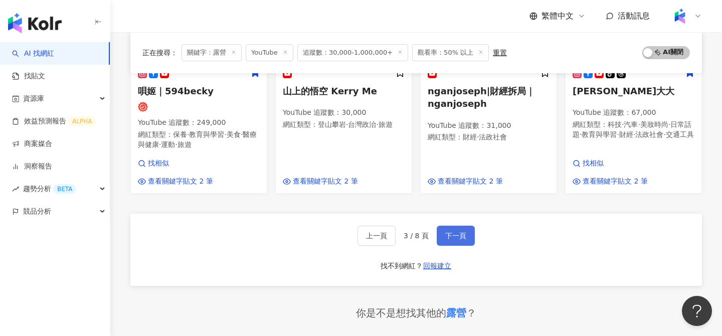
click at [462, 226] on button "下一頁" at bounding box center [456, 236] width 38 height 20
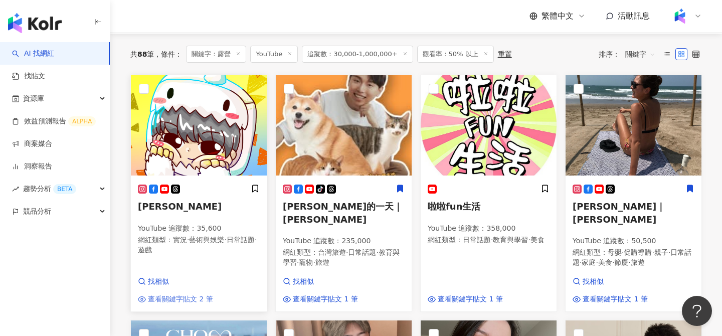
scroll to position [100, 0]
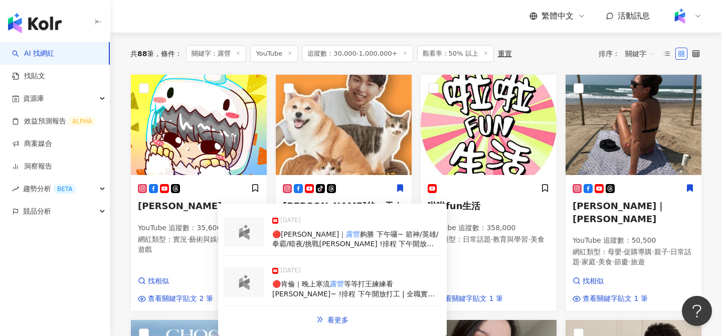
click at [252, 233] on img at bounding box center [244, 232] width 20 height 15
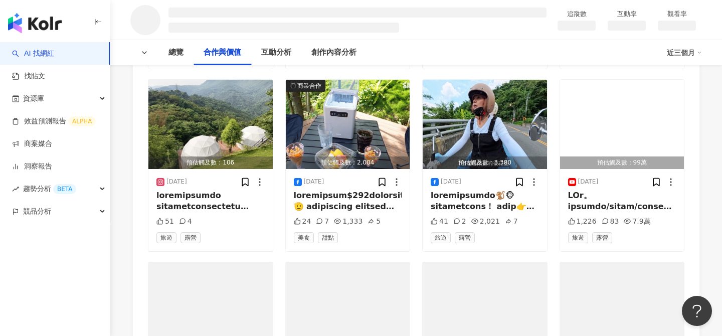
scroll to position [1778, 0]
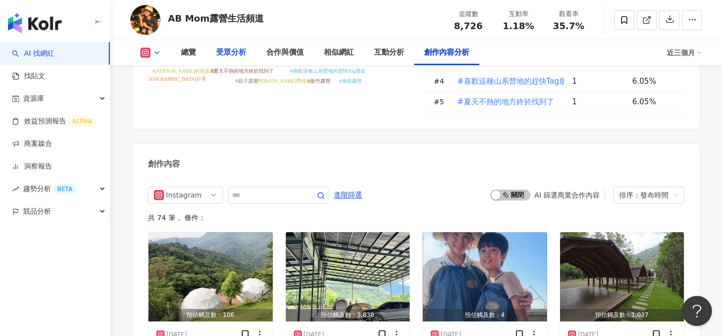
scroll to position [3048, 0]
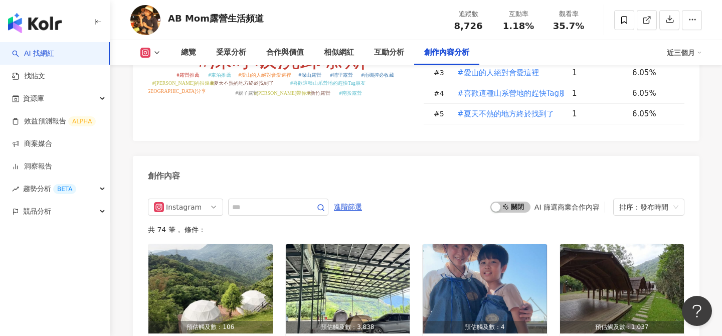
click at [161, 54] on button at bounding box center [150, 53] width 41 height 10
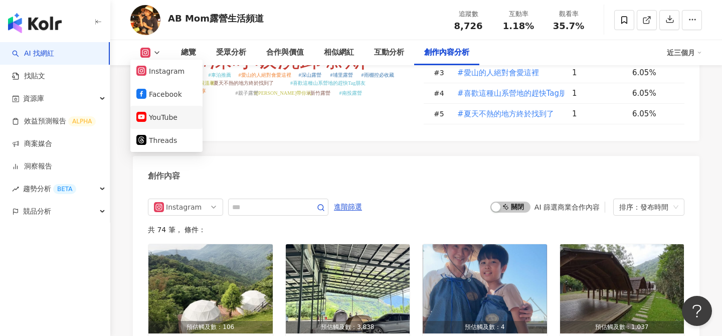
click at [163, 114] on button "YouTube" at bounding box center [166, 117] width 60 height 14
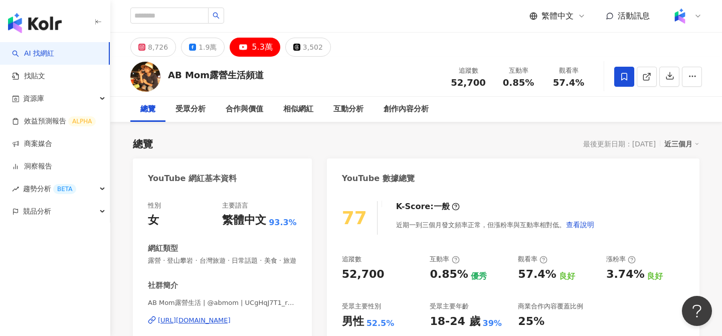
click at [621, 77] on icon at bounding box center [624, 77] width 6 height 8
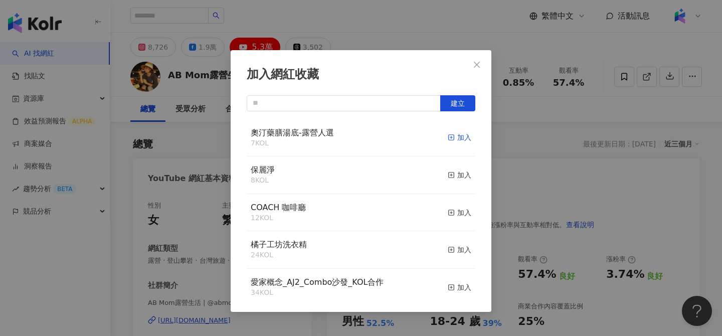
click at [461, 136] on div "加入" at bounding box center [460, 137] width 24 height 11
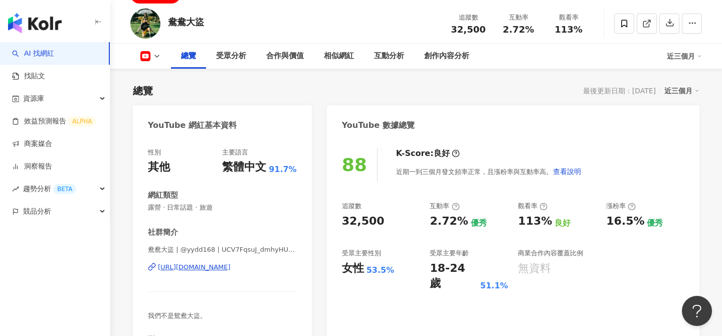
scroll to position [55, 0]
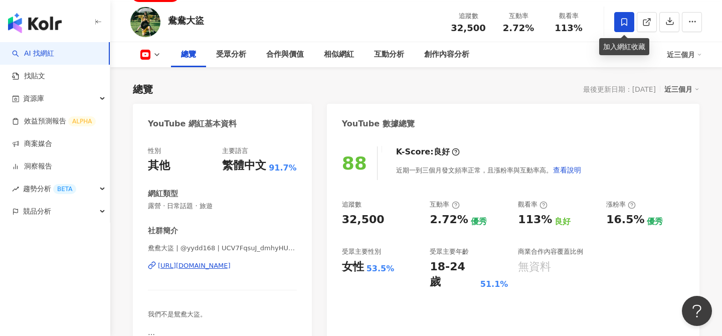
click at [626, 27] on span at bounding box center [624, 22] width 20 height 20
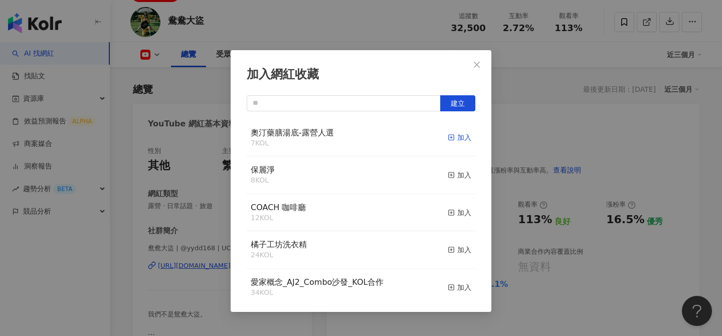
click at [470, 135] on div "加入" at bounding box center [460, 137] width 24 height 11
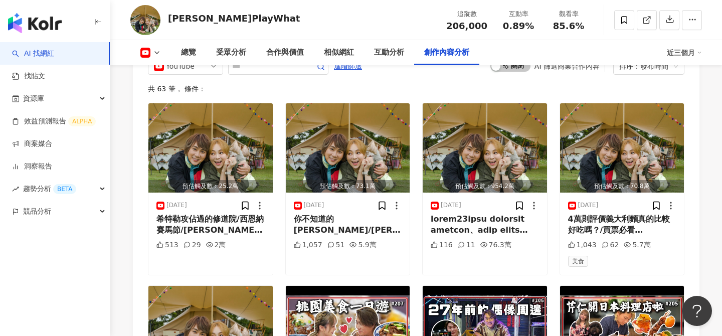
scroll to position [2728, 0]
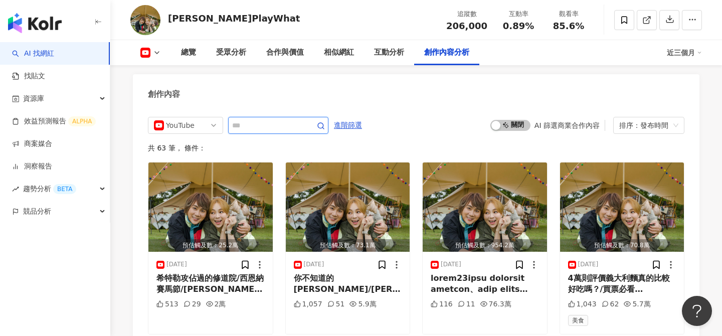
click at [252, 119] on input "text" at bounding box center [267, 125] width 70 height 12
type input "*"
type input "**"
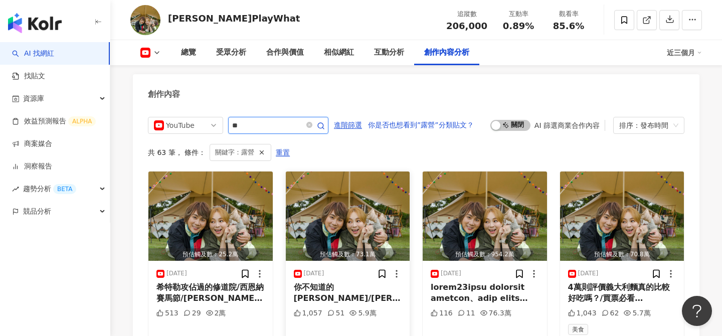
scroll to position [2681, 0]
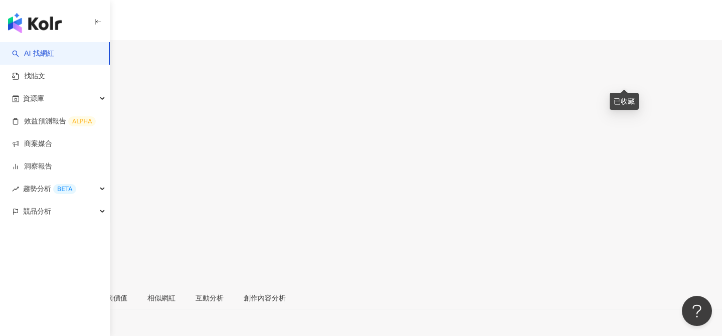
click at [83, 55] on div "24.9萬" at bounding box center [72, 59] width 23 height 8
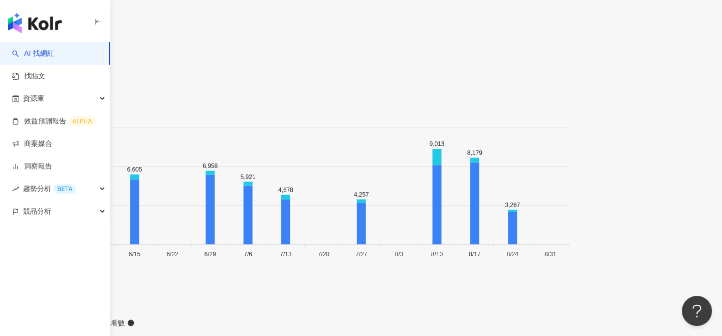
scroll to position [2666, 0]
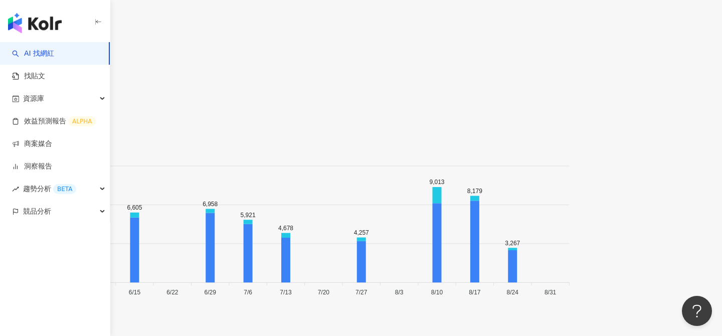
type input "**"
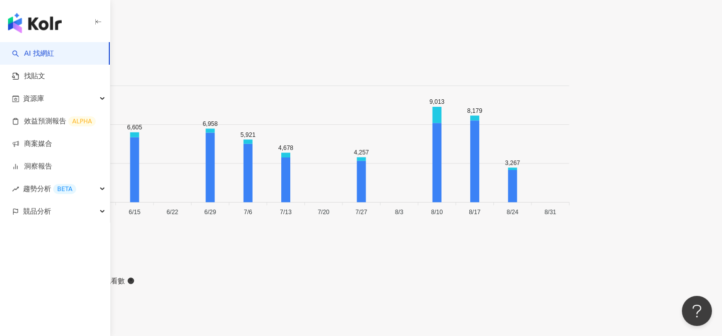
scroll to position [2749, 0]
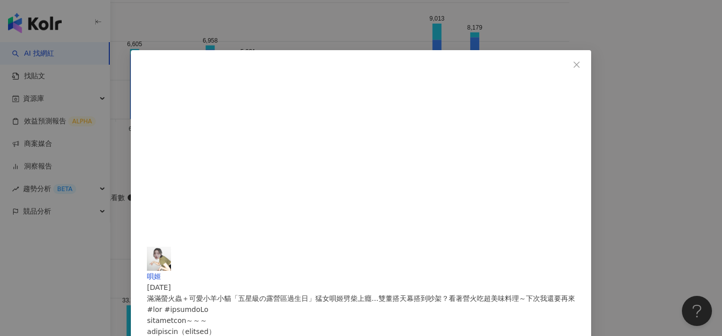
scroll to position [228, 0]
click at [646, 160] on div "唄姬 [DATE] 滿滿螢火蟲＋可愛小羊小貓「五星級の露營區過生日」猛女唄姬劈柴上癮...雙董搭天幕搭到吵架？看著營火吃超美味料理～下次我還要再來 6,134…" at bounding box center [361, 168] width 722 height 336
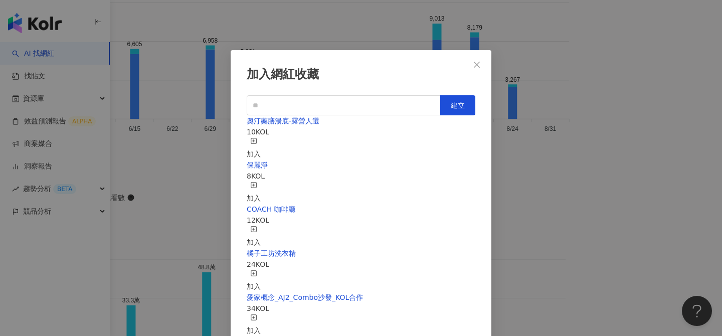
click at [257, 137] on icon "button" at bounding box center [253, 140] width 7 height 7
